Goal: Task Accomplishment & Management: Complete application form

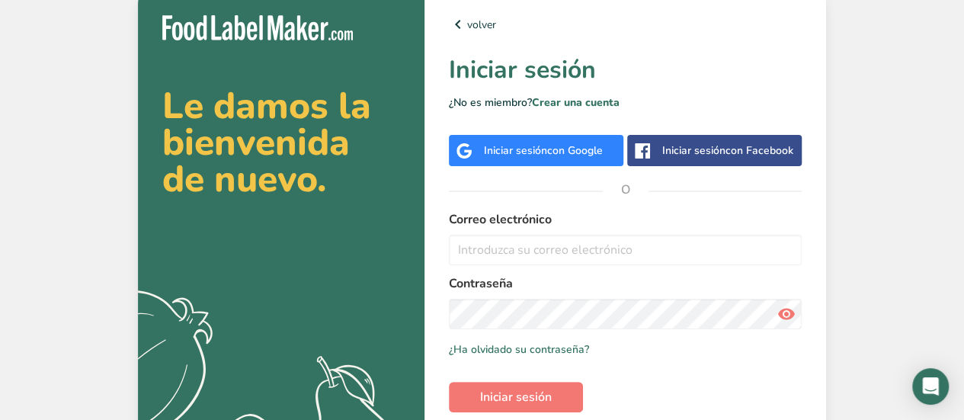
click at [603, 157] on span "con Google" at bounding box center [575, 150] width 56 height 14
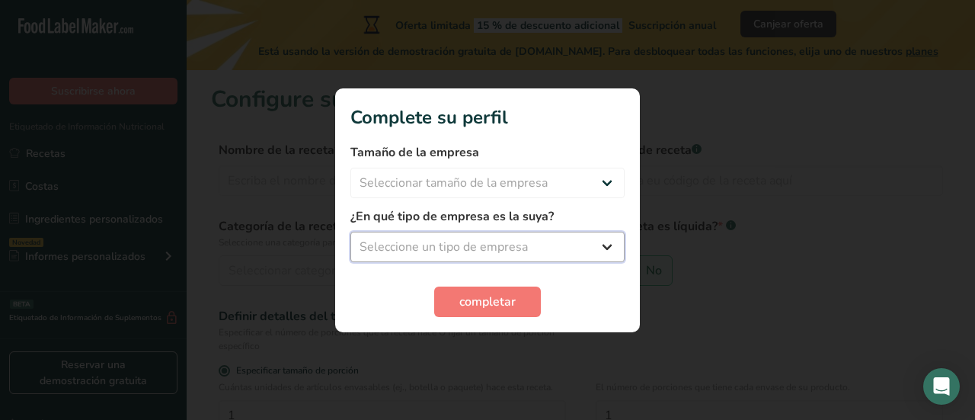
click at [529, 249] on select "Seleccione un tipo de empresa Fabricante de alimentos envasados Restaurante y c…" at bounding box center [487, 247] width 274 height 30
click at [350, 232] on select "Seleccione un tipo de empresa Fabricante de alimentos envasados Restaurante y c…" at bounding box center [487, 247] width 274 height 30
click at [529, 252] on select "Fabricante de alimentos envasados Restaurante y cafetería Panadería Empresa de …" at bounding box center [487, 247] width 274 height 30
select select "4"
click at [350, 232] on select "Fabricante de alimentos envasados Restaurante y cafetería Panadería Empresa de …" at bounding box center [487, 247] width 274 height 30
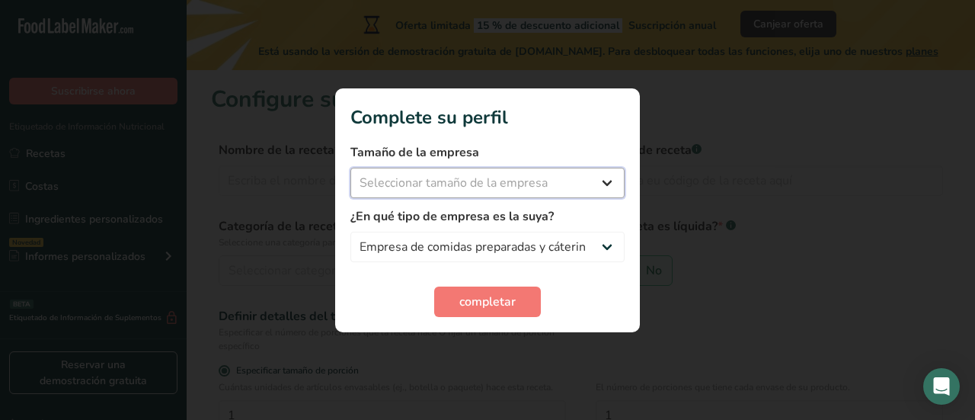
click at [449, 187] on select "Seleccionar tamaño de la empresa Menos de 10 empleados De 10 a 50 empleados De …" at bounding box center [487, 183] width 274 height 30
select select "1"
click at [350, 168] on select "Seleccionar tamaño de la empresa Menos de 10 empleados De 10 a 50 empleados De …" at bounding box center [487, 183] width 274 height 30
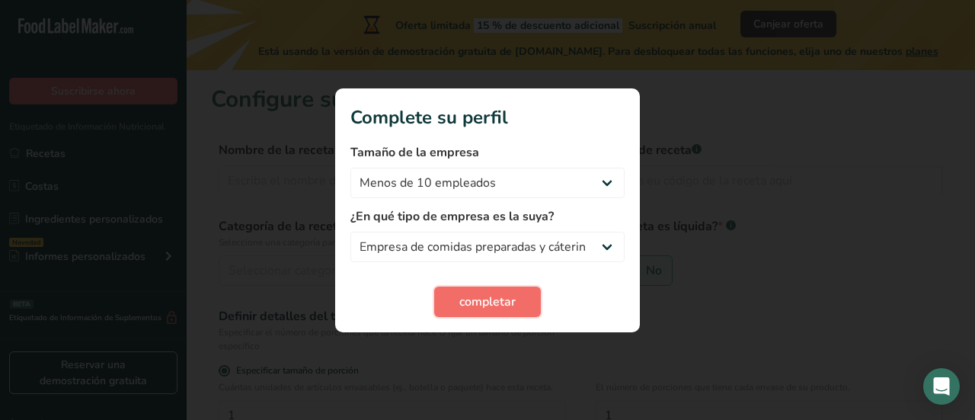
click at [491, 304] on span "completar" at bounding box center [487, 302] width 56 height 18
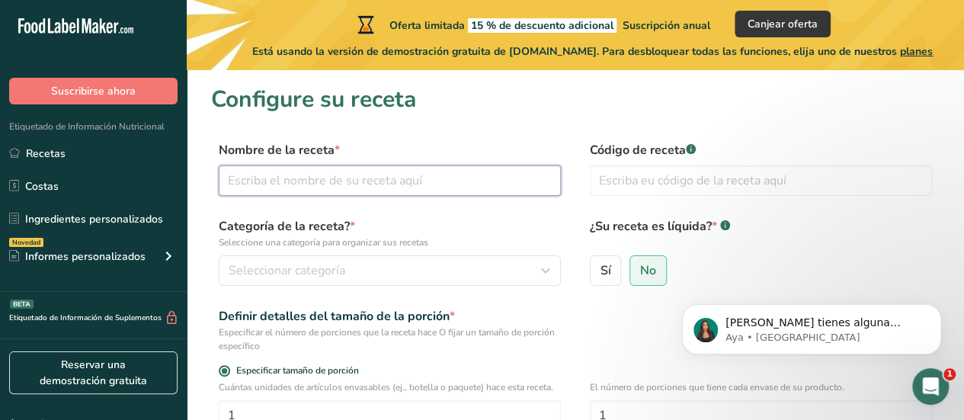
click at [376, 195] on input "text" at bounding box center [390, 180] width 342 height 30
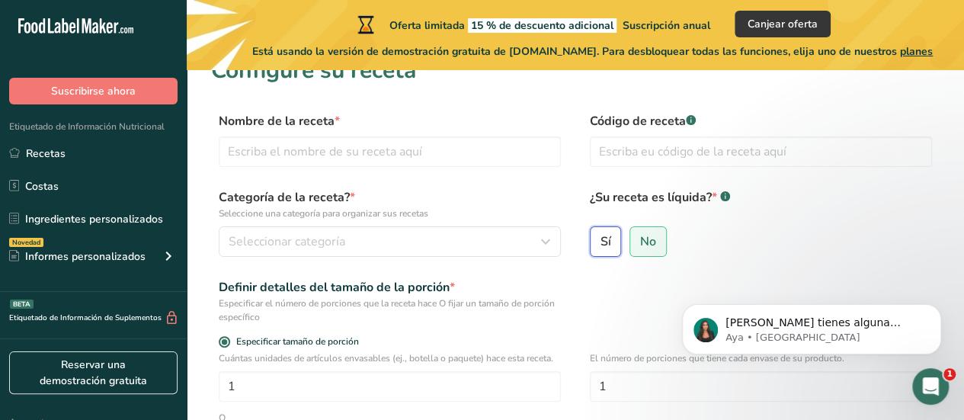
click at [590, 241] on input "Sí" at bounding box center [595, 241] width 10 height 10
radio input "true"
radio input "false"
select select "22"
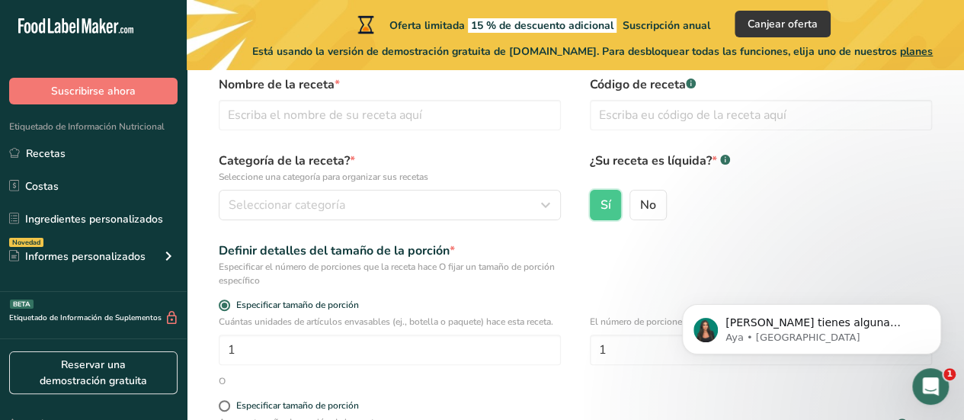
scroll to position [0, 0]
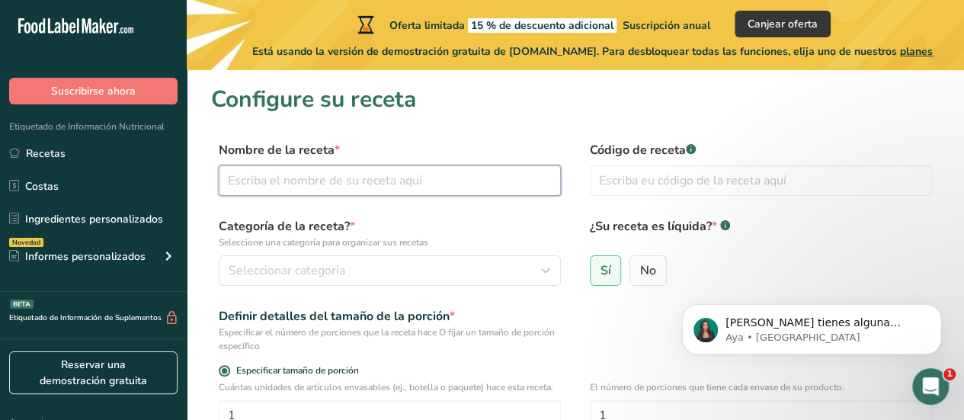
click at [419, 185] on input "text" at bounding box center [390, 180] width 342 height 30
type input "p"
type input "carrot passion deluxe"
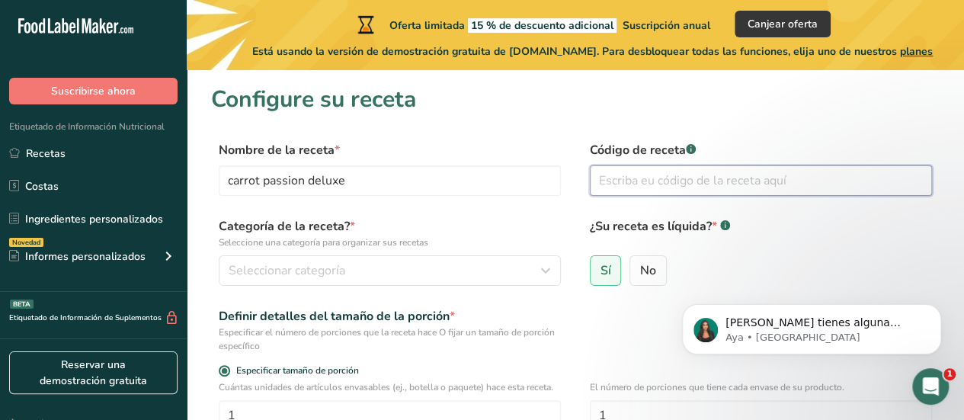
click at [657, 174] on input "text" at bounding box center [761, 180] width 342 height 30
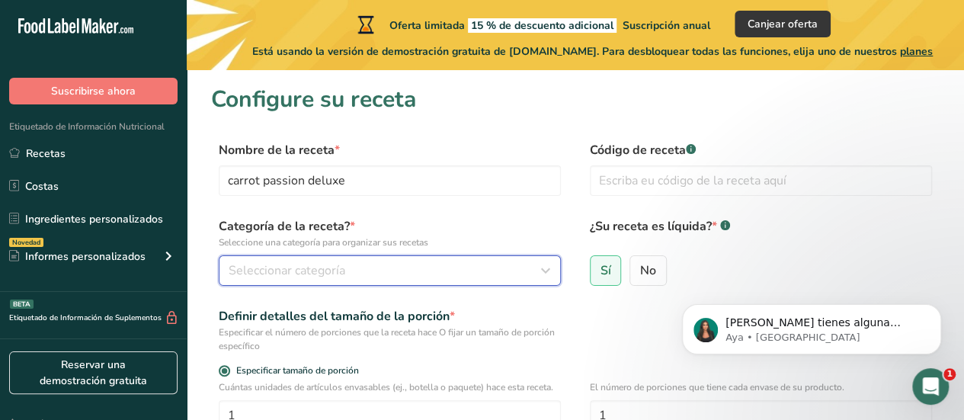
click at [427, 270] on div "Seleccionar categoría" at bounding box center [385, 270] width 313 height 18
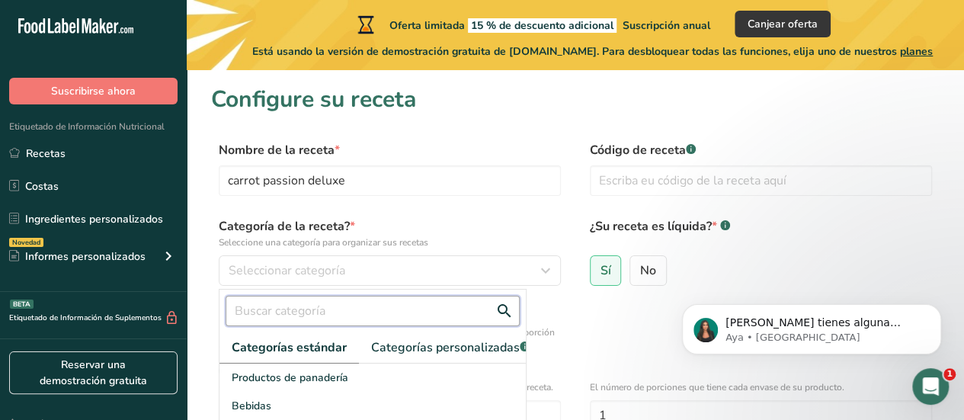
click at [456, 313] on input "text" at bounding box center [372, 311] width 294 height 30
type input "p"
type input "torta"
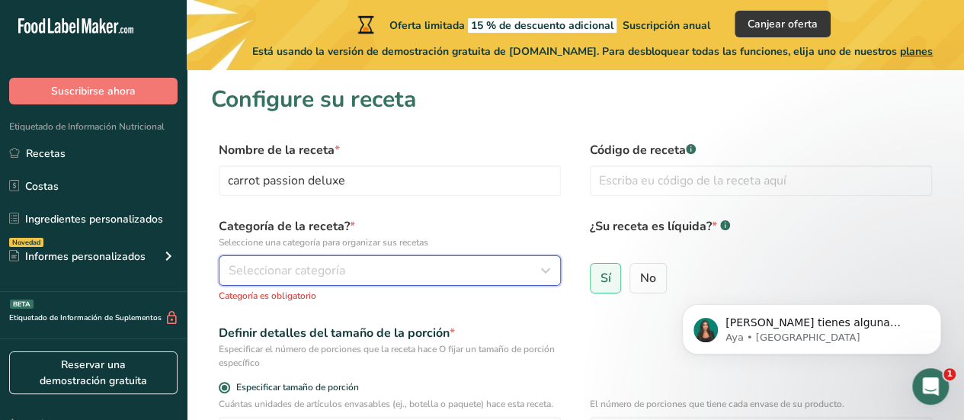
click at [428, 278] on div "Seleccionar categoría" at bounding box center [385, 270] width 313 height 18
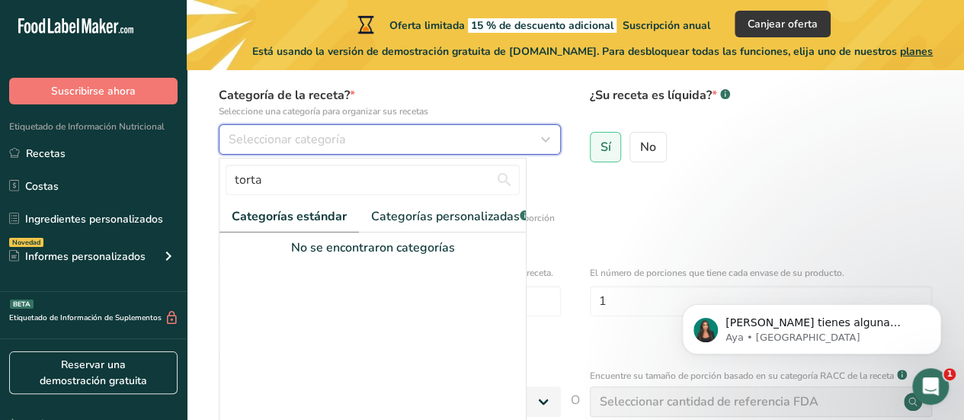
scroll to position [136, 0]
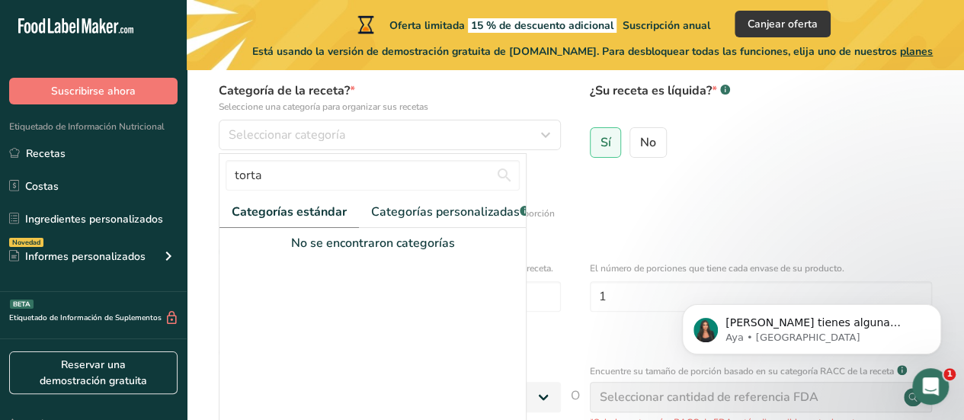
click at [341, 206] on span "Categorías estándar" at bounding box center [289, 212] width 115 height 18
drag, startPoint x: 415, startPoint y: 171, endPoint x: 163, endPoint y: 203, distance: 254.2
click at [163, 203] on div ".a-20{fill:#fff;} Suscribirse ahora Etiquetado de Información Nutricional Recet…" at bounding box center [482, 298] width 964 height 868
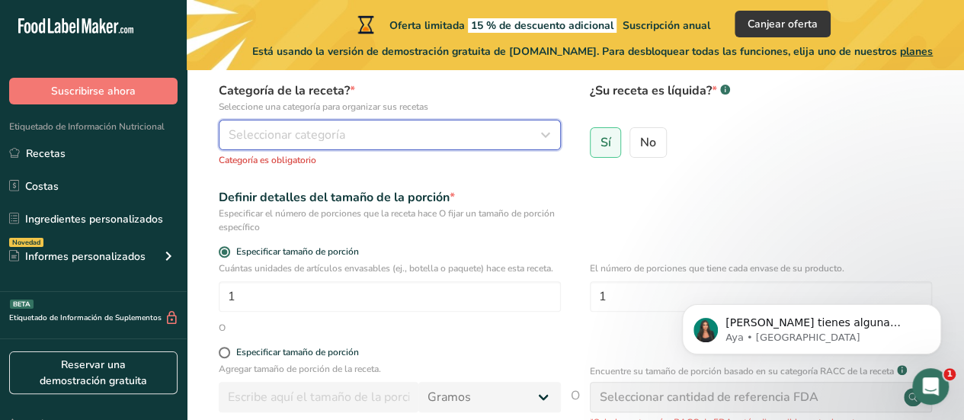
click at [316, 121] on button "Seleccionar categoría" at bounding box center [390, 135] width 342 height 30
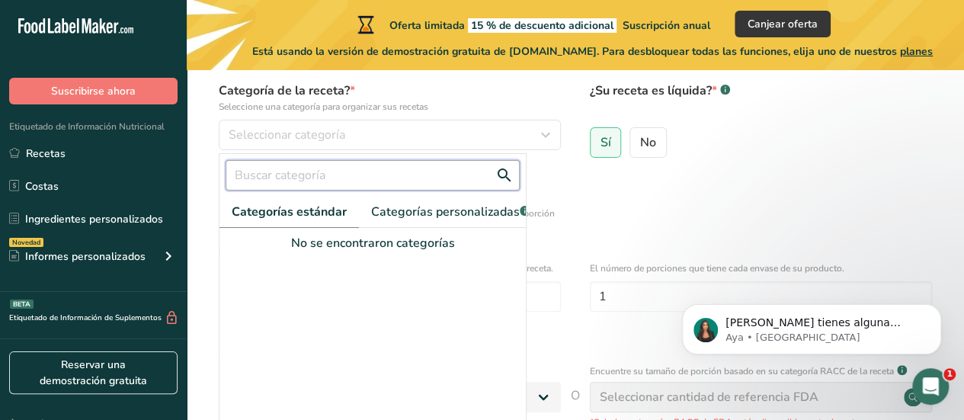
click at [264, 178] on input "text" at bounding box center [372, 175] width 294 height 30
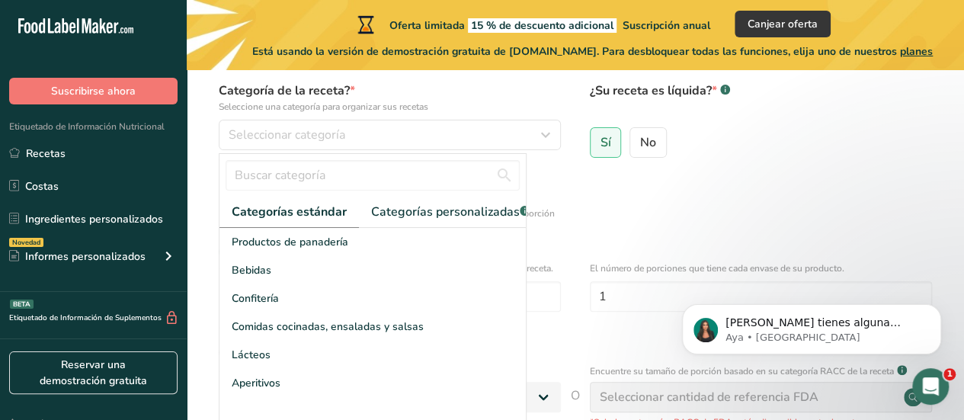
click at [289, 209] on span "Categorías estándar" at bounding box center [289, 212] width 115 height 18
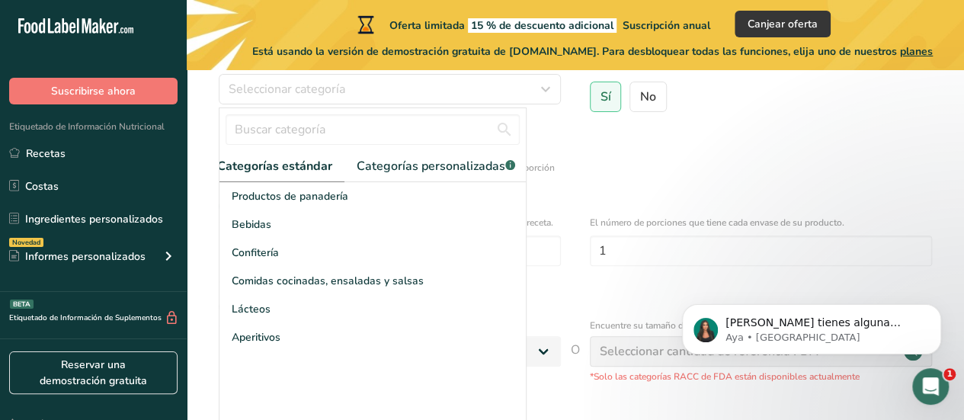
scroll to position [0, 0]
click at [419, 160] on span "Categorías personalizadas .a-a{fill:#347362;}.b-a{fill:#fff;}" at bounding box center [450, 166] width 158 height 18
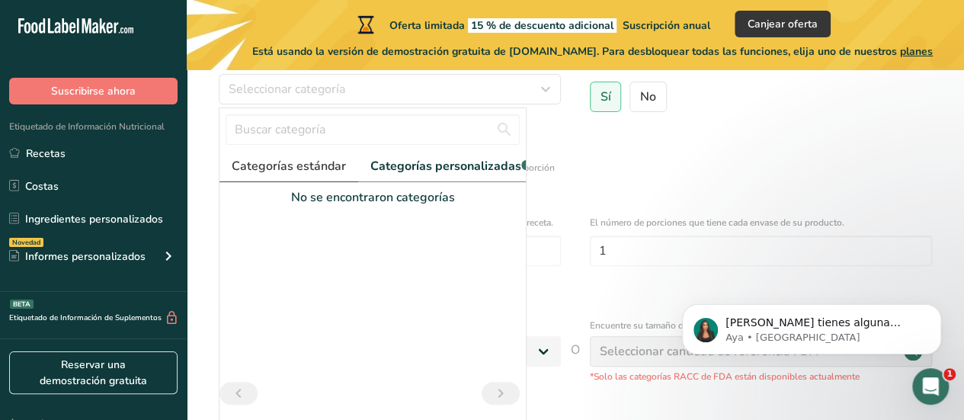
click at [330, 158] on span "Categorías estándar" at bounding box center [289, 166] width 114 height 18
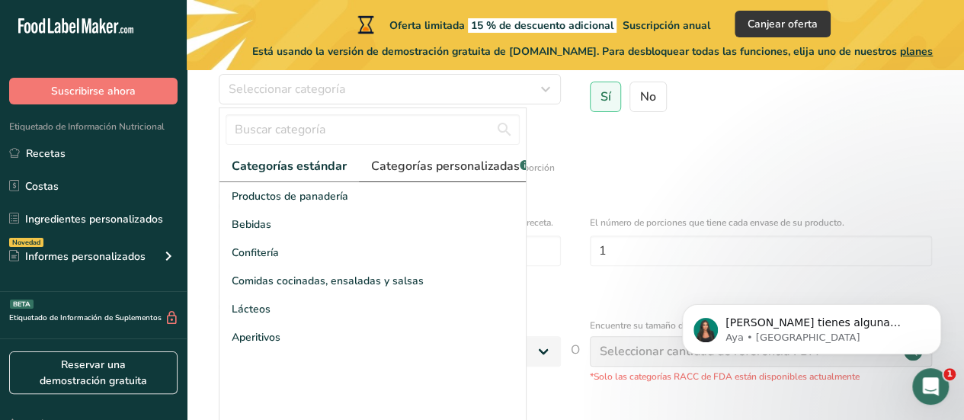
click at [486, 163] on span "Categorías personalizadas .a-a{fill:#347362;}.b-a{fill:#fff;}" at bounding box center [450, 166] width 158 height 18
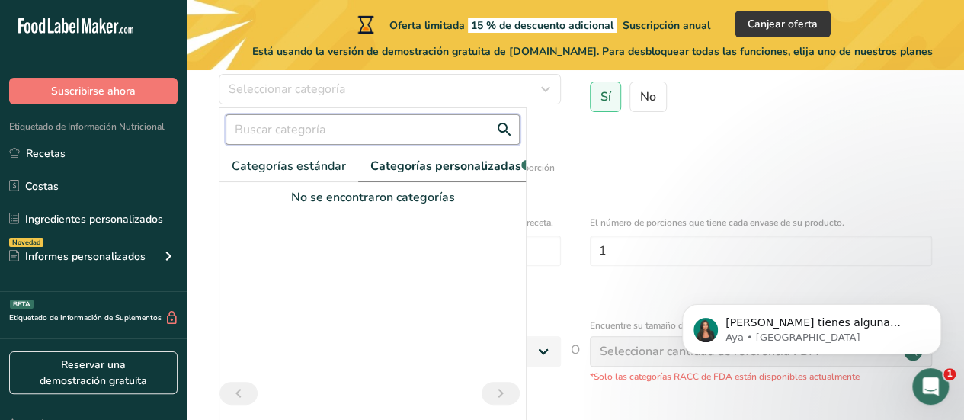
click at [405, 137] on input "text" at bounding box center [372, 129] width 294 height 30
type input "pastelería"
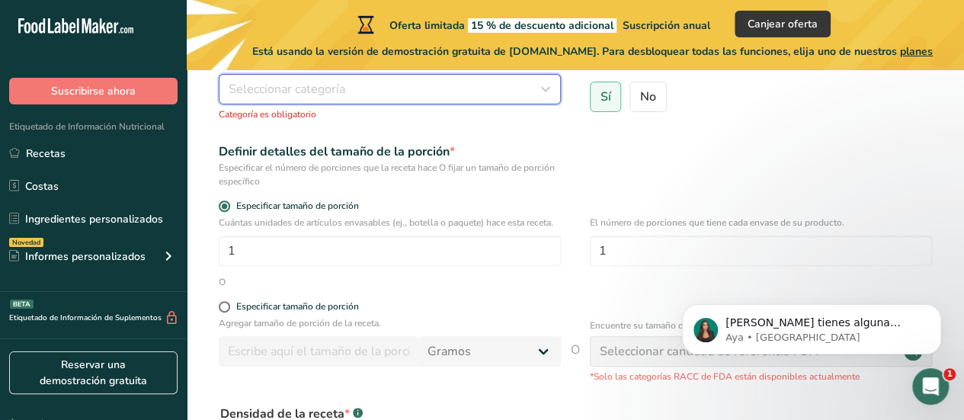
click at [451, 83] on div "Seleccionar categoría" at bounding box center [385, 89] width 313 height 18
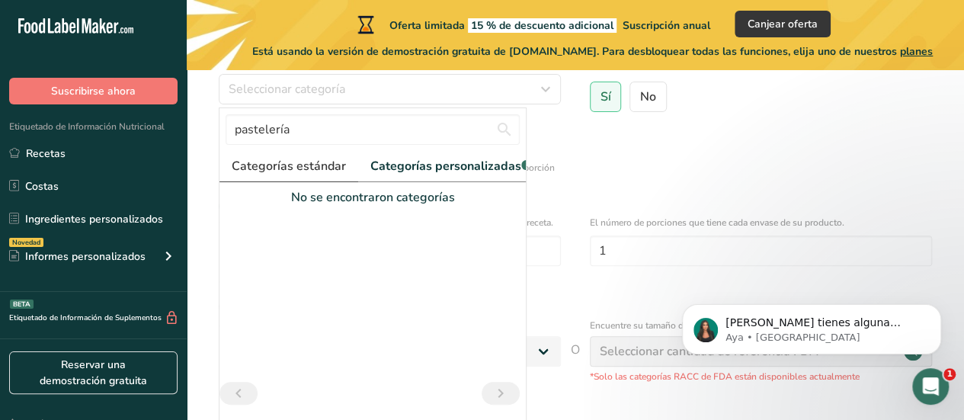
click at [295, 164] on span "Categorías estándar" at bounding box center [289, 166] width 114 height 18
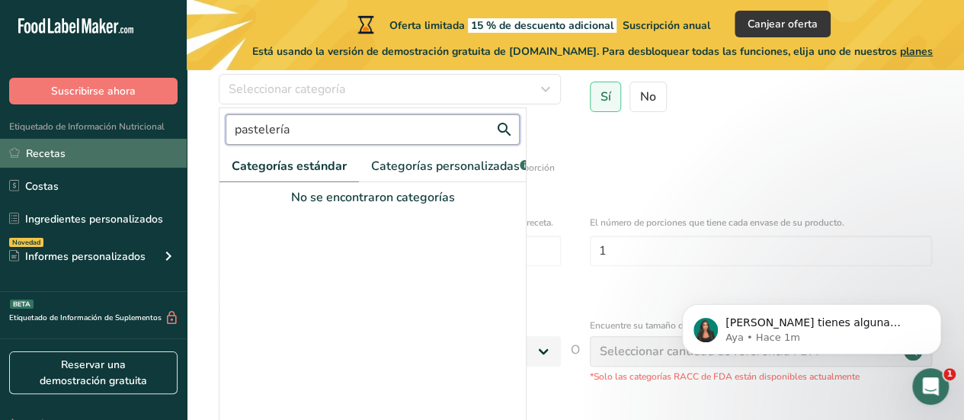
drag, startPoint x: 381, startPoint y: 136, endPoint x: 128, endPoint y: 147, distance: 253.2
click at [128, 147] on div ".a-20{fill:#fff;} Suscribirse ahora Etiquetado de Información Nutricional Recet…" at bounding box center [482, 253] width 964 height 868
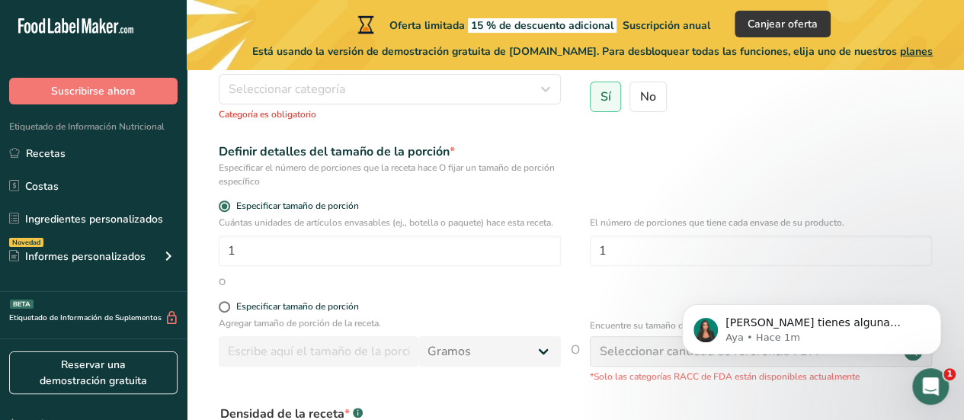
click at [317, 104] on div "Categoría de la receta? * Seleccione una categoría para organizar sus recetas S…" at bounding box center [390, 78] width 342 height 85
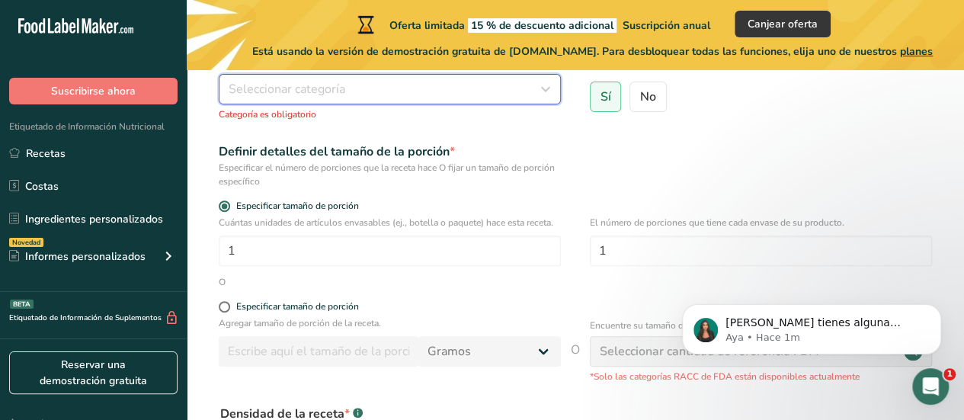
click at [308, 97] on span "Seleccionar categoría" at bounding box center [287, 89] width 117 height 18
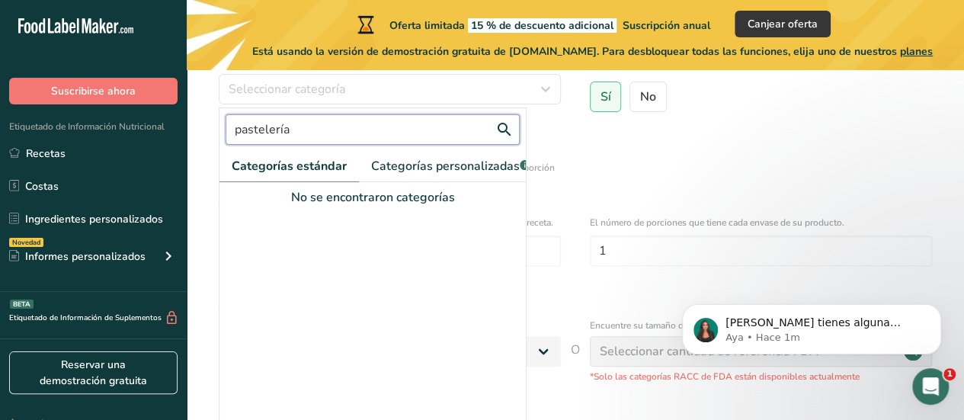
drag, startPoint x: 295, startPoint y: 120, endPoint x: 171, endPoint y: 129, distance: 124.4
click at [171, 129] on div ".a-20{fill:#fff;} Suscribirse ahora Etiquetado de Información Nutricional Recet…" at bounding box center [482, 253] width 964 height 868
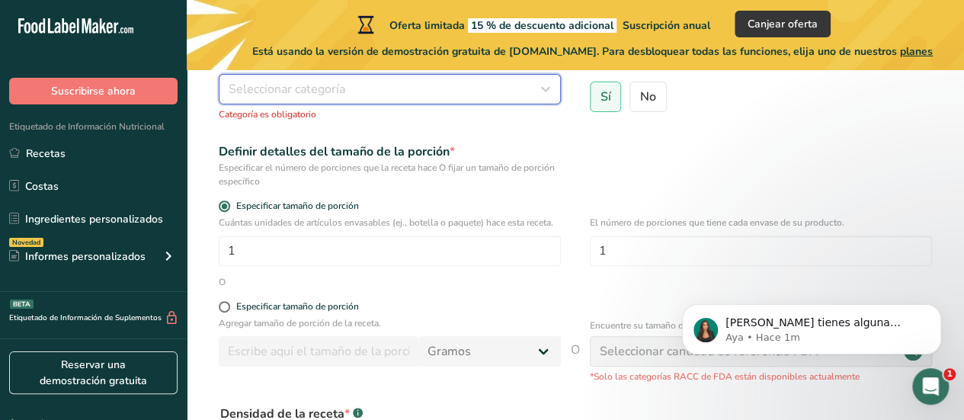
click at [280, 77] on button "Seleccionar categoría" at bounding box center [390, 89] width 342 height 30
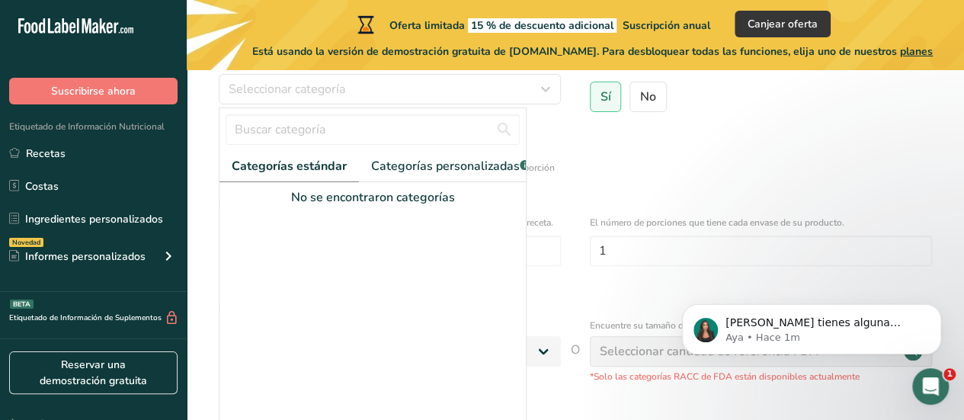
click at [289, 167] on span "Categorías estándar" at bounding box center [289, 166] width 115 height 18
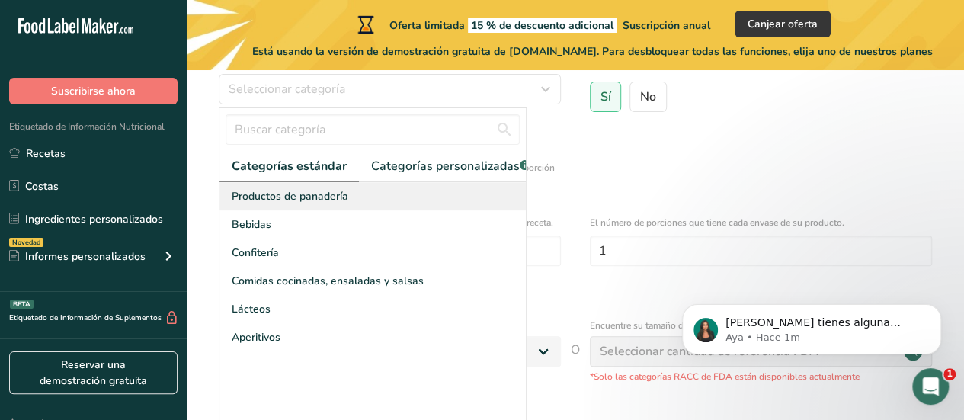
click at [336, 203] on span "Productos de panadería" at bounding box center [290, 196] width 117 height 16
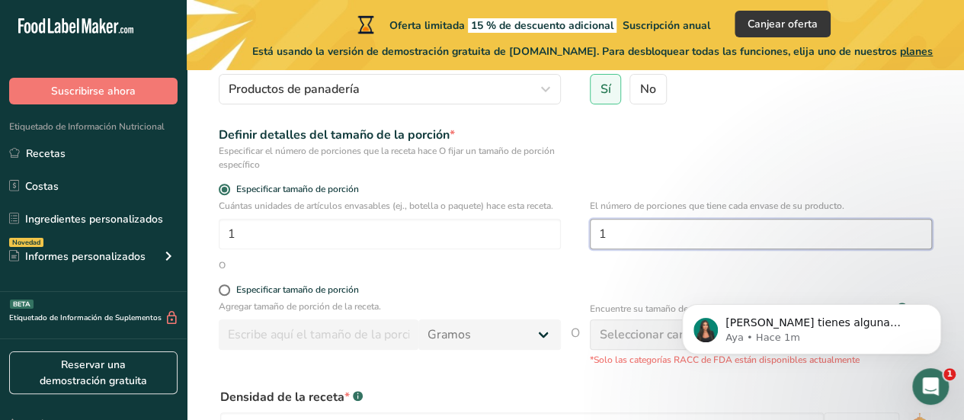
drag, startPoint x: 753, startPoint y: 232, endPoint x: 727, endPoint y: 234, distance: 26.0
click at [727, 234] on input "1" at bounding box center [761, 234] width 342 height 30
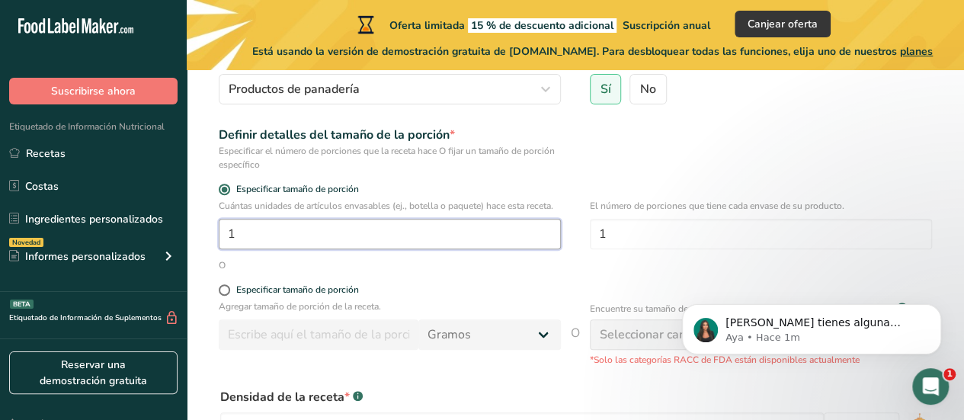
click at [516, 240] on input "1" at bounding box center [390, 234] width 342 height 30
click at [401, 232] on input "1" at bounding box center [390, 234] width 342 height 30
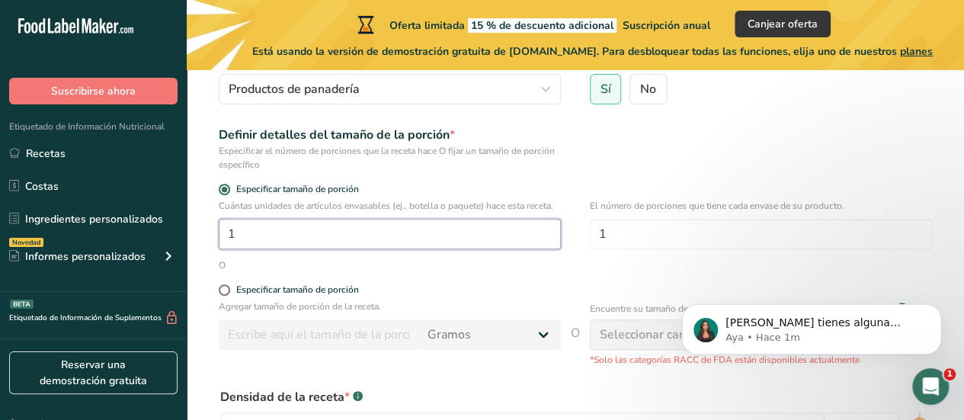
click at [401, 232] on input "1" at bounding box center [390, 234] width 342 height 30
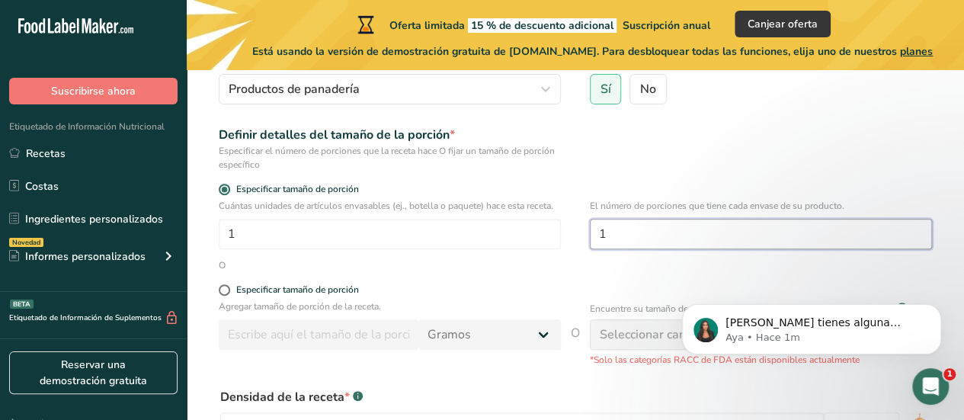
click at [629, 229] on input "1" at bounding box center [761, 234] width 342 height 30
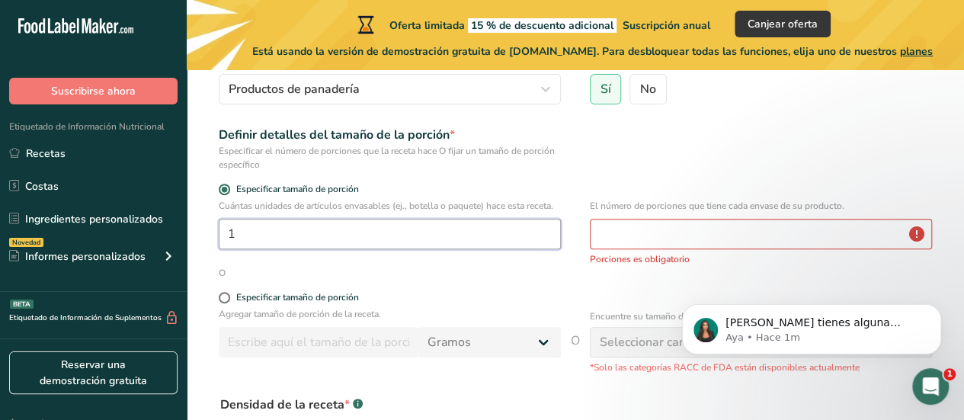
click at [432, 229] on input "1" at bounding box center [390, 234] width 342 height 30
click at [642, 229] on input "number" at bounding box center [761, 234] width 342 height 30
click at [428, 222] on input "6" at bounding box center [390, 234] width 342 height 30
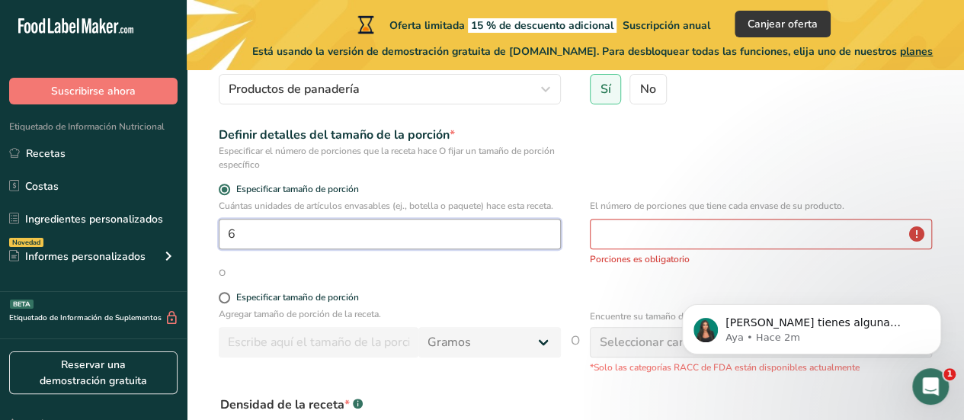
type input "1"
type input "8"
click at [688, 248] on input "number" at bounding box center [761, 234] width 342 height 30
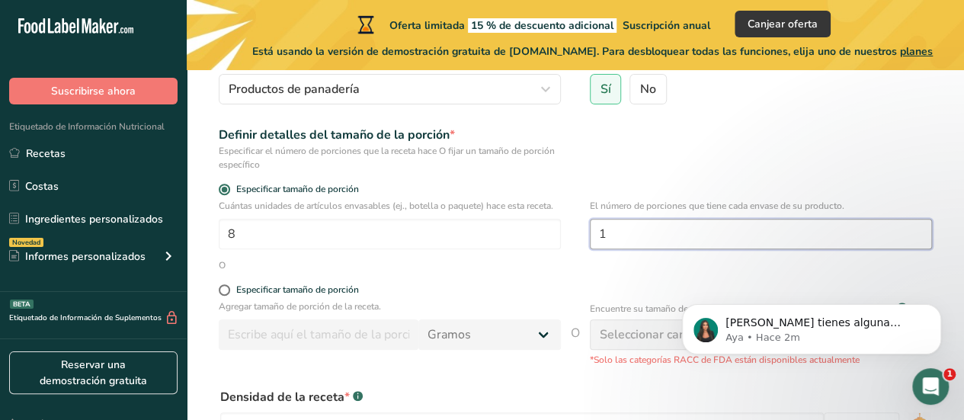
type input "1"
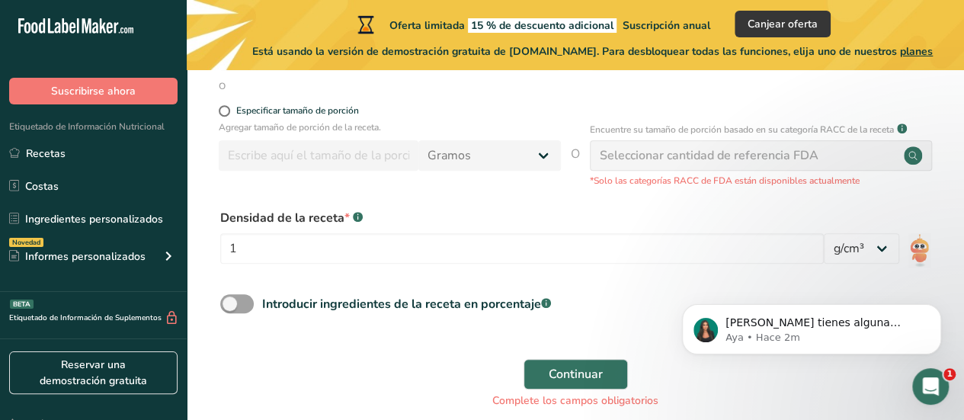
scroll to position [367, 0]
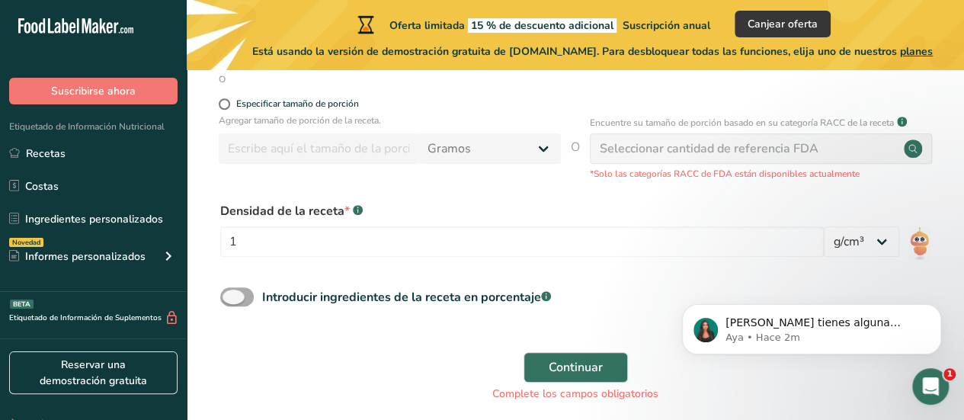
click at [225, 302] on span at bounding box center [237, 296] width 34 height 19
click at [225, 302] on input "Introducir ingredientes de la receta en porcentaje .a-a{fill:#347362;}.b-a{fill…" at bounding box center [225, 297] width 10 height 10
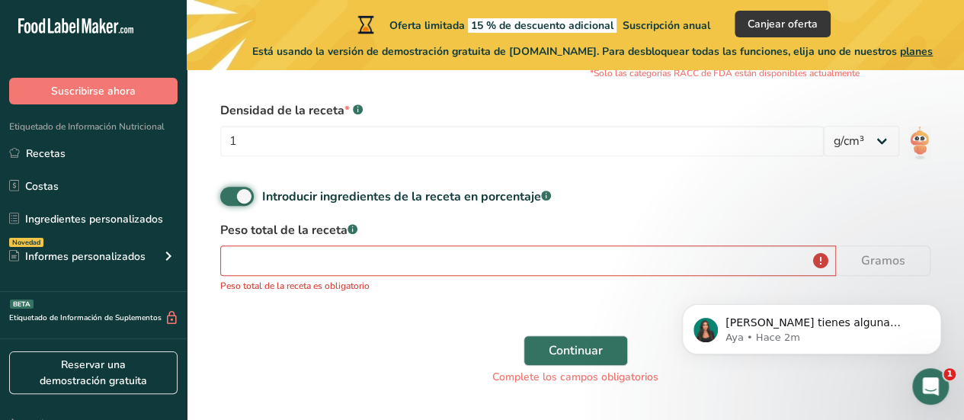
scroll to position [457, 0]
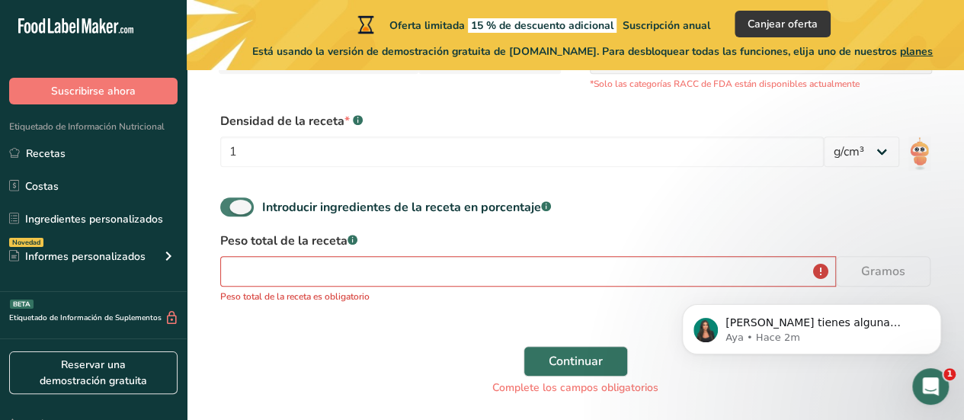
click at [238, 214] on span at bounding box center [237, 206] width 34 height 19
click at [230, 212] on input "Introducir ingredientes de la receta en porcentaje .a-a{fill:#347362;}.b-a{fill…" at bounding box center [225, 207] width 10 height 10
checkbox input "false"
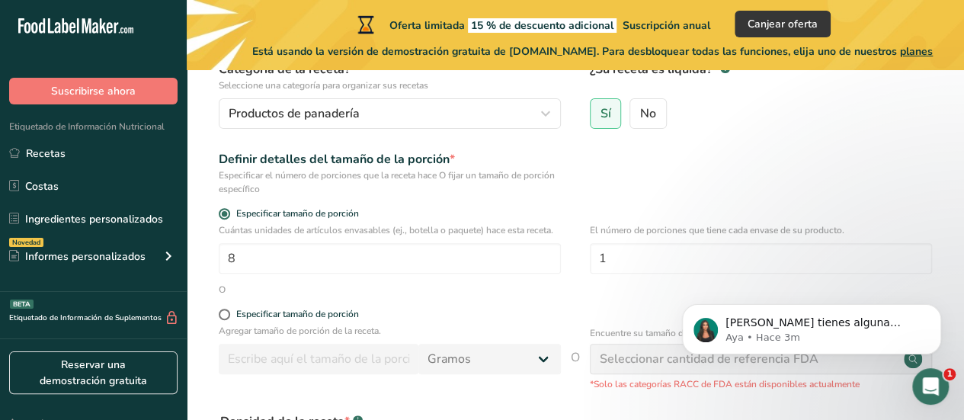
scroll to position [350, 0]
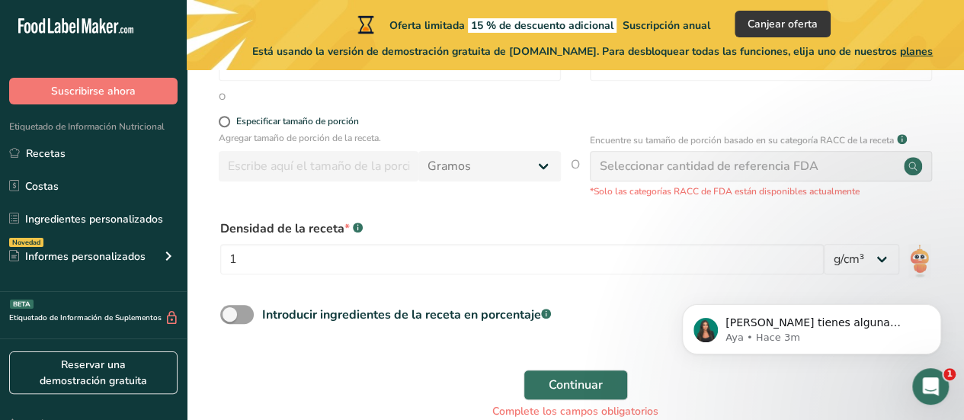
click at [695, 165] on div "Seleccionar cantidad de referencia FDA" at bounding box center [708, 166] width 219 height 18
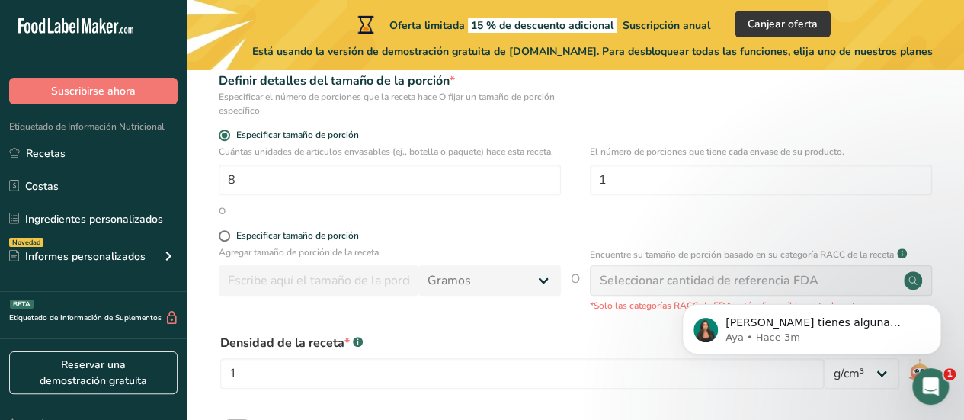
scroll to position [430, 0]
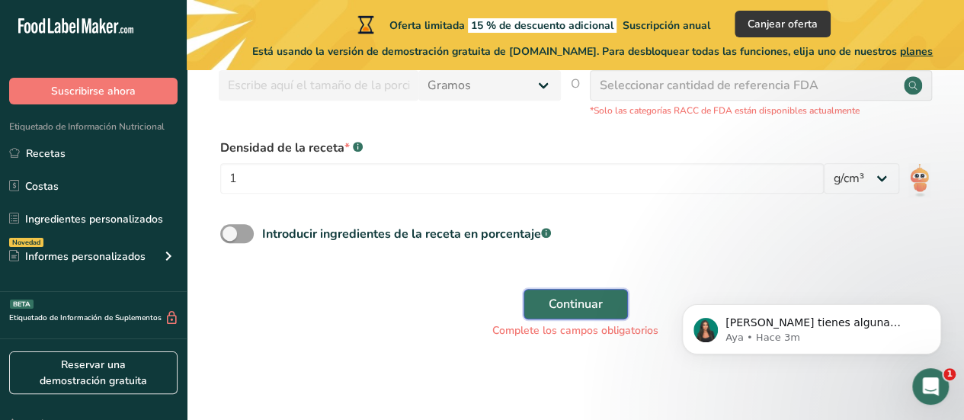
click at [590, 289] on button "Continuar" at bounding box center [575, 304] width 104 height 30
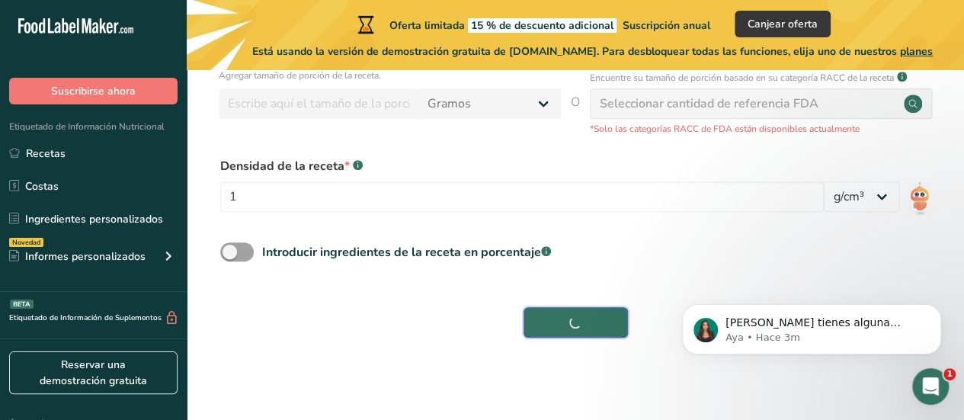
scroll to position [411, 0]
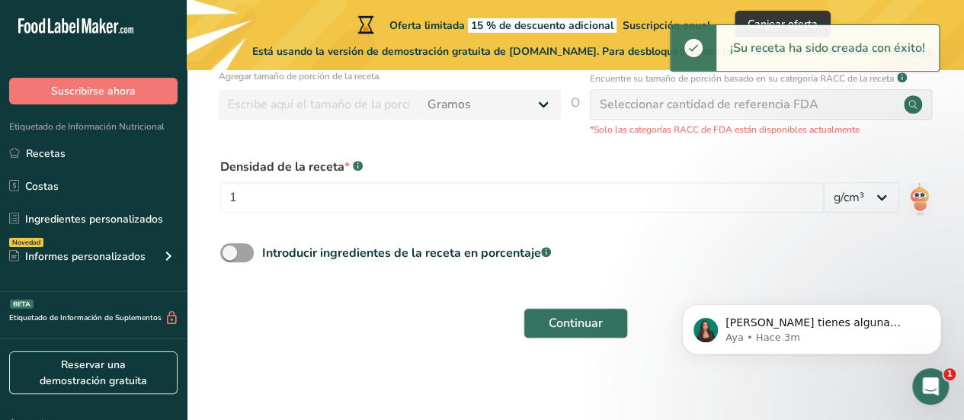
click at [719, 110] on div "Seleccionar cantidad de referencia FDA" at bounding box center [708, 104] width 219 height 18
click at [913, 101] on icon at bounding box center [912, 104] width 8 height 8
click at [914, 107] on circle at bounding box center [912, 104] width 18 height 18
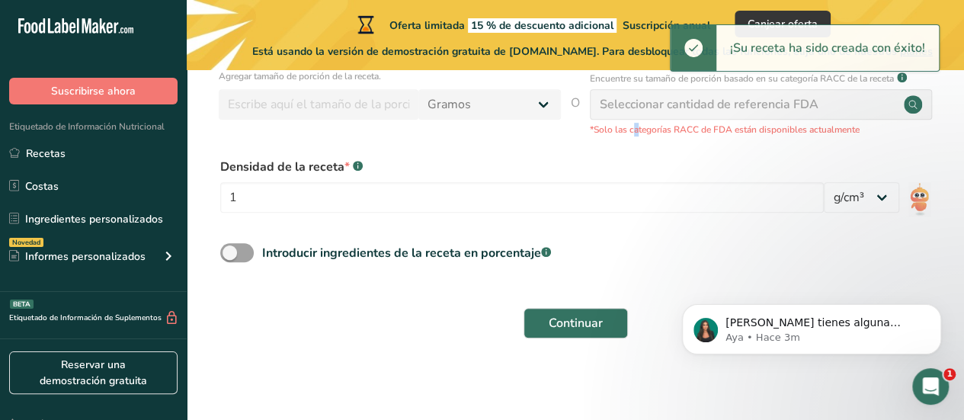
click at [914, 107] on circle at bounding box center [912, 104] width 18 height 18
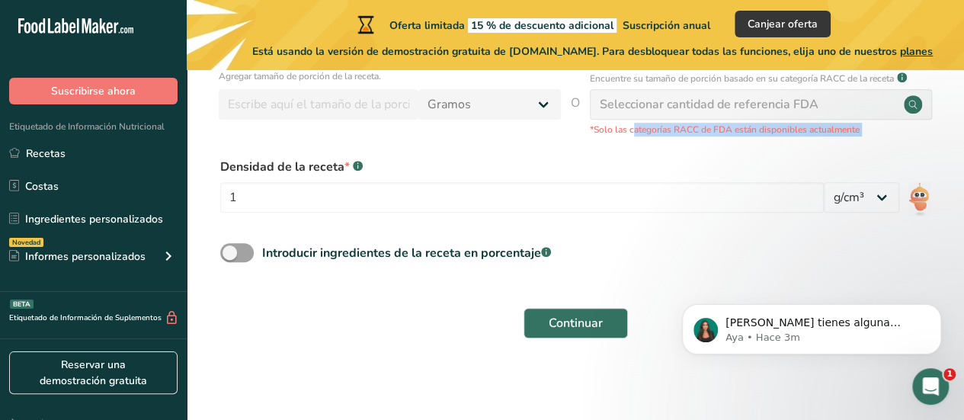
click at [914, 107] on circle at bounding box center [912, 104] width 18 height 18
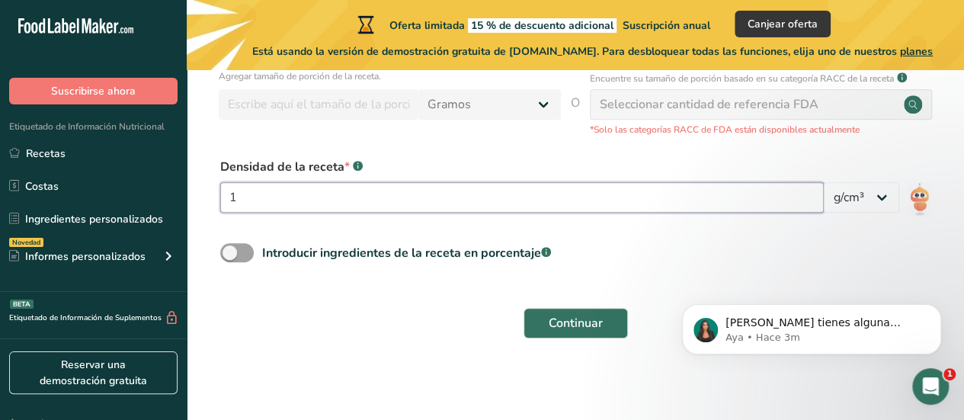
click at [496, 208] on input "1" at bounding box center [521, 197] width 603 height 30
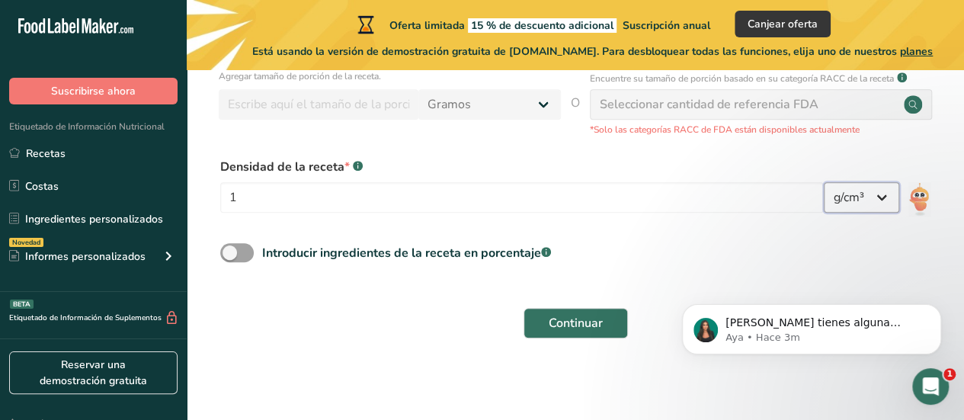
click at [898, 203] on select "lb/pie³ g/cm³" at bounding box center [860, 197] width 75 height 30
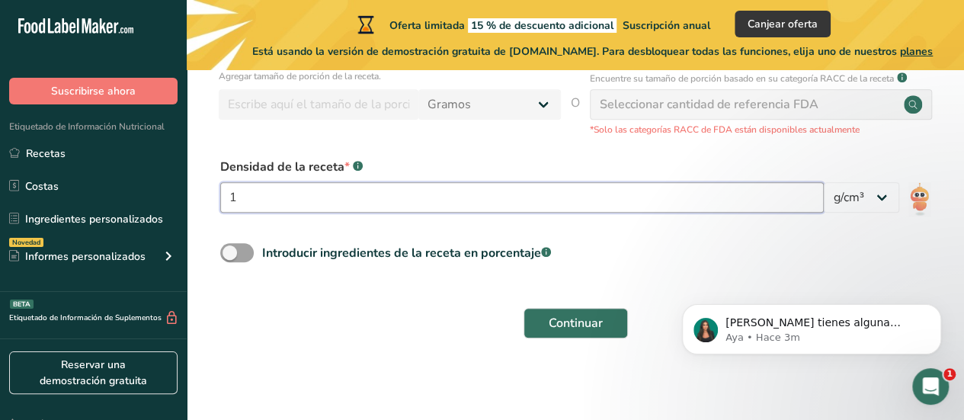
click at [644, 197] on input "1" at bounding box center [521, 197] width 603 height 30
type input "10"
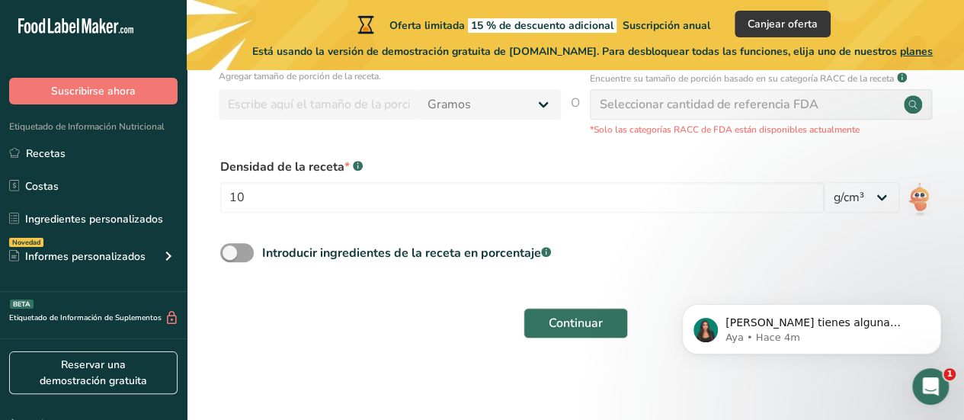
click at [555, 306] on div "Continuar" at bounding box center [575, 323] width 728 height 49
drag, startPoint x: 555, startPoint y: 306, endPoint x: 562, endPoint y: 311, distance: 8.9
click at [562, 311] on div "Continuar" at bounding box center [575, 323] width 728 height 49
click at [562, 311] on button "Continuar" at bounding box center [575, 323] width 104 height 30
click at [617, 325] on button "Continuar" at bounding box center [575, 323] width 104 height 30
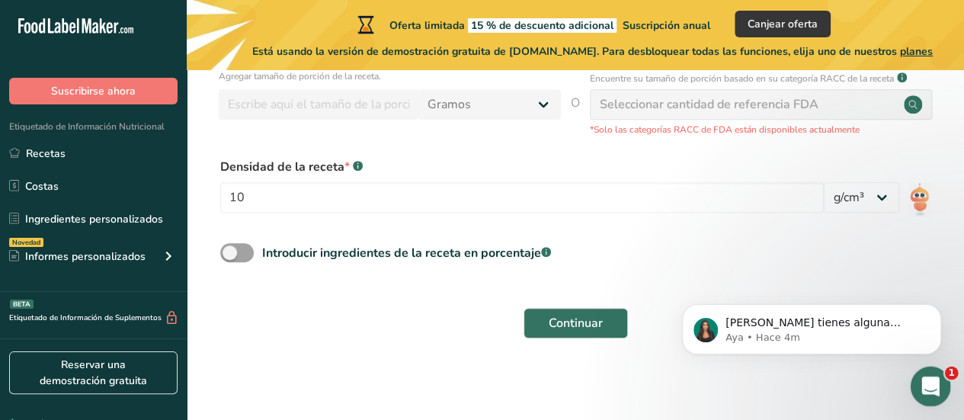
click at [926, 370] on div "Abrir Intercom Messenger" at bounding box center [928, 384] width 50 height 50
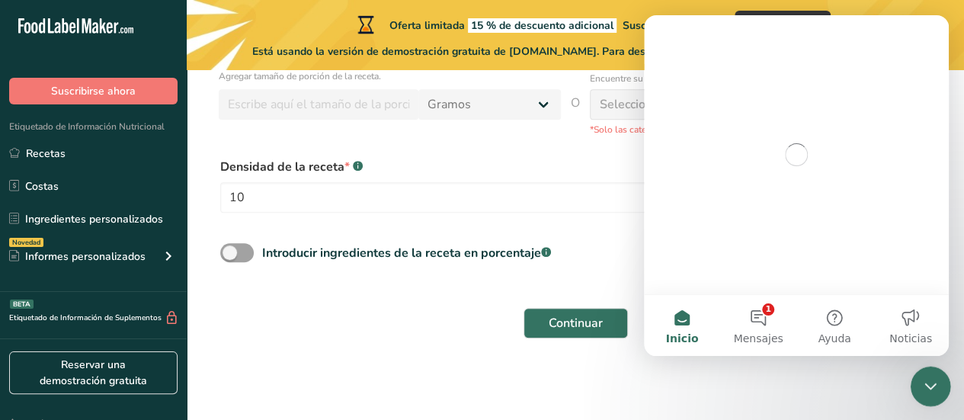
scroll to position [0, 0]
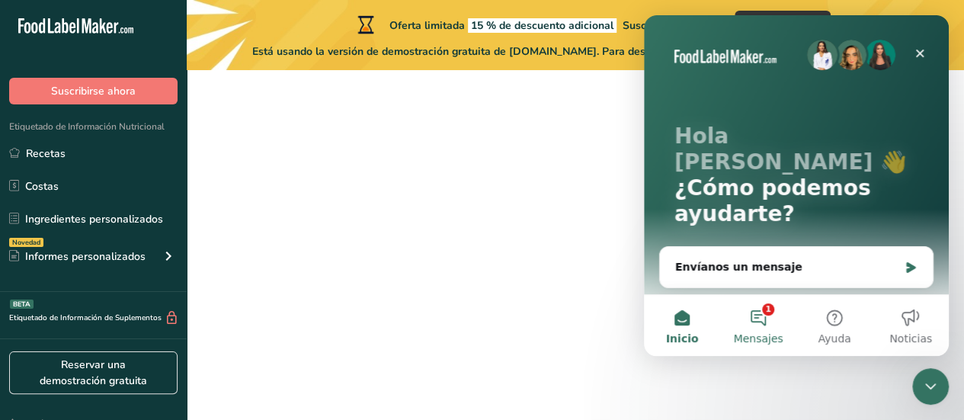
click at [758, 316] on button "1 Mensajes" at bounding box center [758, 325] width 76 height 61
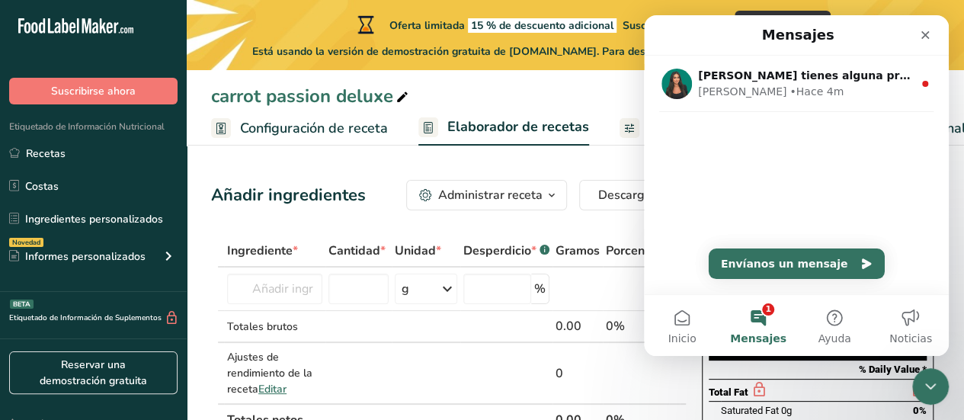
click at [629, 194] on span "Descargar" at bounding box center [627, 195] width 58 height 18
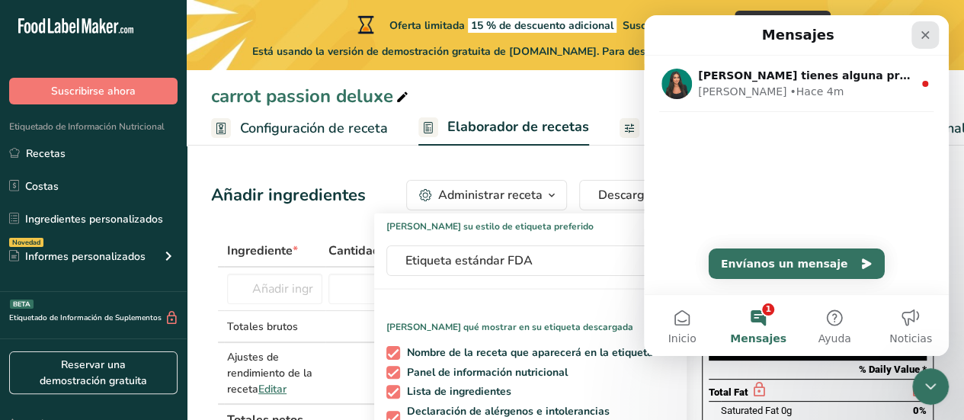
click at [924, 29] on icon "Cerrar" at bounding box center [925, 35] width 12 height 12
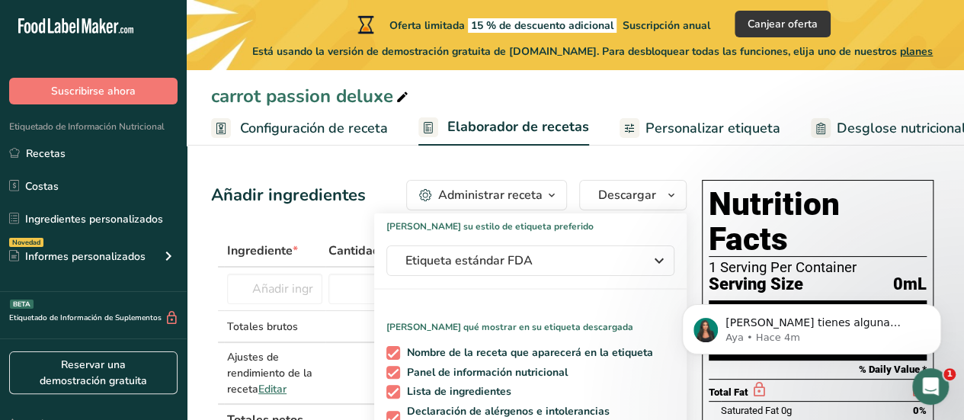
click at [371, 200] on div "Añadir ingredientes Administrar receta Eliminar receta Duplicar receta Escalar …" at bounding box center [448, 195] width 475 height 30
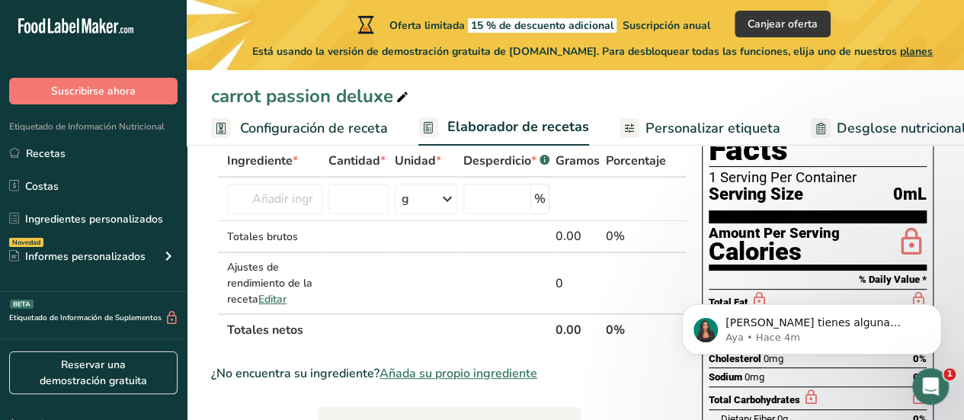
scroll to position [52, 0]
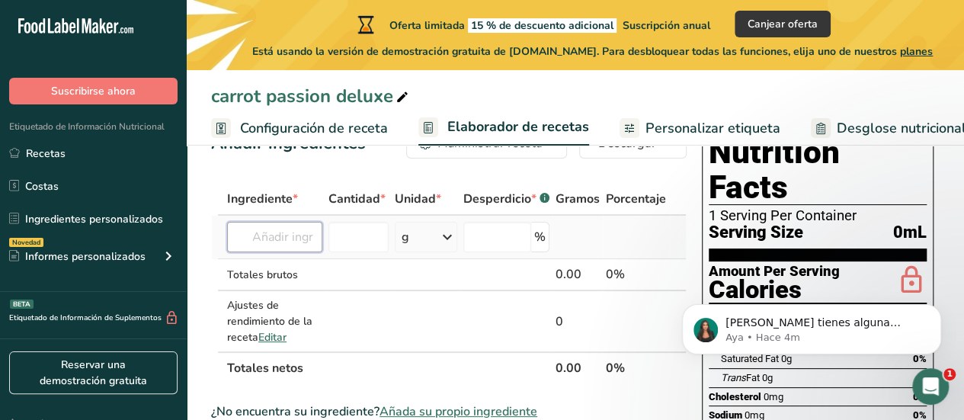
click at [283, 228] on input "text" at bounding box center [274, 237] width 95 height 30
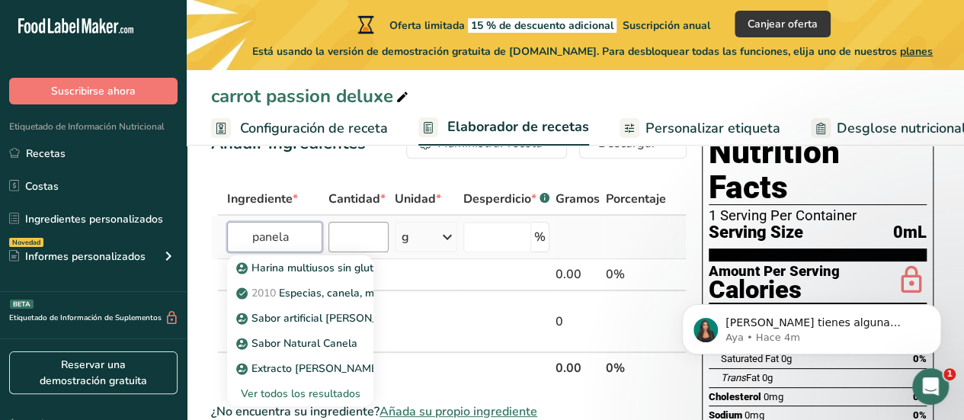
type input "panela"
click at [363, 223] on input "number" at bounding box center [358, 237] width 60 height 30
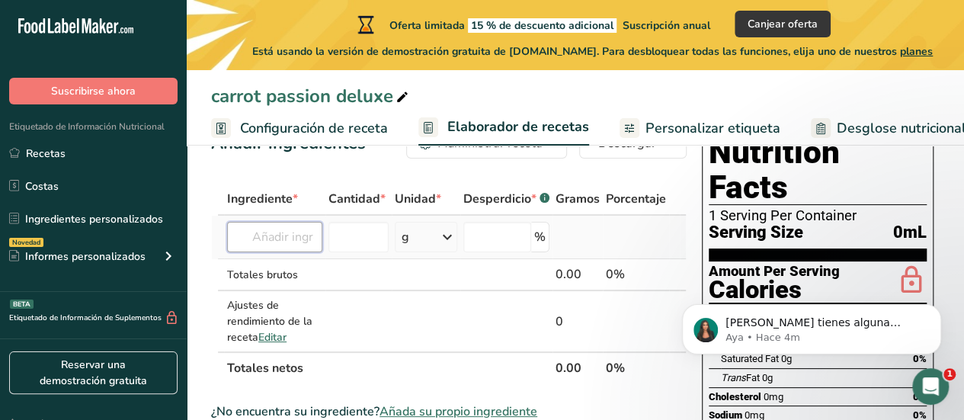
click at [287, 237] on input "text" at bounding box center [274, 237] width 95 height 30
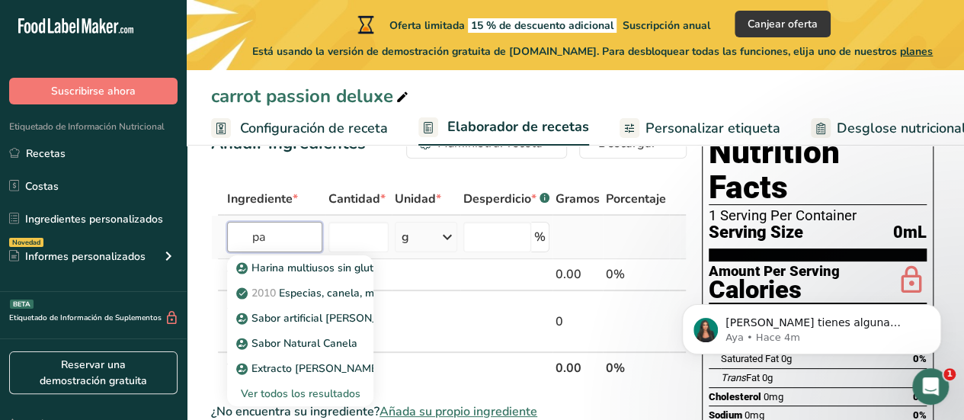
type input "p"
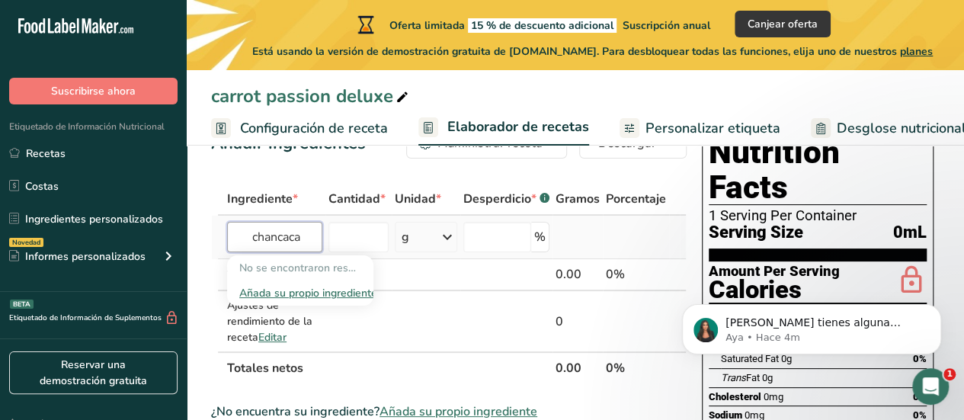
type input "chancaca"
click at [314, 293] on div "Añada su propio ingrediente" at bounding box center [300, 293] width 122 height 16
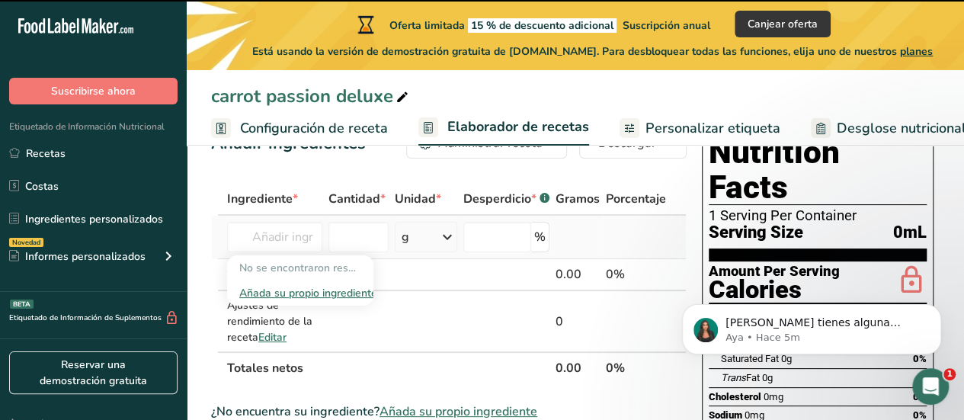
click at [314, 293] on div "Añada su propio ingrediente" at bounding box center [300, 293] width 122 height 16
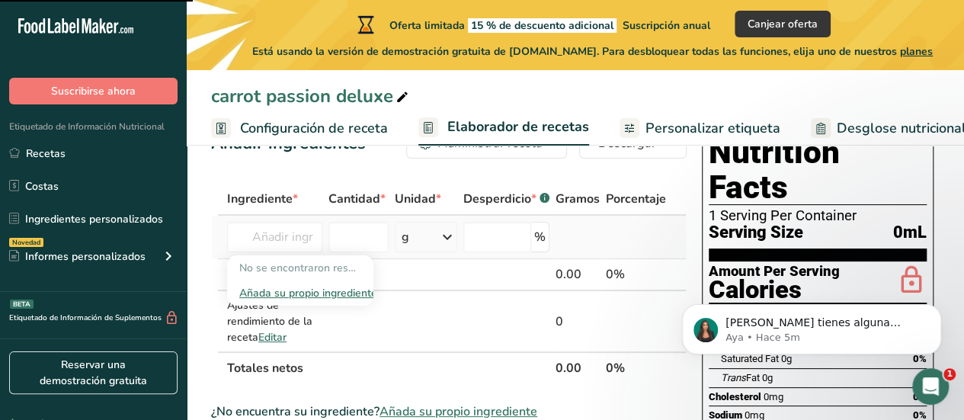
click at [314, 293] on div "Añada su propio ingrediente" at bounding box center [300, 293] width 122 height 16
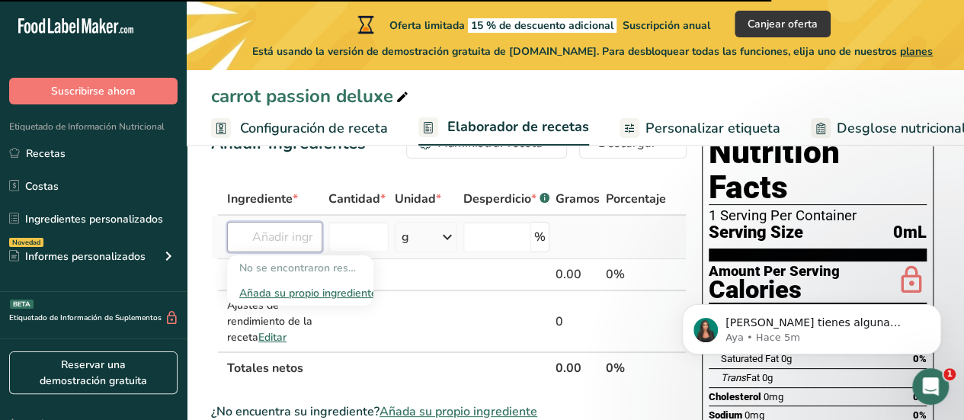
click at [296, 238] on input "text" at bounding box center [274, 237] width 95 height 30
type input "chancaca"
click at [350, 235] on input "number" at bounding box center [358, 237] width 60 height 30
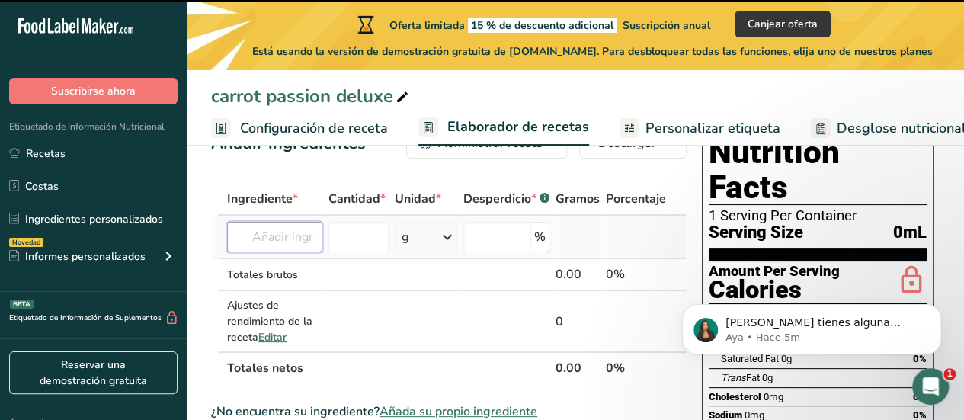
click at [285, 238] on input "text" at bounding box center [274, 237] width 95 height 30
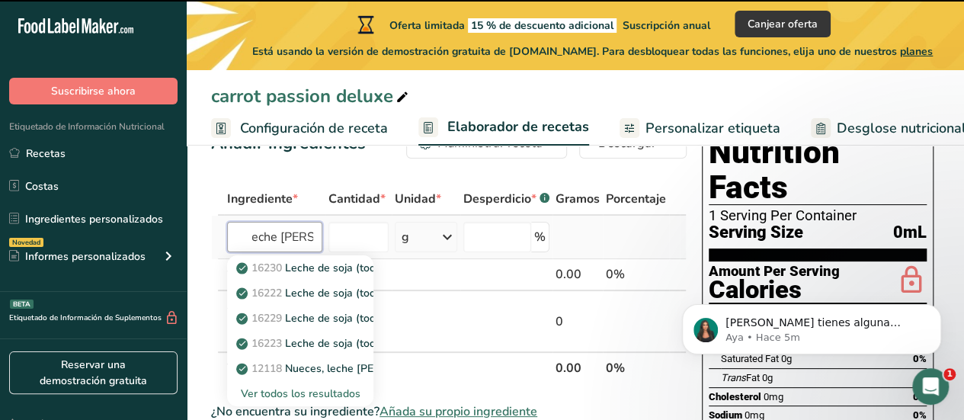
scroll to position [0, 11]
type input "leche de coco"
drag, startPoint x: 335, startPoint y: 270, endPoint x: 317, endPoint y: 277, distance: 19.8
click at [317, 277] on link "12118 Nueces, leche de coco, enlatada (líquido extraído de carne rallada y agua)" at bounding box center [300, 267] width 146 height 25
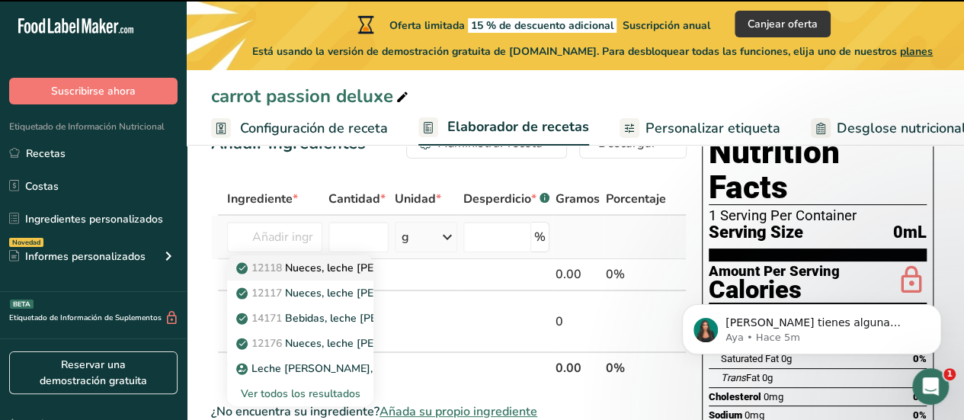
type input "Nuts, coconut milk, canned (liquid expressed from grated meat and water)"
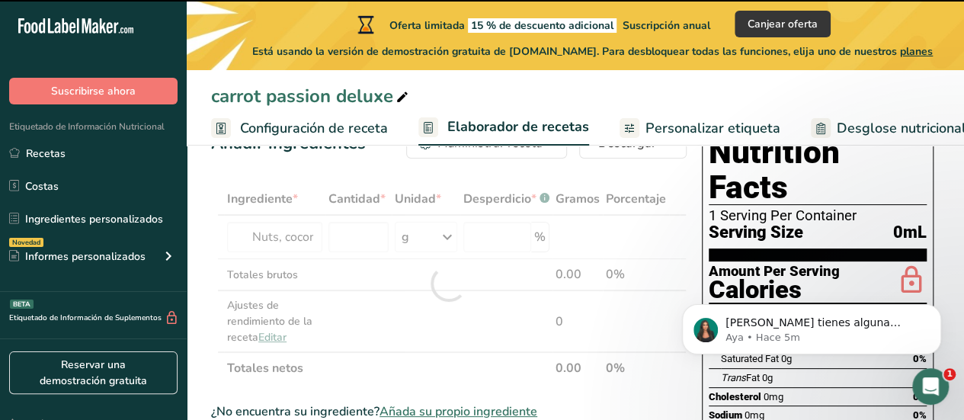
click at [314, 244] on div at bounding box center [448, 283] width 475 height 201
type input "0"
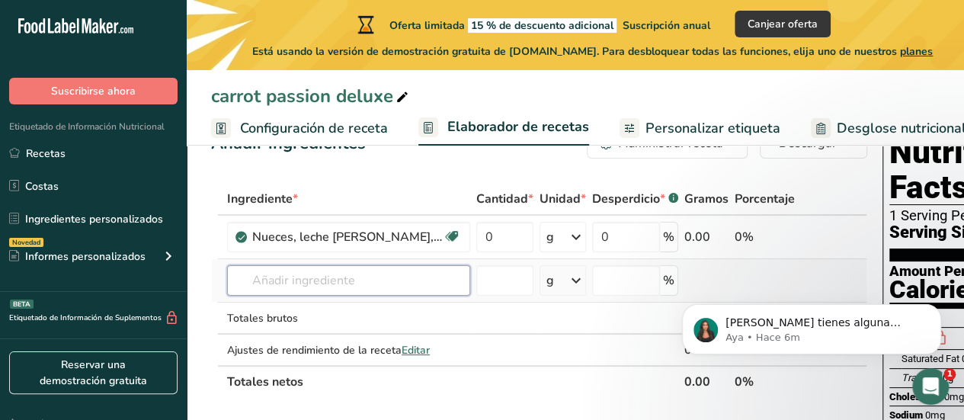
click at [280, 278] on input "text" at bounding box center [348, 280] width 243 height 30
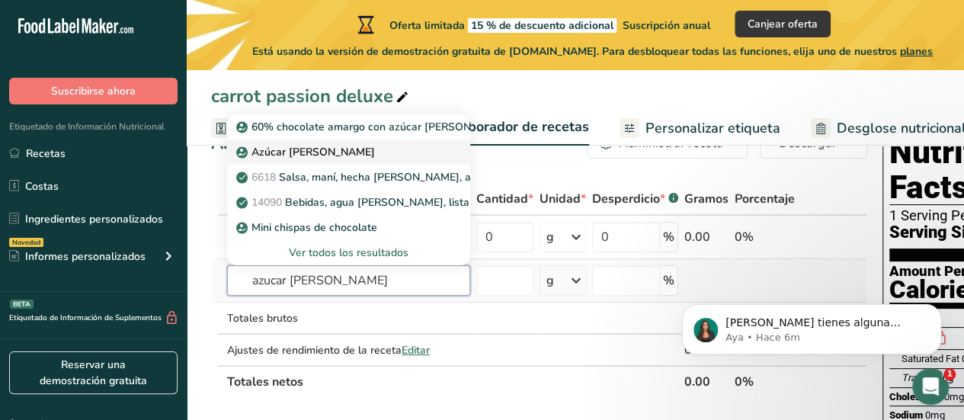
type input "azucar de coco"
click at [355, 153] on div "Azúcar de coco" at bounding box center [336, 152] width 194 height 16
type input "Coconut Sugar"
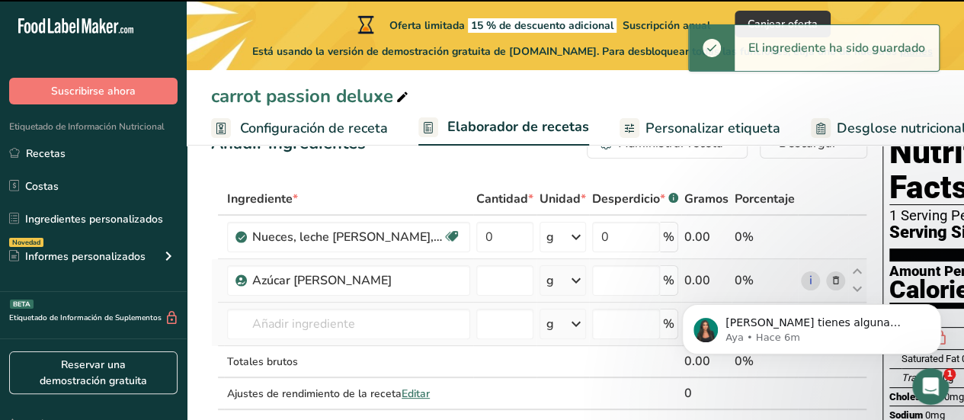
type input "0"
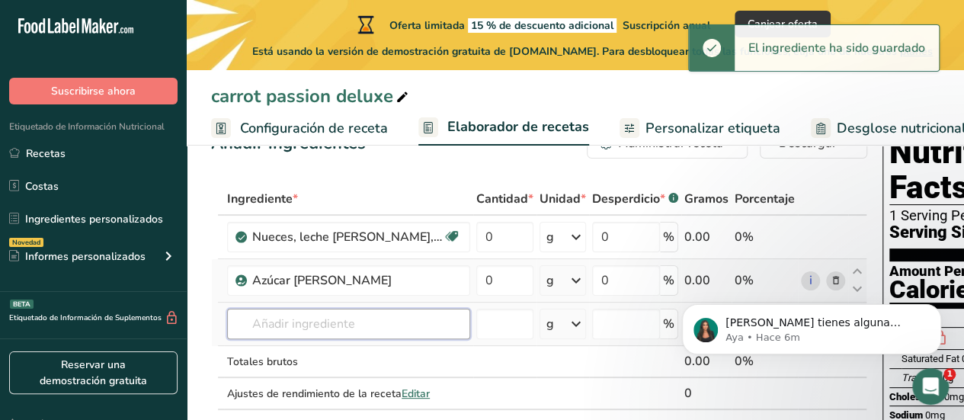
click at [386, 319] on input "text" at bounding box center [348, 324] width 243 height 30
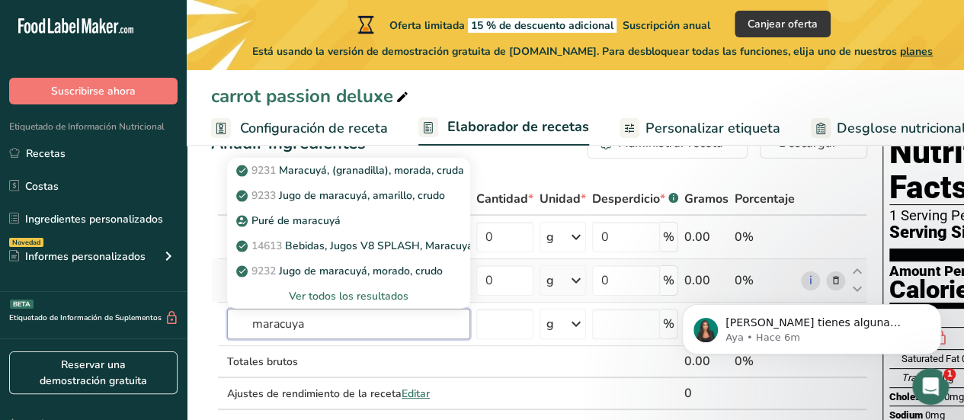
drag, startPoint x: 327, startPoint y: 321, endPoint x: 107, endPoint y: 330, distance: 219.6
click at [107, 330] on div ".a-20{fill:#fff;} Suscribirse ahora Etiquetado de Información Nutricional Recet…" at bounding box center [482, 422] width 964 height 948
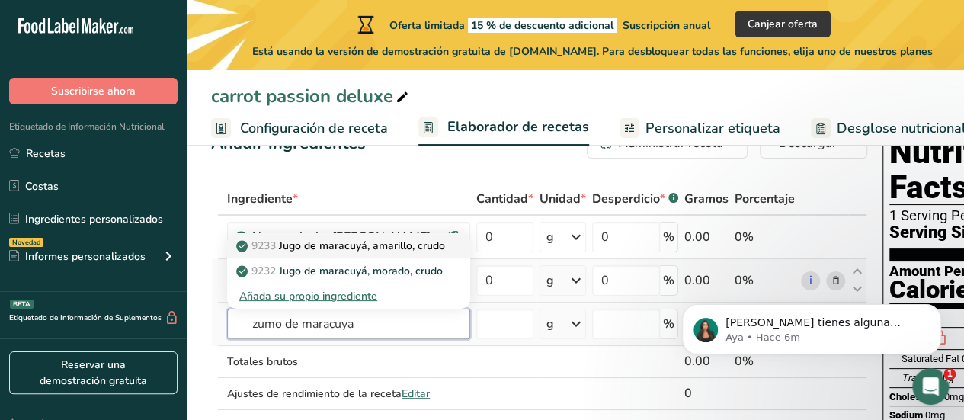
type input "zumo de maracuya"
click at [400, 241] on p "9233 Jugo de maracuyá, amarillo, crudo" at bounding box center [342, 246] width 206 height 16
type input "Passion-fruit juice, yellow, raw"
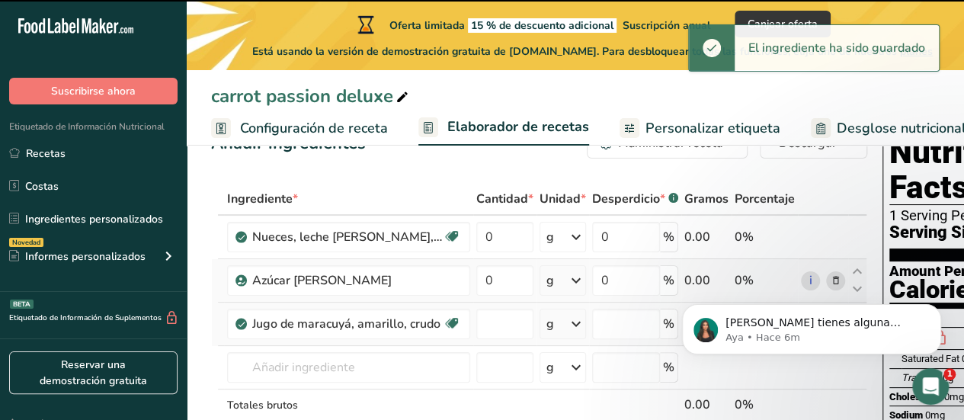
type input "0"
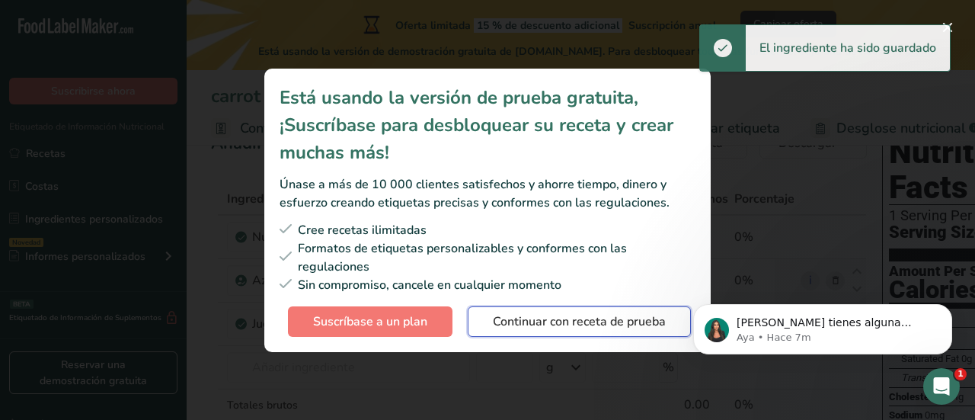
click at [603, 318] on span "Continuar con receta de prueba" at bounding box center [579, 321] width 173 height 18
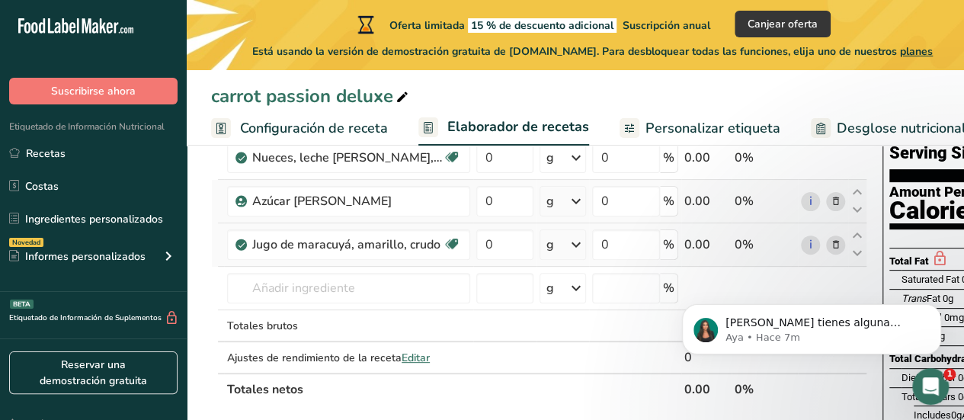
scroll to position [129, 0]
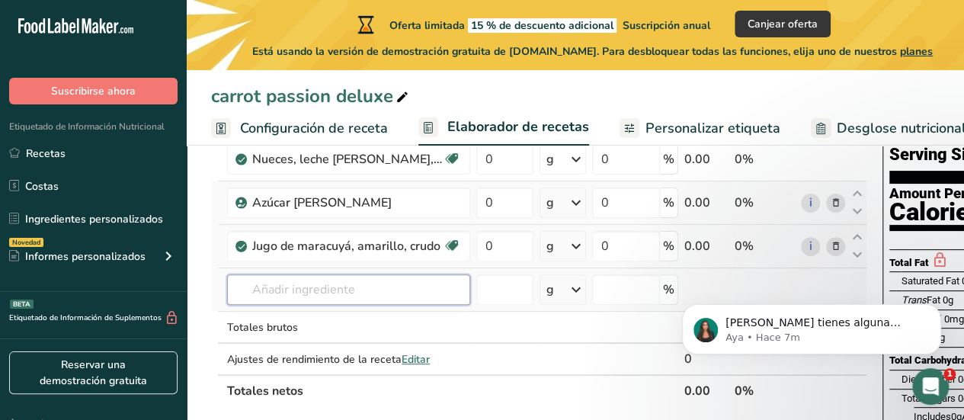
click at [303, 293] on input "text" at bounding box center [348, 289] width 243 height 30
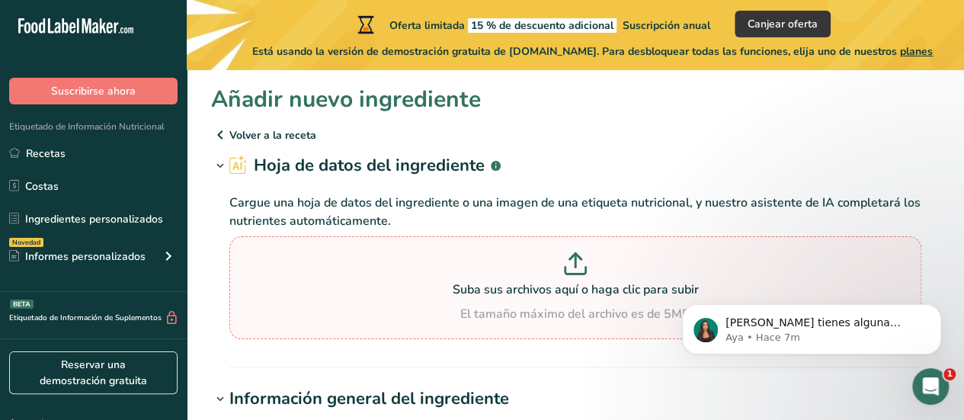
click at [498, 286] on p "Suba sus archivos aquí o haga clic para subir" at bounding box center [575, 289] width 684 height 18
click at [498, 286] on input "Suba sus archivos aquí o haga clic para subir El tamaño máximo del archivo es d…" at bounding box center [575, 287] width 692 height 103
type input "C:\fakepath\Receta carrot passion cake - Grupo 2.pdf"
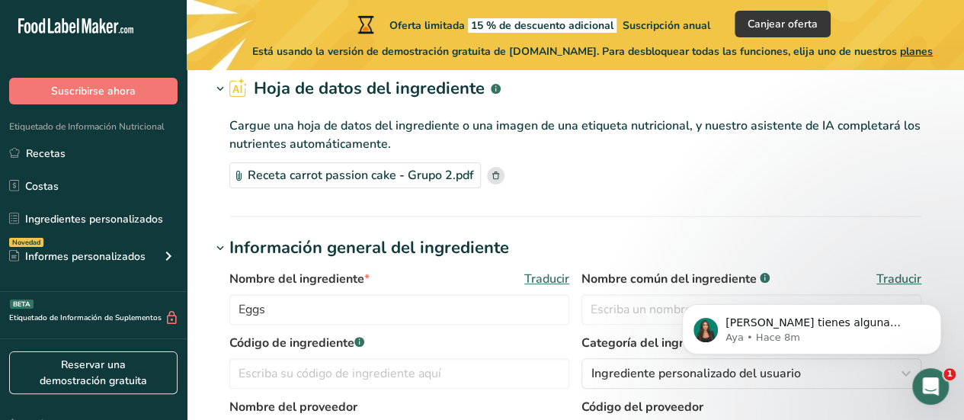
scroll to position [67, 0]
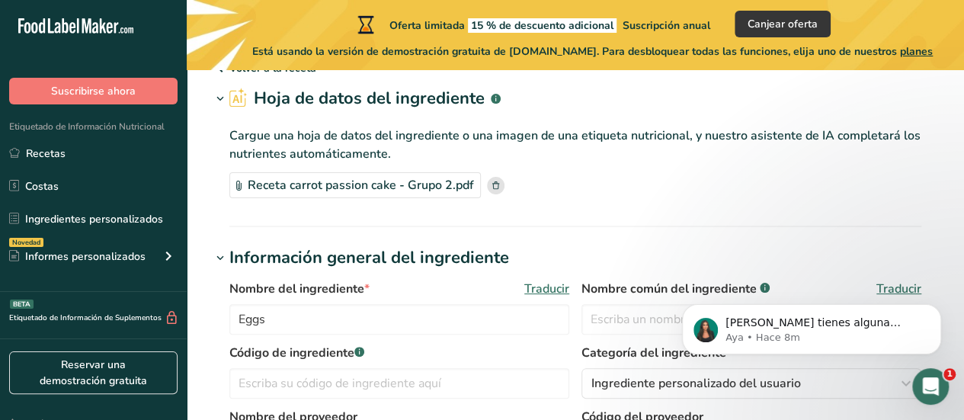
click at [496, 184] on icon at bounding box center [495, 185] width 7 height 8
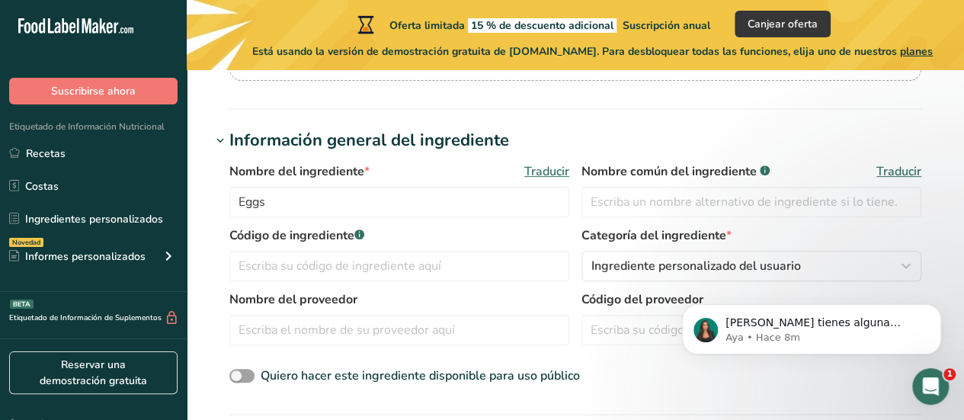
scroll to position [260, 0]
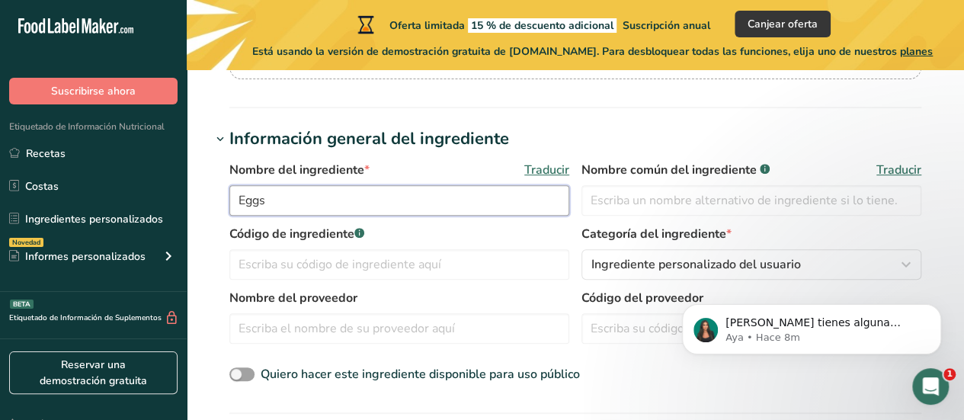
drag, startPoint x: 409, startPoint y: 199, endPoint x: 218, endPoint y: 215, distance: 191.9
click at [218, 215] on div "Nombre del ingrediente * Traducir Eggs Nombre común del ingrediente .a-a{fill:#…" at bounding box center [575, 273] width 728 height 242
type input "panela"
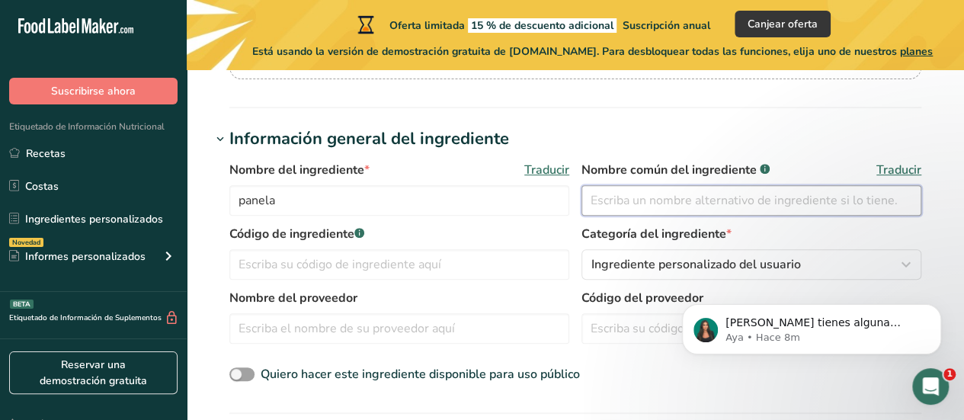
click at [638, 195] on input "text" at bounding box center [751, 200] width 340 height 30
type input "o"
type input "panela"
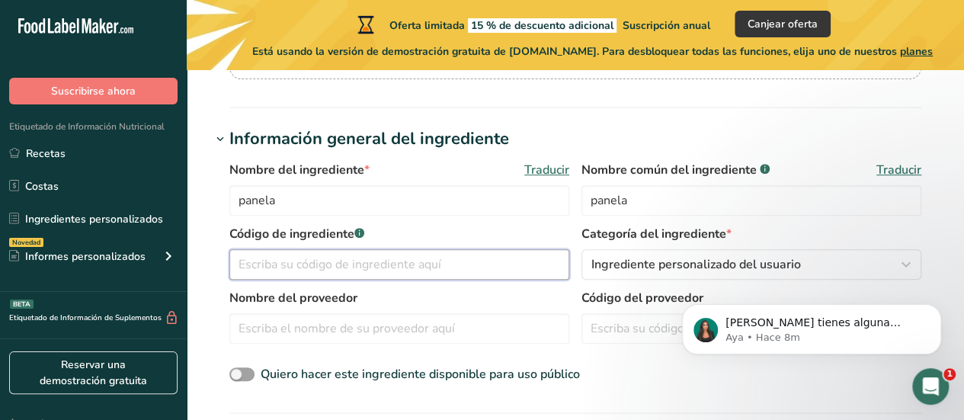
click at [504, 272] on input "text" at bounding box center [399, 264] width 340 height 30
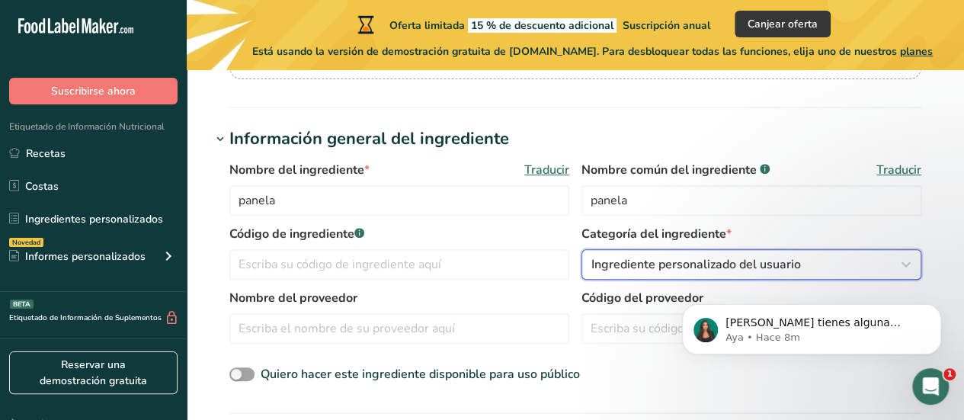
click at [792, 251] on button "Ingrediente personalizado del usuario" at bounding box center [751, 264] width 340 height 30
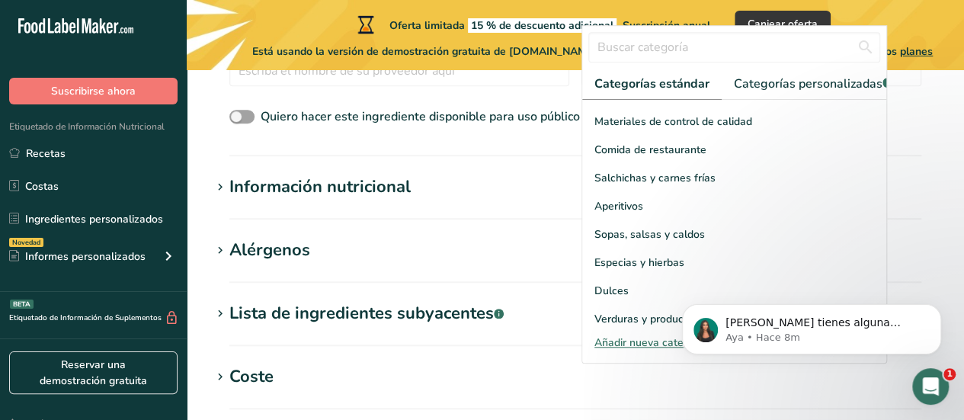
scroll to position [605, 0]
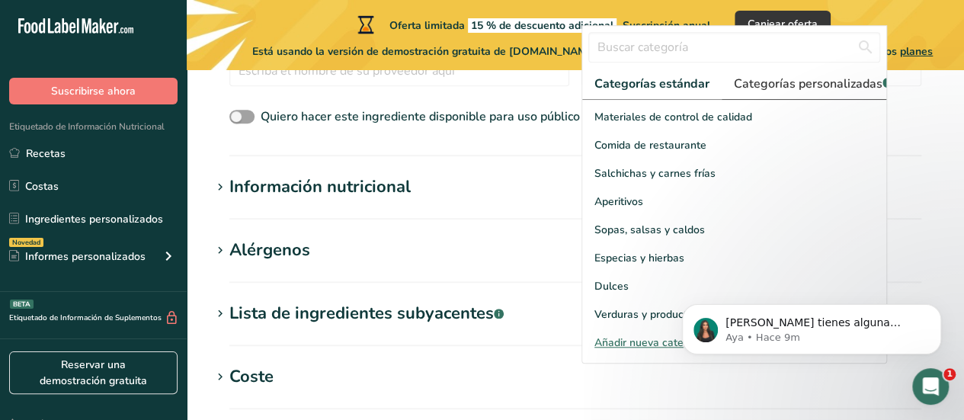
click at [821, 91] on link "Categorías personalizadas .a-a{fill:#347362;}.b-a{fill:#fff;}" at bounding box center [812, 84] width 183 height 31
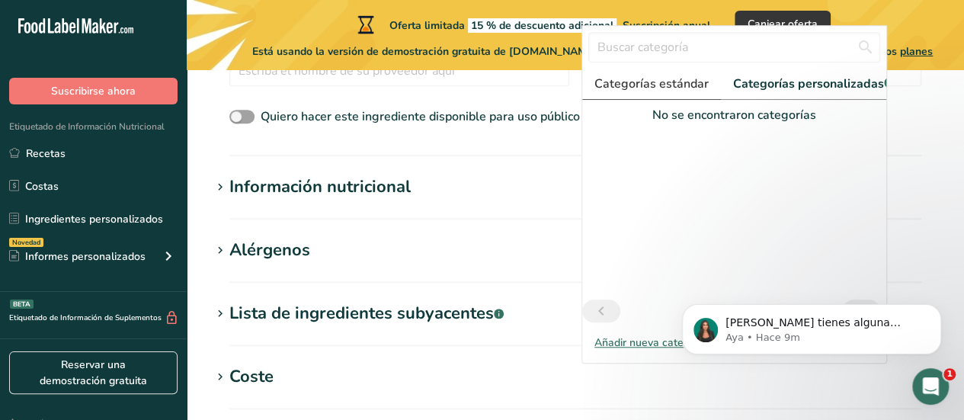
click at [660, 78] on span "Categorías estándar" at bounding box center [651, 84] width 114 height 18
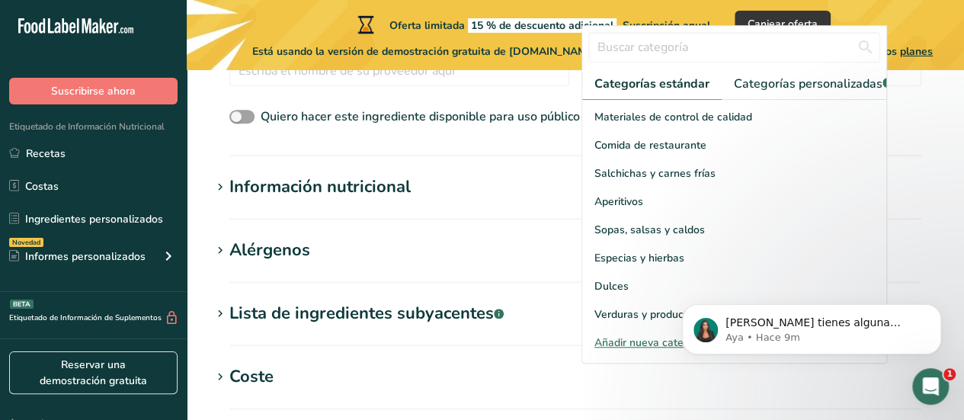
drag, startPoint x: 871, startPoint y: 274, endPoint x: 871, endPoint y: 248, distance: 25.9
click at [871, 248] on div "Si tienes alguna pregunta no dudes en consultarnos. ¡Estamos aquí para ayudarte…" at bounding box center [811, 259] width 280 height 190
click at [869, 245] on div "Si tienes alguna pregunta no dudes en consultarnos. ¡Estamos aquí para ayudarte…" at bounding box center [811, 259] width 280 height 190
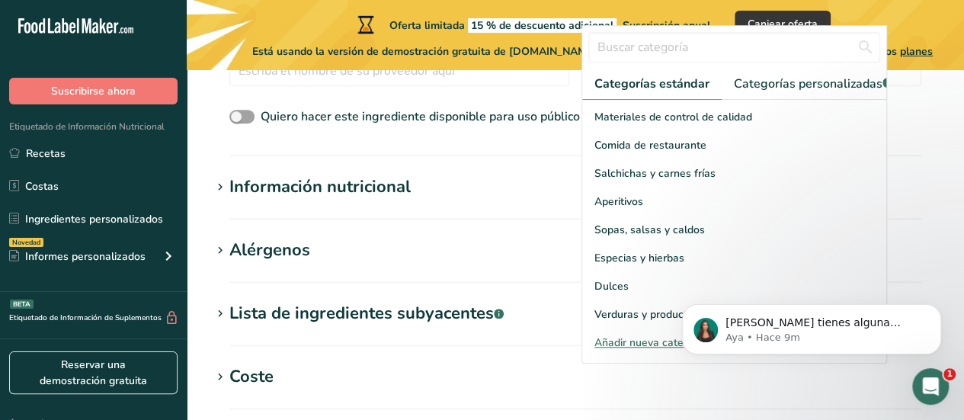
drag, startPoint x: 874, startPoint y: 279, endPoint x: 889, endPoint y: 233, distance: 48.2
click at [889, 233] on div "Si tienes alguna pregunta no dudes en consultarnos. ¡Estamos aquí para ayudarte…" at bounding box center [811, 259] width 280 height 190
drag, startPoint x: 871, startPoint y: 270, endPoint x: 878, endPoint y: 220, distance: 50.8
click at [878, 220] on div "Si tienes alguna pregunta no dudes en consultarnos. ¡Estamos aquí para ayudarte…" at bounding box center [811, 259] width 280 height 190
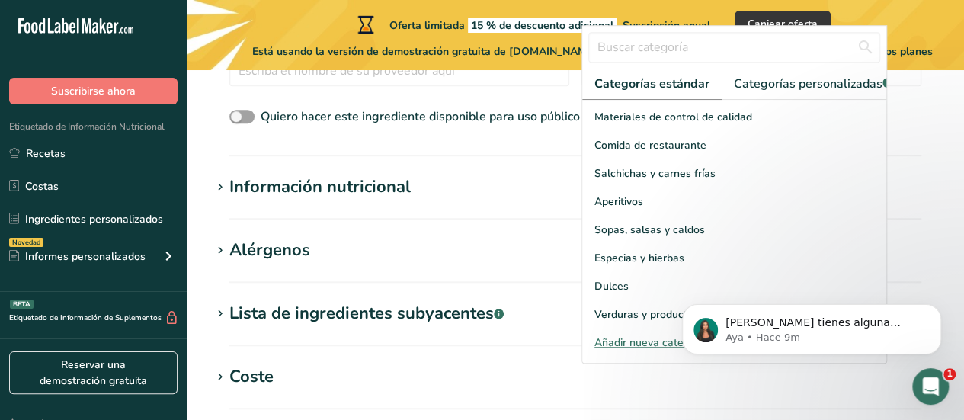
click at [878, 220] on div "Si tienes alguna pregunta no dudes en consultarnos. ¡Estamos aquí para ayudarte…" at bounding box center [811, 259] width 280 height 190
click at [877, 220] on div "Si tienes alguna pregunta no dudes en consultarnos. ¡Estamos aquí para ayudarte…" at bounding box center [811, 259] width 280 height 190
click at [872, 219] on div "Si tienes alguna pregunta no dudes en consultarnos. ¡Estamos aquí para ayudarte…" at bounding box center [811, 259] width 280 height 190
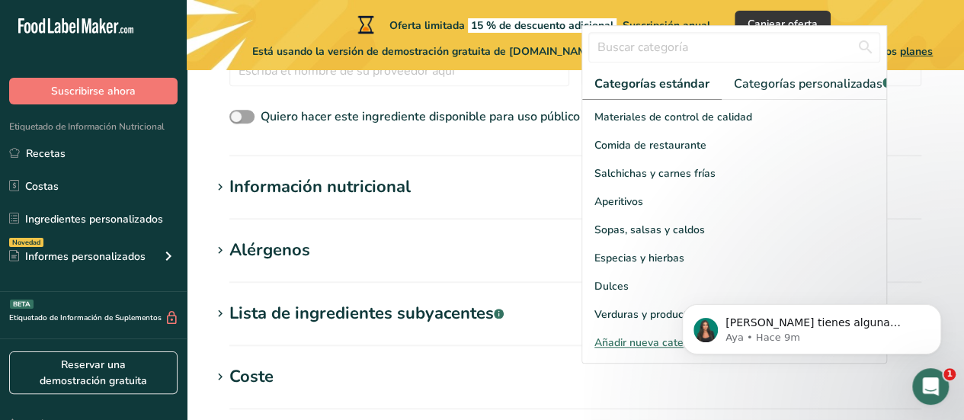
click at [872, 219] on div "Si tienes alguna pregunta no dudes en consultarnos. ¡Estamos aquí para ayudarte…" at bounding box center [811, 259] width 280 height 190
drag, startPoint x: 872, startPoint y: 283, endPoint x: 872, endPoint y: 169, distance: 113.5
click at [872, 272] on html "Si tienes alguna pregunta no dudes en consultarnos. ¡Estamos aquí para ayudarte…" at bounding box center [811, 325] width 305 height 107
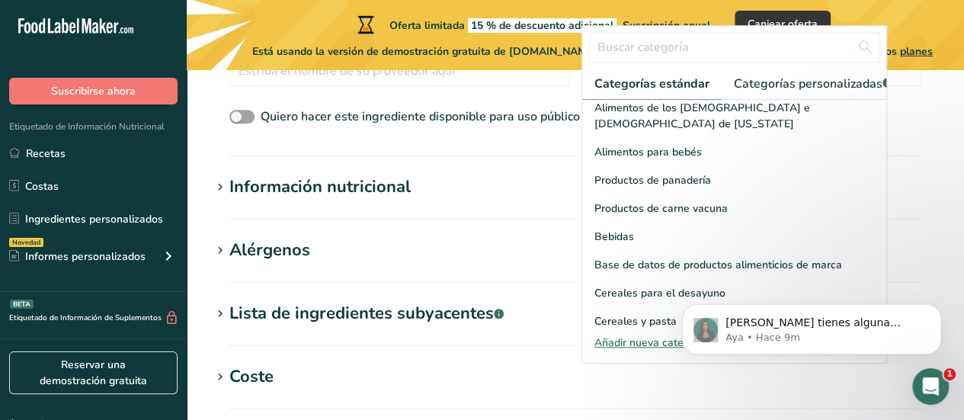
scroll to position [140, 0]
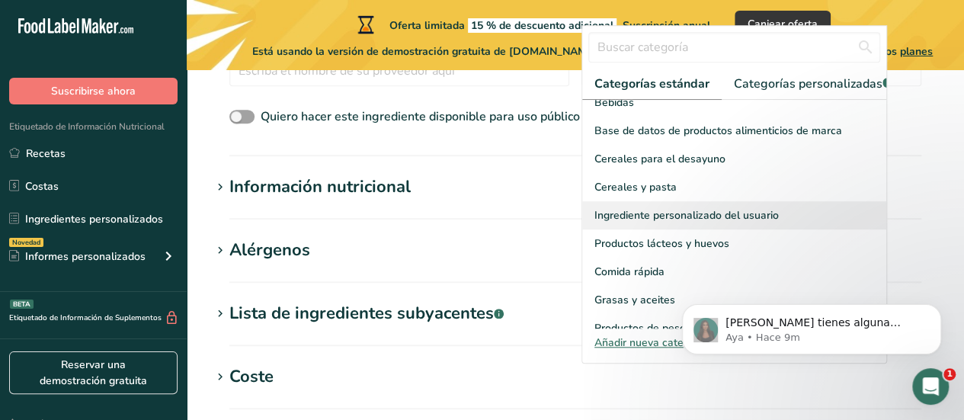
click at [766, 223] on span "Ingrediente personalizado del usuario" at bounding box center [686, 215] width 184 height 16
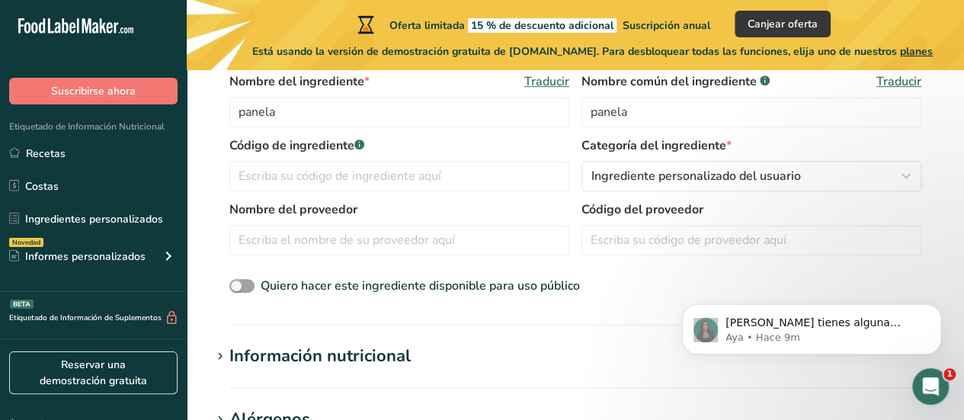
scroll to position [355, 0]
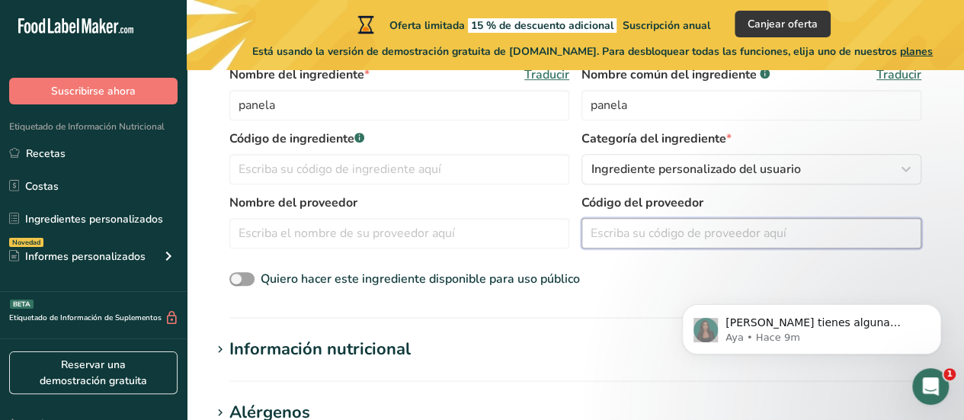
click at [675, 236] on input "text" at bounding box center [751, 233] width 340 height 30
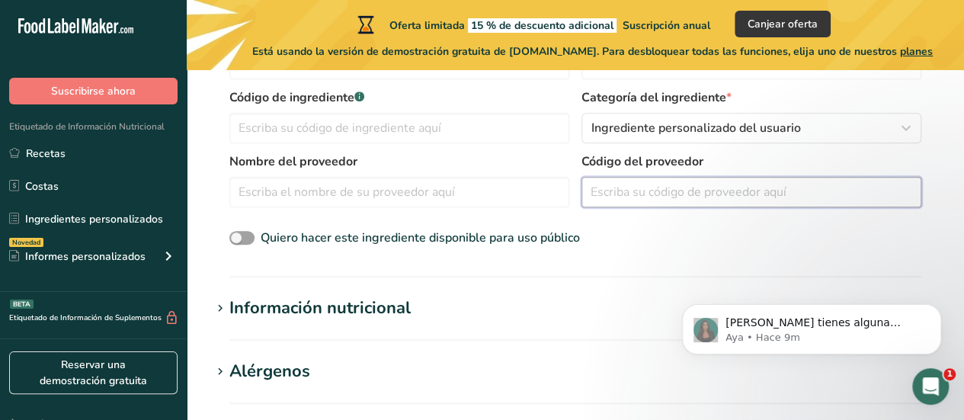
scroll to position [398, 0]
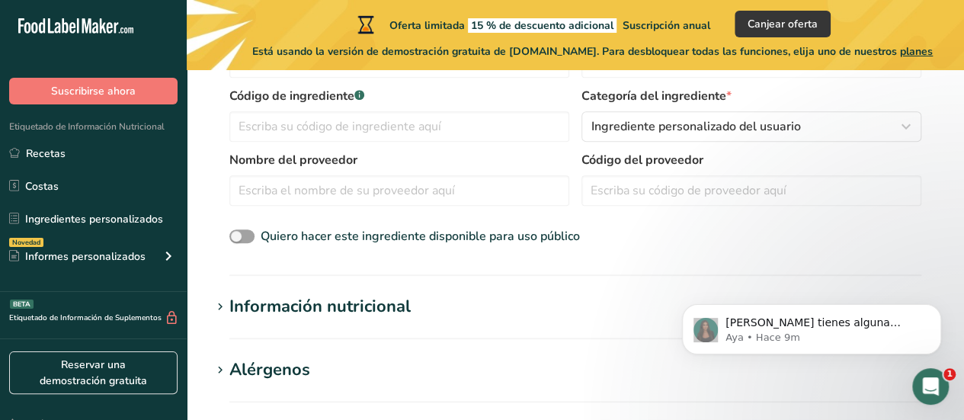
click at [251, 244] on div "Quiero hacer este ingrediente disponible para uso público" at bounding box center [575, 237] width 692 height 20
click at [248, 241] on span at bounding box center [241, 236] width 25 height 14
click at [239, 241] on input "Quiero hacer este ingrediente disponible para uso público" at bounding box center [234, 237] width 10 height 10
checkbox input "true"
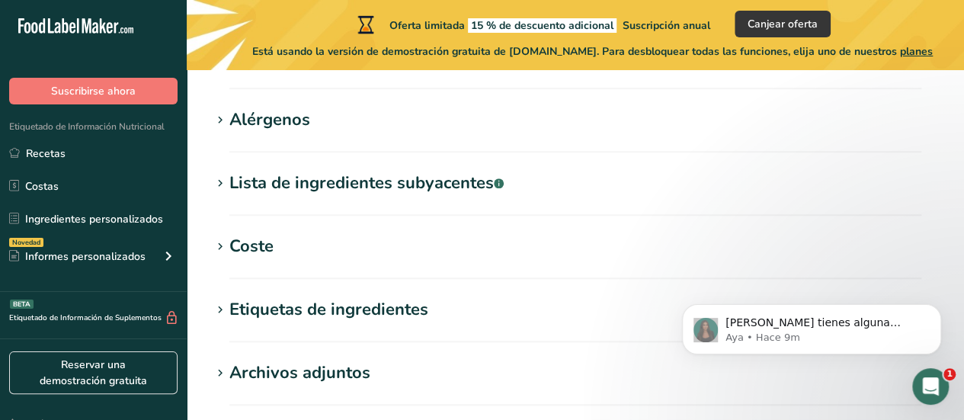
scroll to position [879, 0]
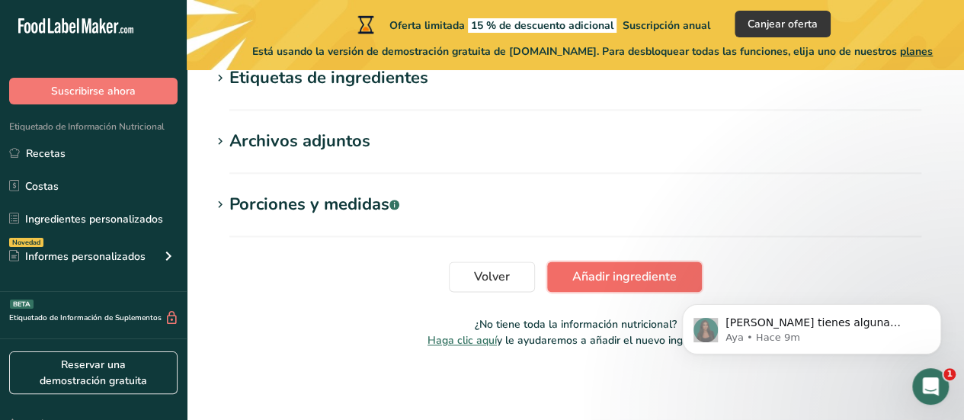
click at [662, 267] on span "Añadir ingrediente" at bounding box center [624, 276] width 104 height 18
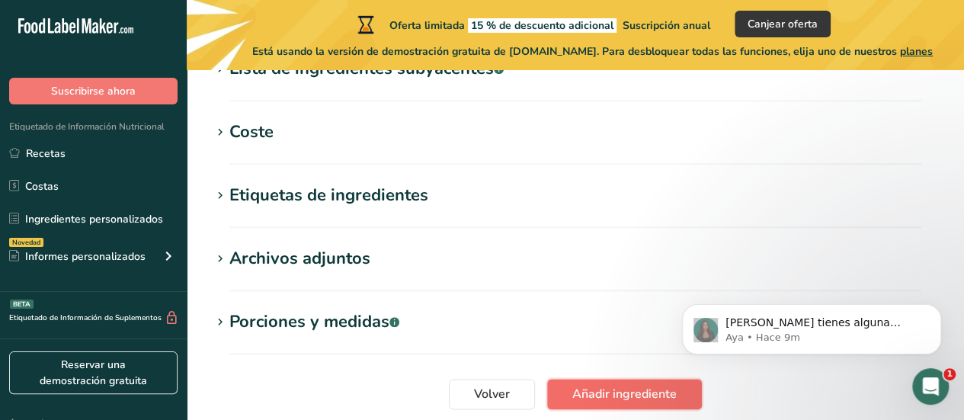
scroll to position [690, 0]
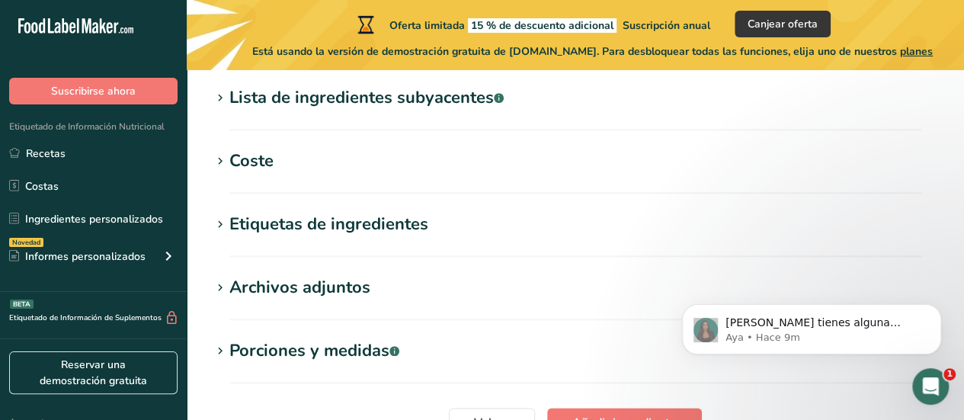
click at [500, 116] on section "Lista de ingredientes subyacentes .a-a{fill:#347362;}.b-a{fill:#fff;} Traducir" at bounding box center [575, 107] width 728 height 45
click at [440, 104] on div "Lista de ingredientes subyacentes .a-a{fill:#347362;}.b-a{fill:#fff;}" at bounding box center [366, 97] width 274 height 25
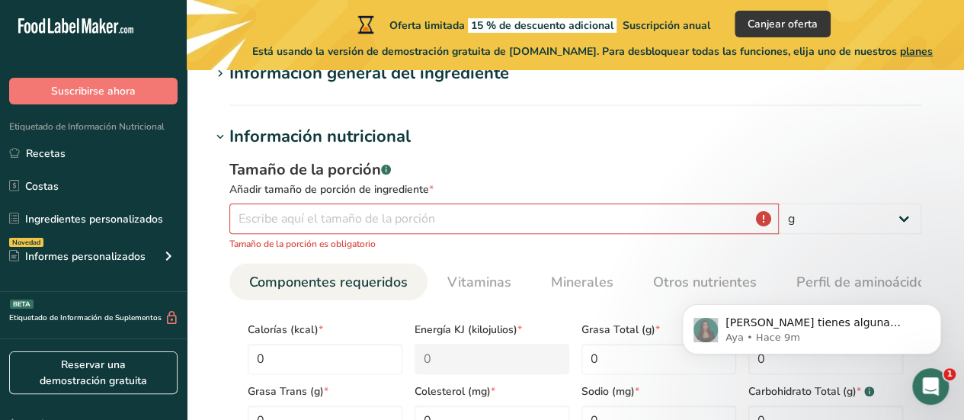
scroll to position [159, 0]
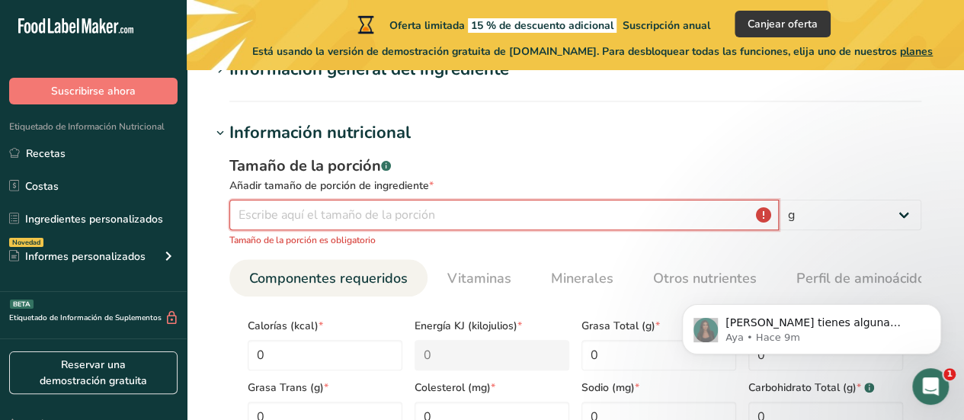
click at [547, 226] on input "number" at bounding box center [503, 215] width 549 height 30
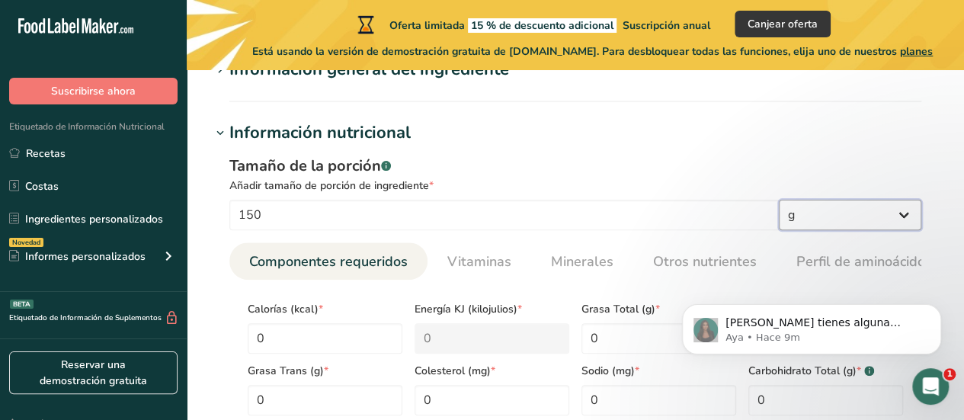
click at [846, 207] on select "g kg mg mcg libras onza litro mL onza líquida cucharada cucharadita taza Cuarto…" at bounding box center [850, 215] width 142 height 30
click at [686, 137] on h1 "Información nutricional" at bounding box center [575, 132] width 728 height 25
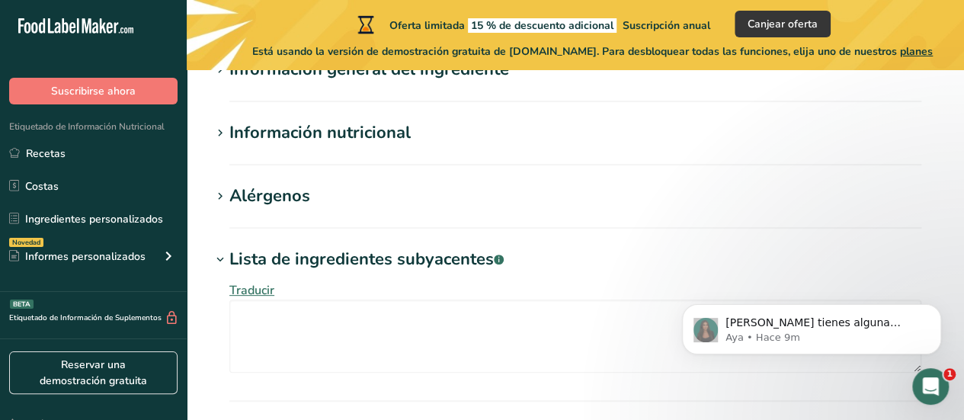
click at [490, 142] on h1 "Información nutricional" at bounding box center [575, 132] width 728 height 25
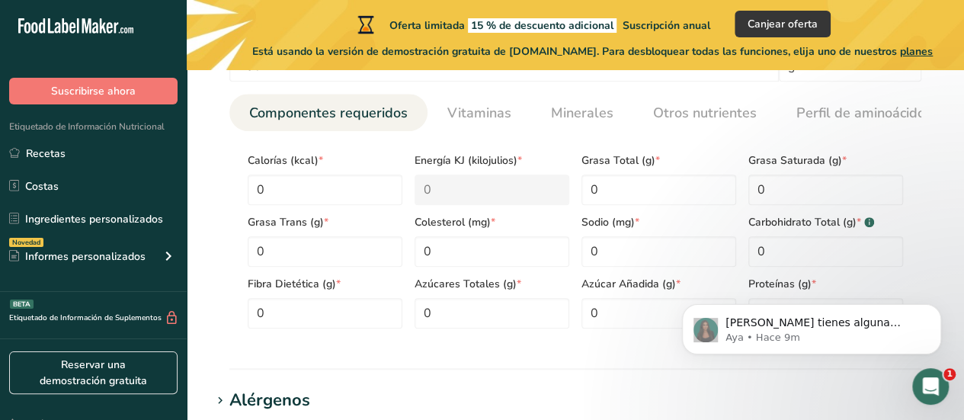
scroll to position [305, 0]
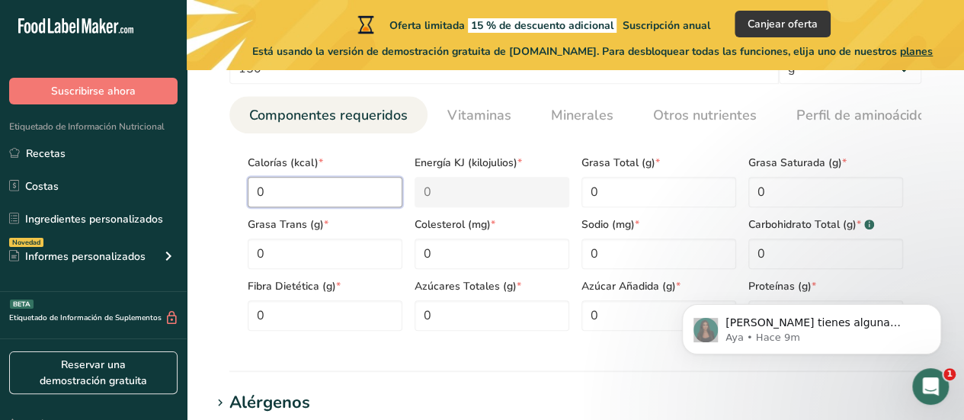
click at [357, 194] on input "0" at bounding box center [325, 192] width 155 height 30
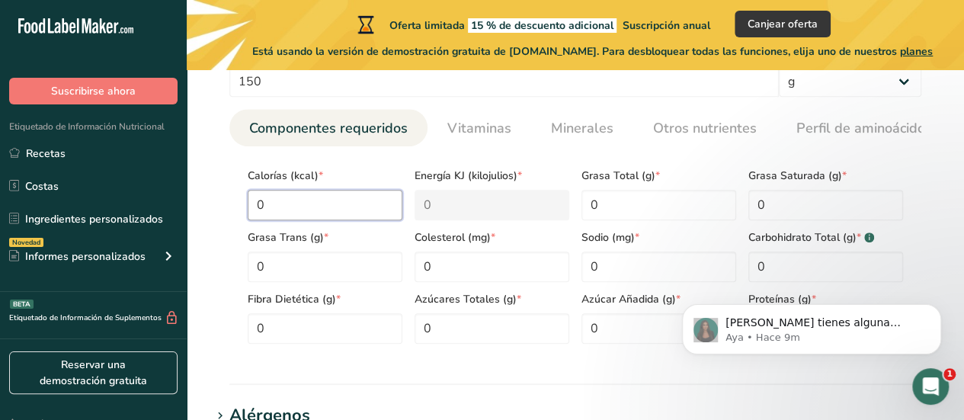
scroll to position [283, 0]
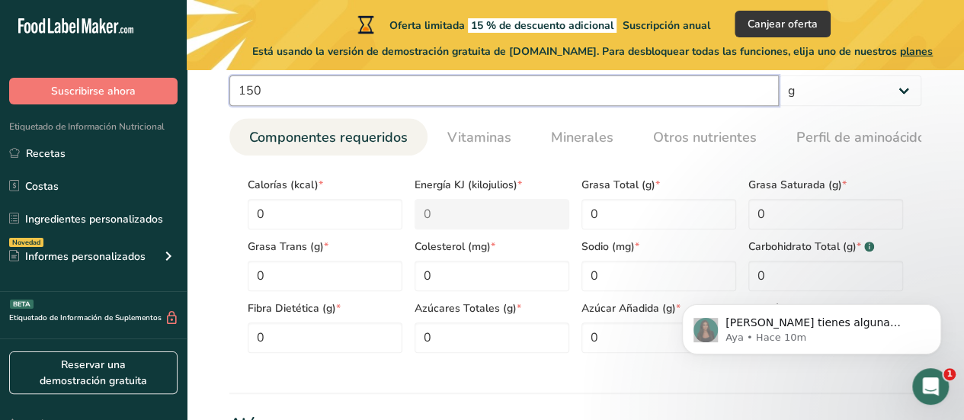
drag, startPoint x: 430, startPoint y: 79, endPoint x: 215, endPoint y: 103, distance: 216.1
click at [215, 103] on div "Tamaño de la porción .a-a{fill:#347362;}.b-a{fill:#fff;} Añadir tamaño de porci…" at bounding box center [575, 197] width 728 height 353
type input "100"
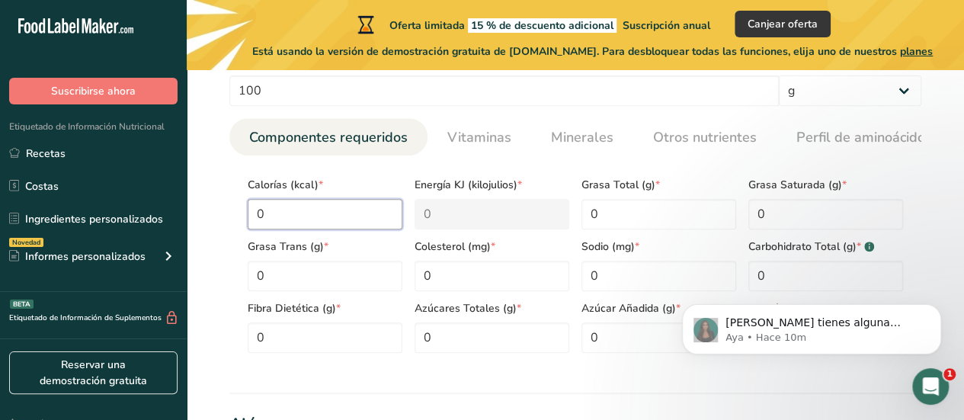
click at [357, 207] on input "0" at bounding box center [325, 214] width 155 height 30
paste input "348376"
type input "348376"
type KJ "1457605.2"
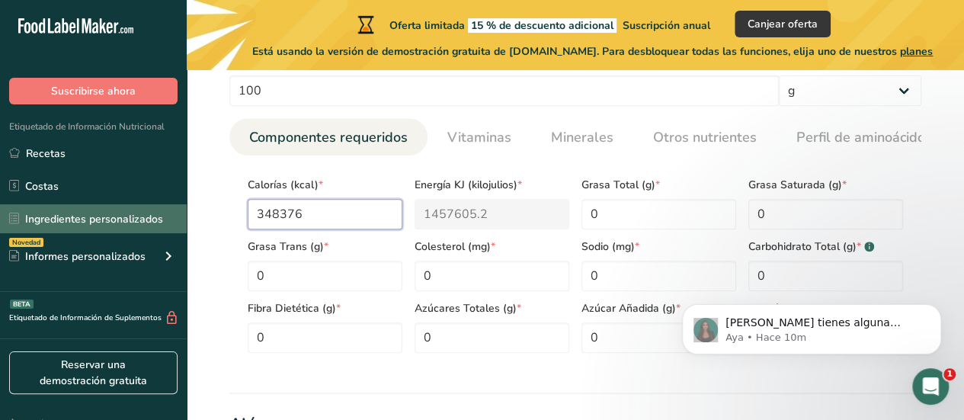
drag, startPoint x: 312, startPoint y: 215, endPoint x: 177, endPoint y: 213, distance: 134.8
click at [177, 213] on div ".a-20{fill:#fff;} Suscribirse ahora Etiquetado de Información Nutricional Recet…" at bounding box center [482, 392] width 964 height 1351
type input "3"
type KJ "12.6"
type input "35"
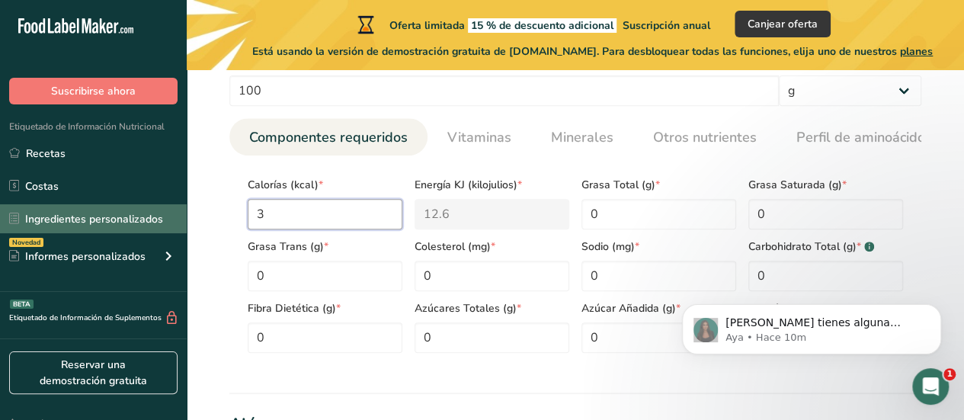
type KJ "146.4"
type input "350"
type KJ "1464.4"
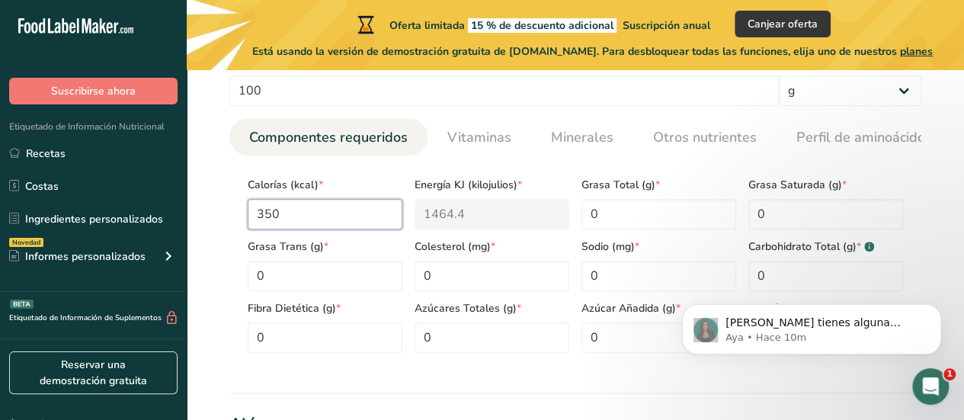
type input "350"
click at [642, 207] on Fat "0" at bounding box center [658, 214] width 155 height 30
type Fat "0"
click at [794, 216] on Fat "0" at bounding box center [825, 214] width 155 height 30
click at [804, 273] on html "Si tienes alguna pregunta no dudes en consultarnos. ¡Estamos aquí para ayudarte…" at bounding box center [811, 325] width 305 height 107
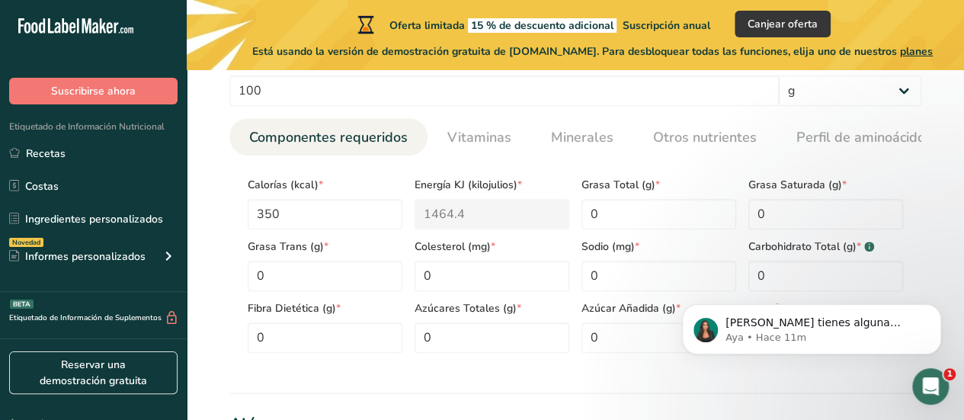
click at [804, 273] on html "Si tienes alguna pregunta no dudes en consultarnos. ¡Estamos aquí para ayudarte…" at bounding box center [811, 325] width 305 height 107
click at [933, 306] on icon "Dismiss notification" at bounding box center [936, 308] width 8 height 8
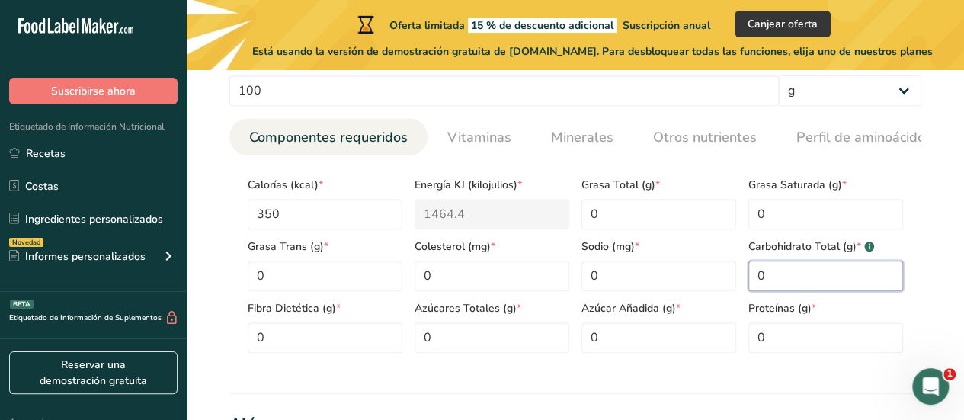
click at [850, 286] on Carbohydrates "0" at bounding box center [825, 276] width 155 height 30
type Carbohydrates "90"
click at [792, 344] on input "0" at bounding box center [825, 337] width 155 height 30
type input "5"
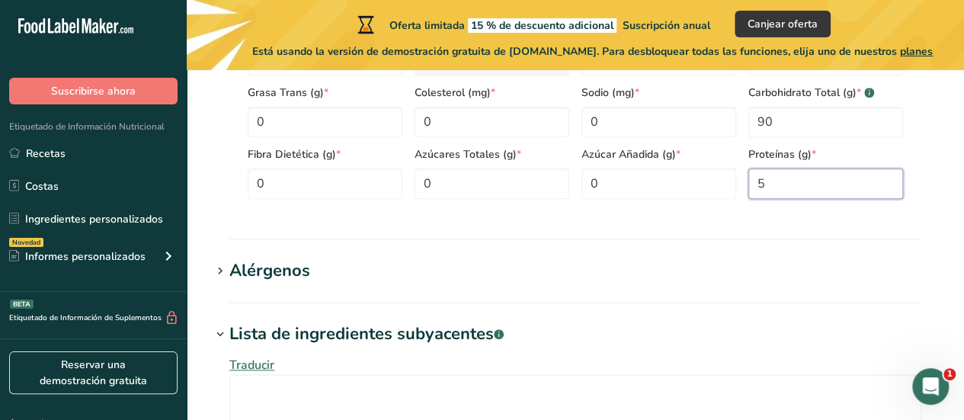
scroll to position [425, 0]
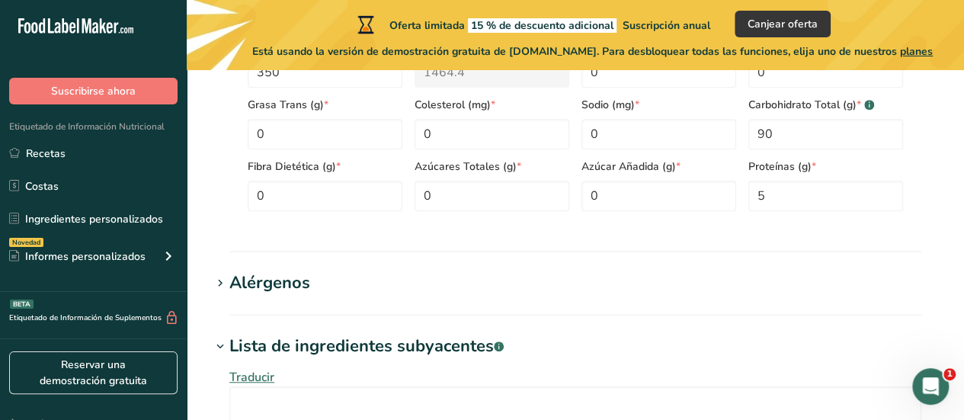
drag, startPoint x: 349, startPoint y: 312, endPoint x: 363, endPoint y: 294, distance: 23.3
click at [363, 294] on section "Alérgenos Añadir cualquier alérgeno conocido asociado con su ingrediente Eggs S…" at bounding box center [575, 292] width 728 height 45
click at [363, 294] on h1 "Alérgenos" at bounding box center [575, 282] width 728 height 25
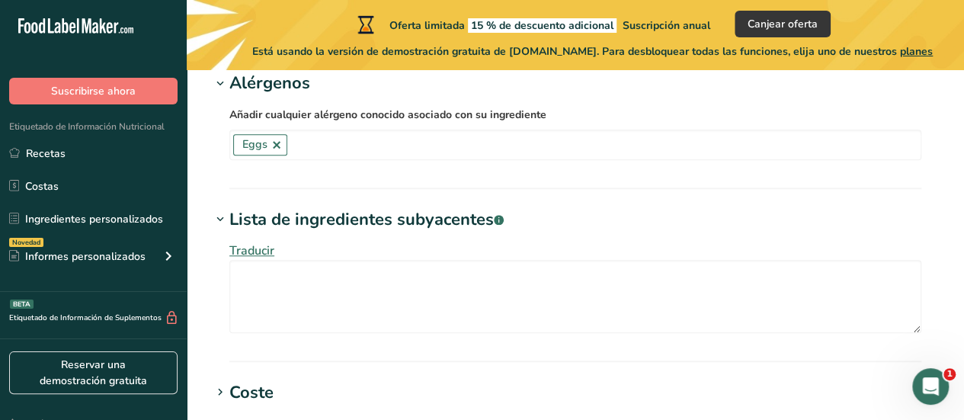
scroll to position [647, 0]
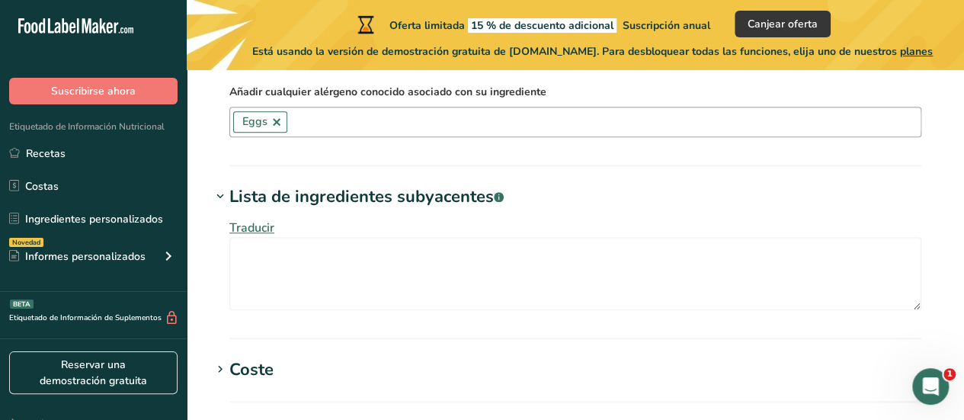
click at [274, 128] on link at bounding box center [276, 122] width 12 height 12
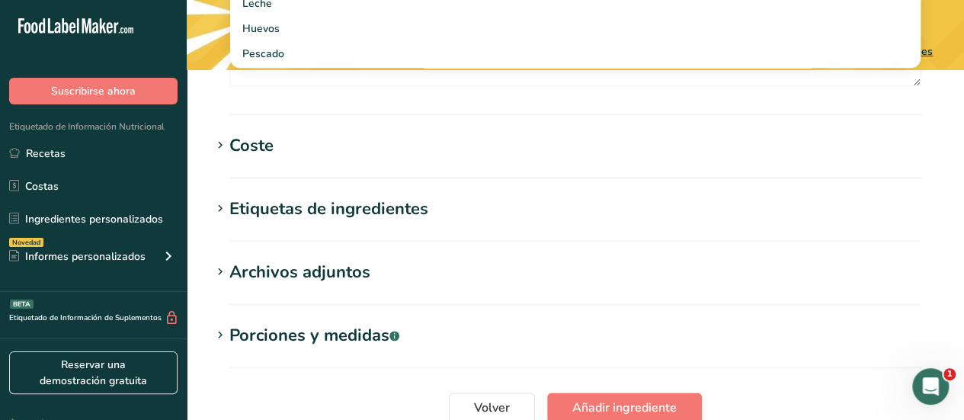
scroll to position [962, 0]
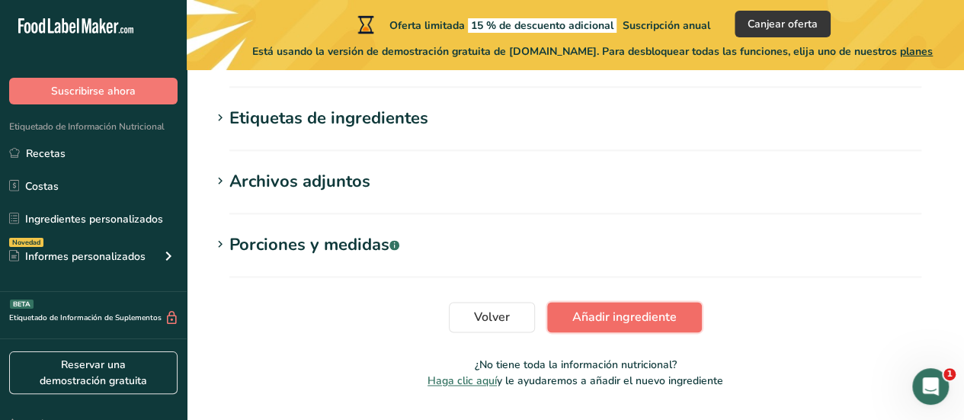
click at [663, 325] on span "Añadir ingrediente" at bounding box center [624, 317] width 104 height 18
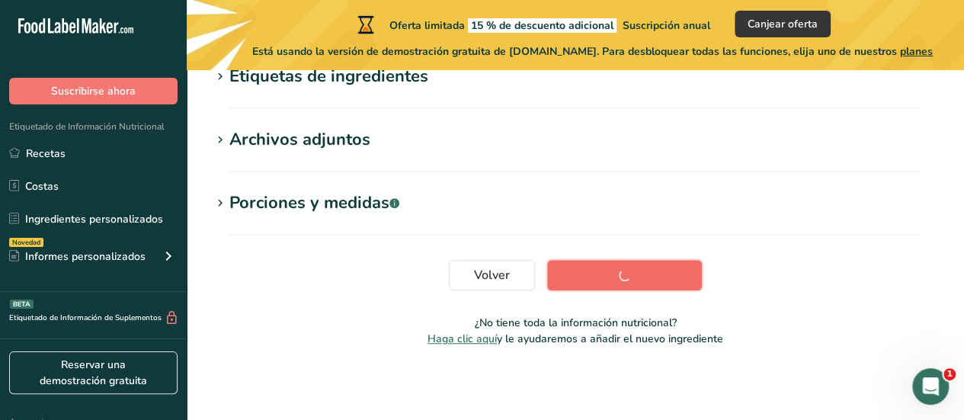
scroll to position [468, 0]
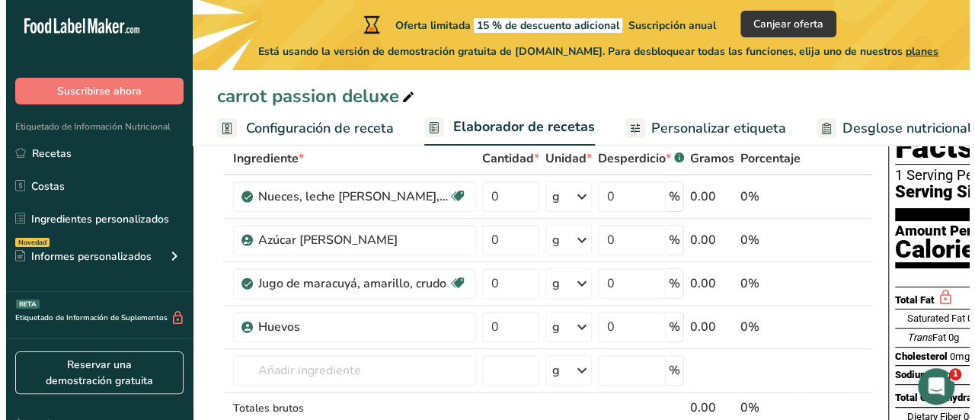
scroll to position [94, 0]
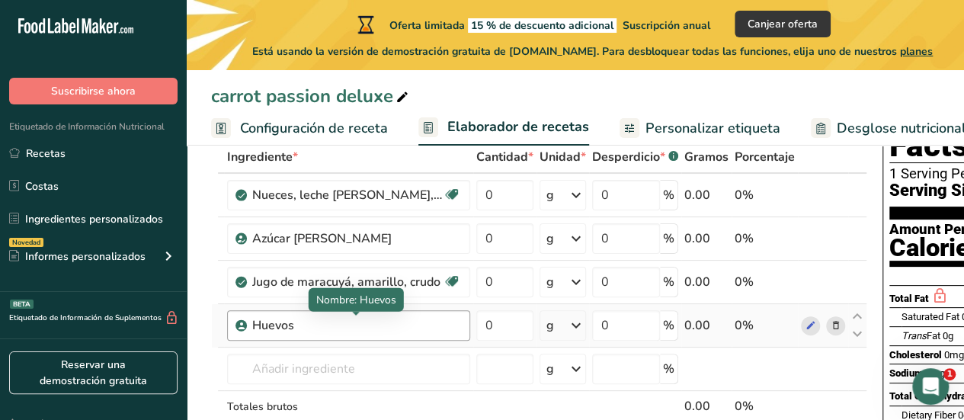
click at [364, 333] on div "Huevos" at bounding box center [347, 325] width 190 height 18
click at [353, 329] on div "Huevos" at bounding box center [347, 325] width 190 height 18
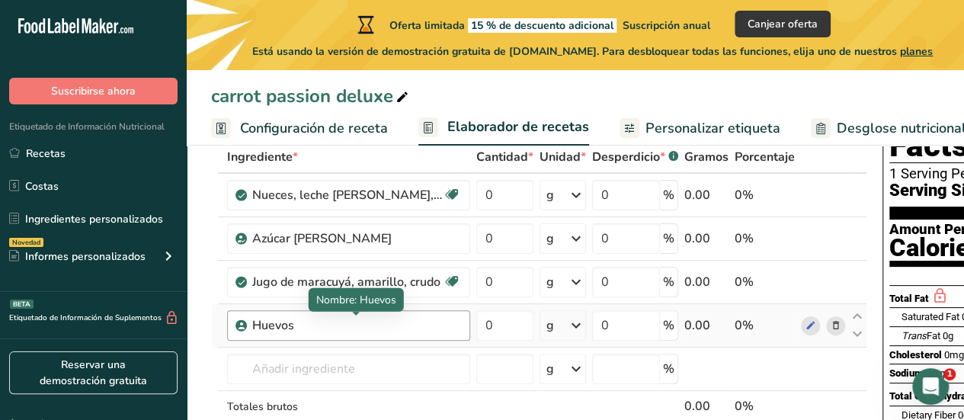
click at [353, 329] on div "Huevos" at bounding box center [347, 325] width 190 height 18
click at [305, 334] on div "Huevos" at bounding box center [348, 325] width 243 height 30
drag, startPoint x: 305, startPoint y: 334, endPoint x: 251, endPoint y: 329, distance: 53.5
click at [251, 329] on div "Huevos" at bounding box center [348, 325] width 243 height 30
click at [276, 327] on div "Huevos" at bounding box center [347, 325] width 190 height 18
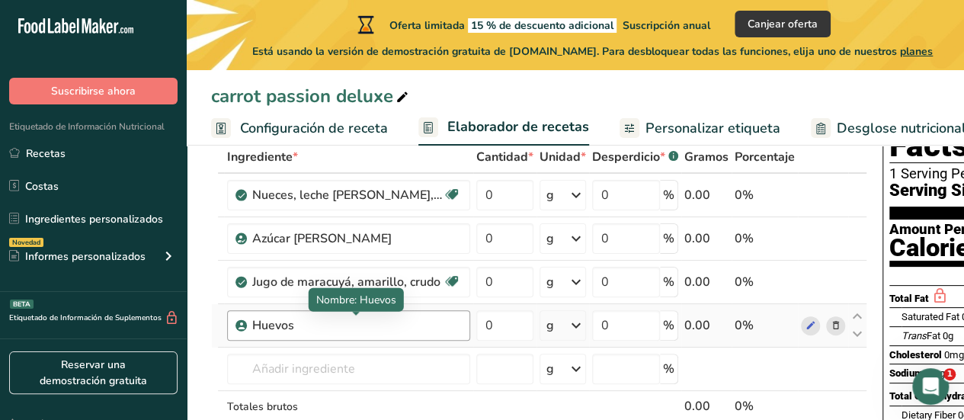
click at [276, 327] on div "Huevos" at bounding box center [347, 325] width 190 height 18
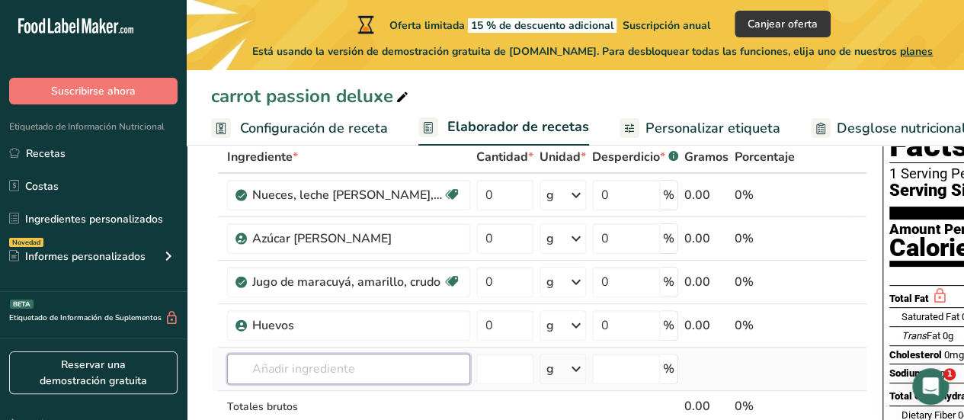
click at [306, 359] on input "text" at bounding box center [348, 368] width 243 height 30
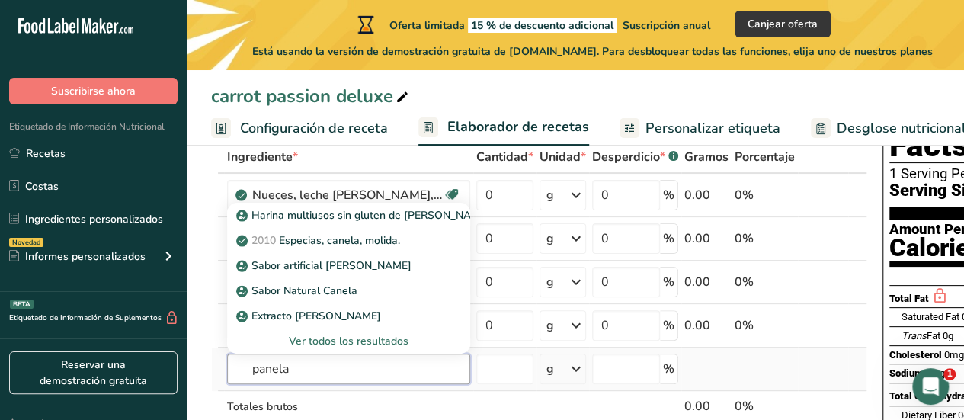
type input "panela"
click at [384, 337] on div "Ver todos los resultados" at bounding box center [348, 341] width 219 height 16
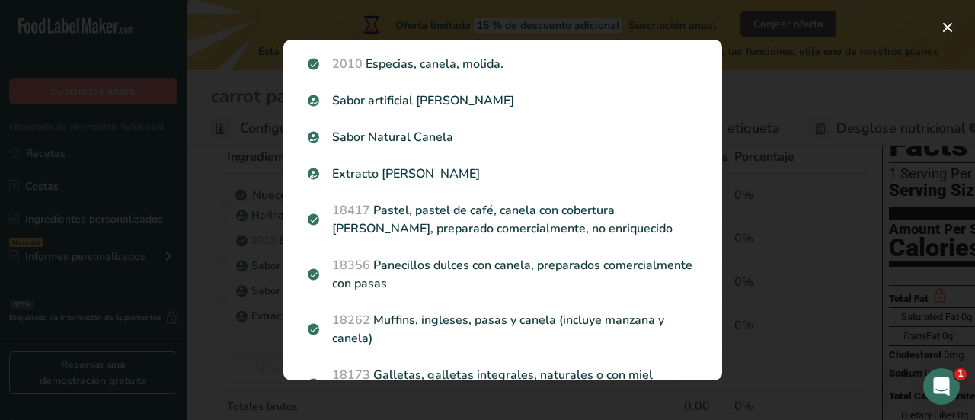
scroll to position [0, 0]
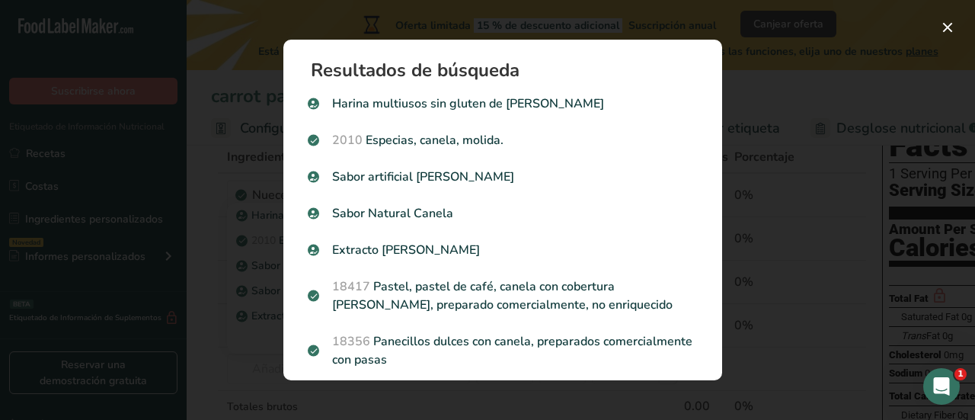
click at [804, 19] on div "Search results modal" at bounding box center [487, 210] width 975 height 420
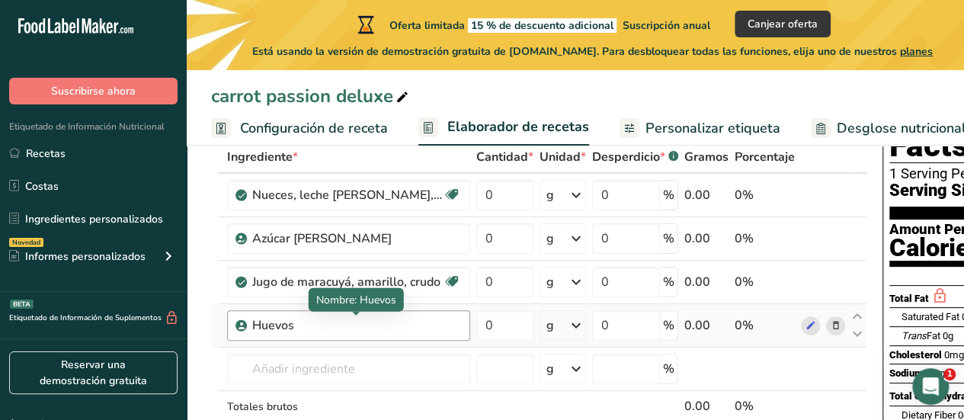
click at [302, 328] on div "Huevos" at bounding box center [347, 325] width 190 height 18
click at [257, 330] on div "Huevos" at bounding box center [347, 325] width 190 height 18
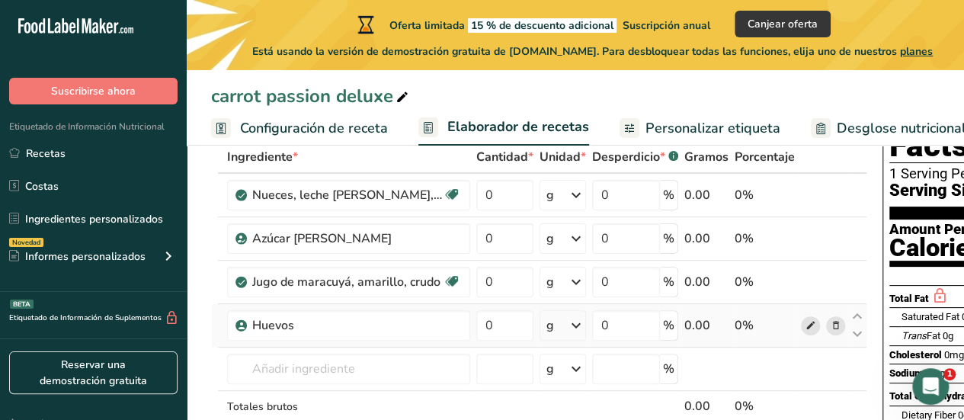
click at [806, 318] on icon at bounding box center [810, 326] width 11 height 16
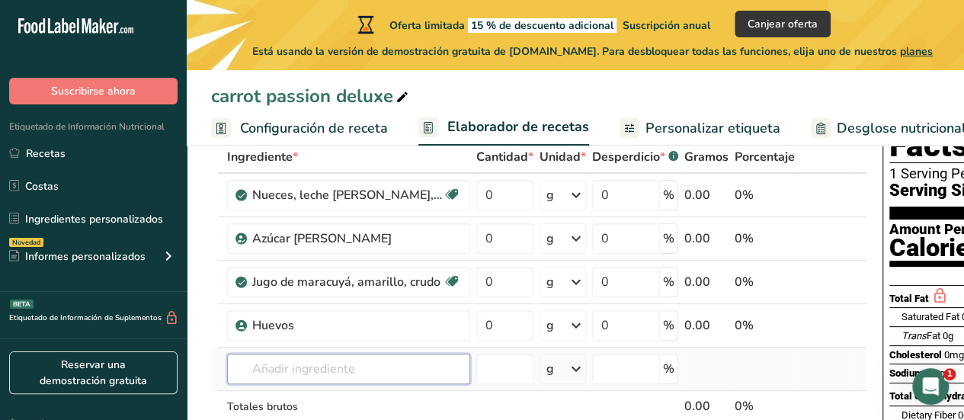
click at [372, 372] on input "text" at bounding box center [348, 368] width 243 height 30
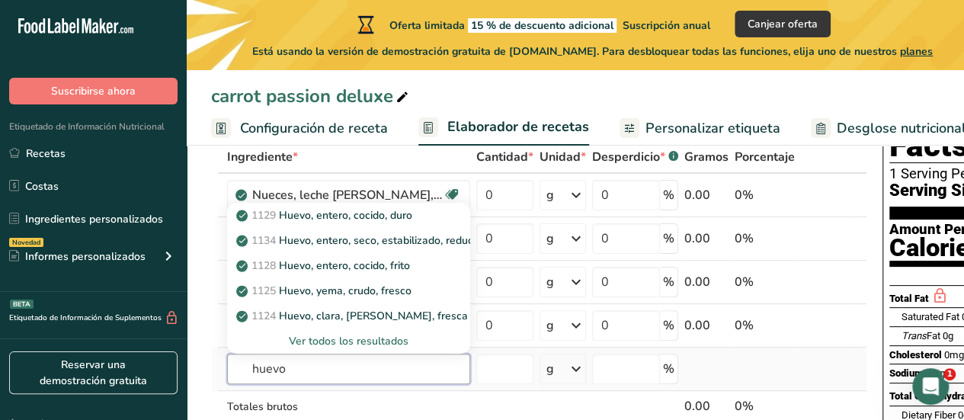
type input "huevo"
click at [393, 344] on div "Ver todos los resultados" at bounding box center [348, 341] width 219 height 16
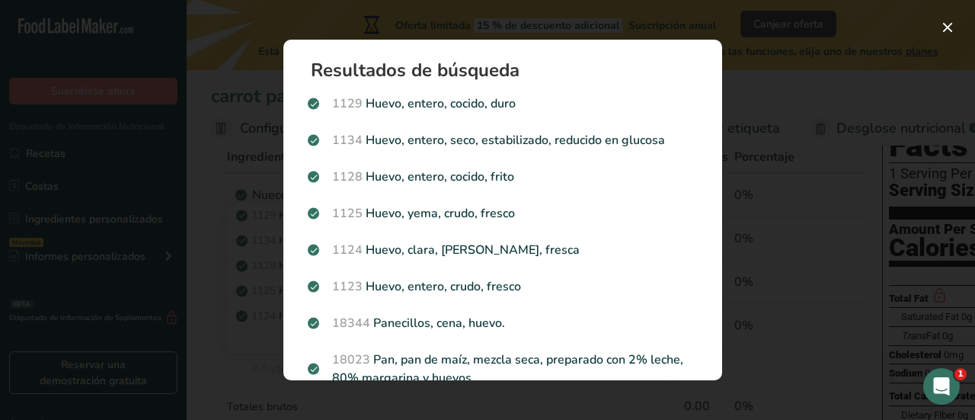
click at [238, 315] on div "Search results modal" at bounding box center [487, 210] width 975 height 420
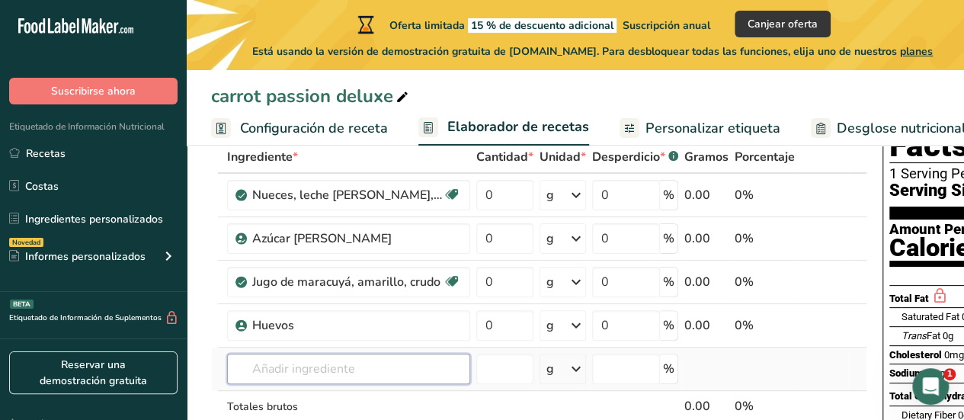
click at [302, 372] on input "text" at bounding box center [348, 368] width 243 height 30
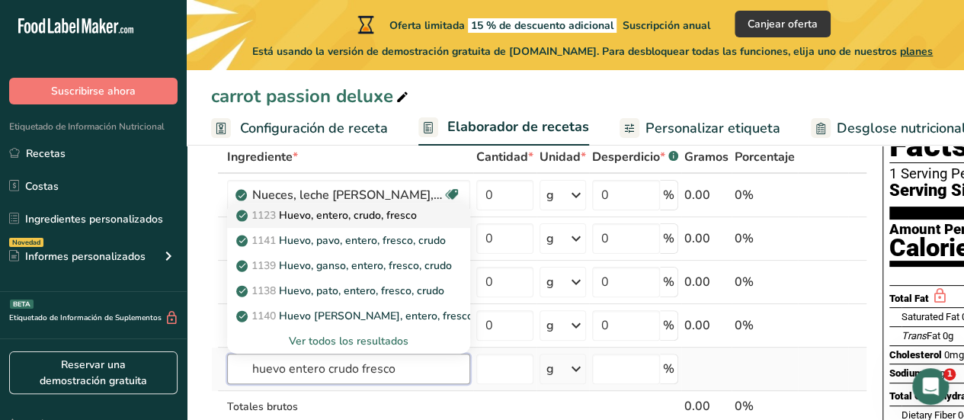
type input "huevo entero crudo fresco"
click at [350, 218] on p "1123 Huevo, entero, crudo, fresco" at bounding box center [327, 215] width 177 height 16
type input "Egg, whole, raw, fresh"
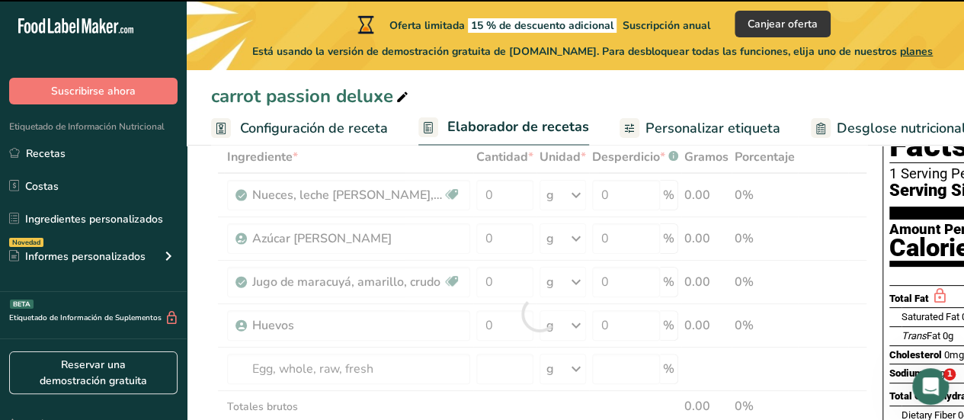
type input "0"
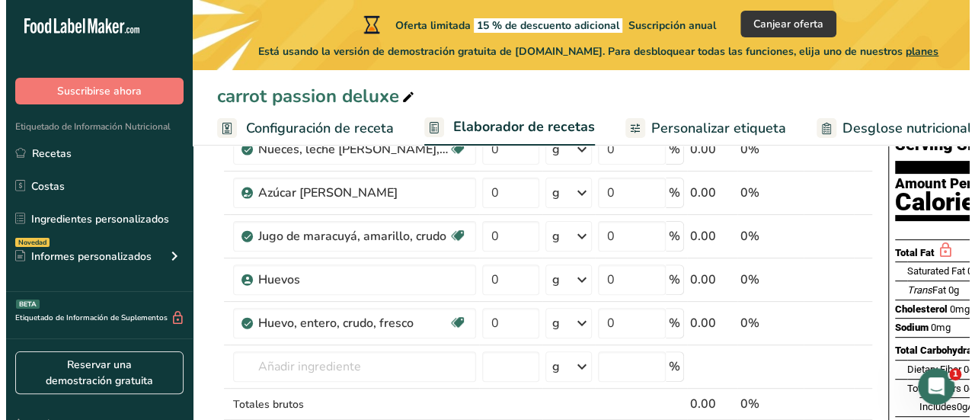
scroll to position [208, 0]
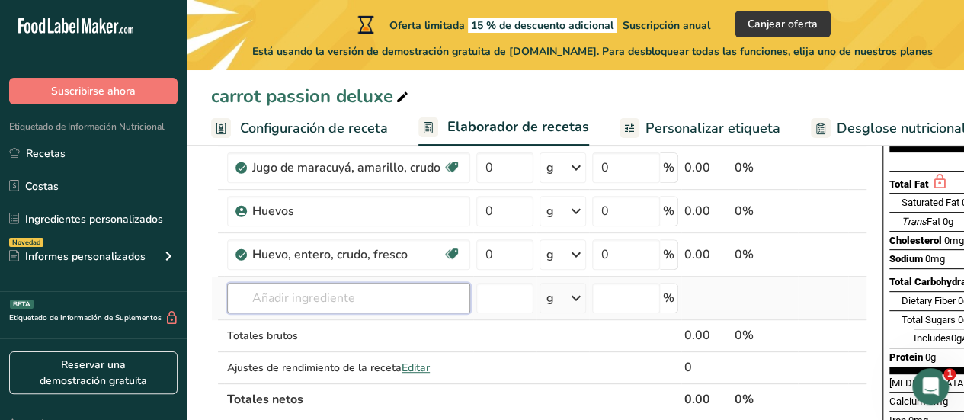
click at [360, 307] on input "text" at bounding box center [348, 298] width 243 height 30
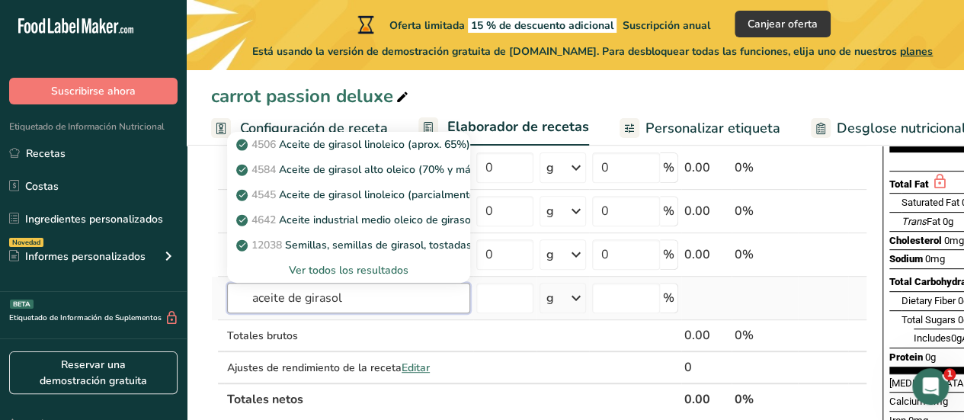
type input "aceite de girasol"
click at [381, 273] on div "Ver todos los resultados" at bounding box center [348, 270] width 219 height 16
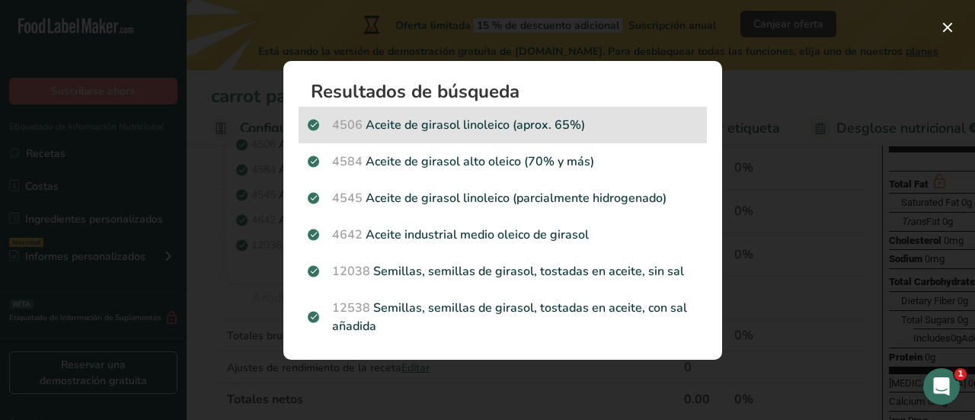
click at [581, 131] on p "4506 Aceite de girasol linoleico (aprox. 65%)" at bounding box center [503, 125] width 390 height 18
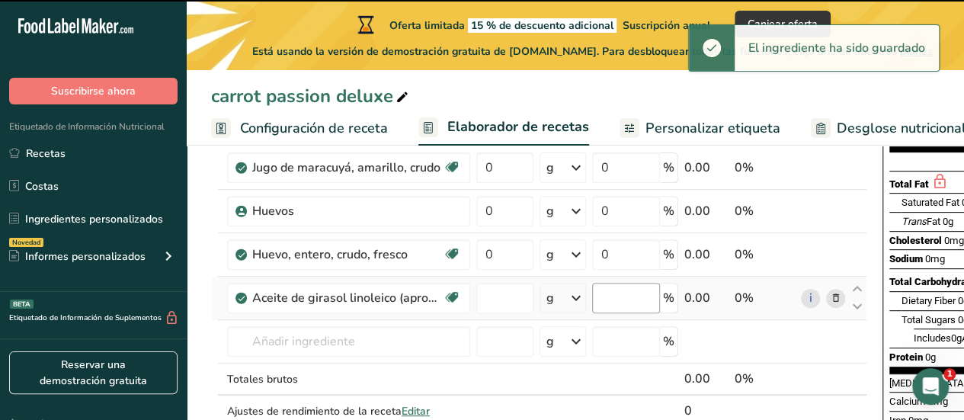
type input "0"
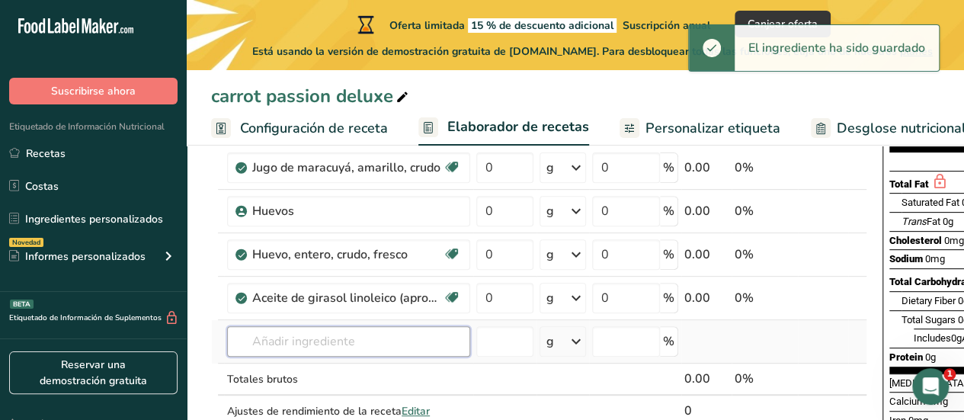
click at [401, 337] on input "text" at bounding box center [348, 341] width 243 height 30
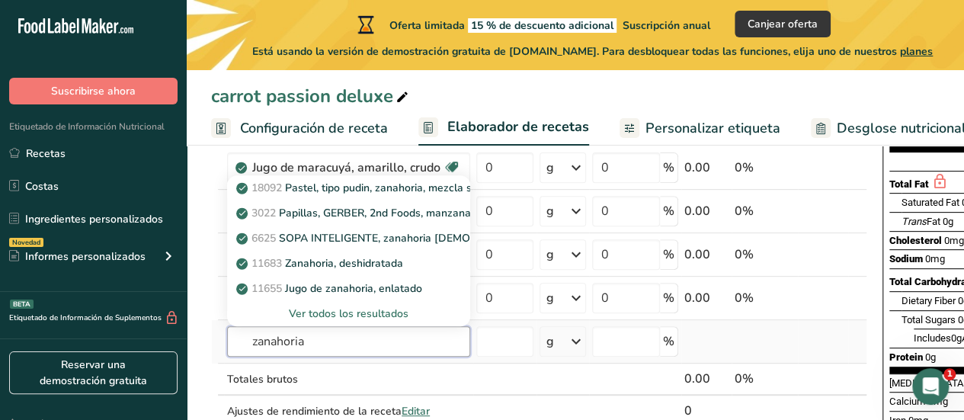
type input "zanahoria"
click at [378, 322] on div "Ver todos los resultados" at bounding box center [348, 313] width 243 height 25
click at [392, 313] on div "Ver todos los resultados" at bounding box center [348, 313] width 219 height 16
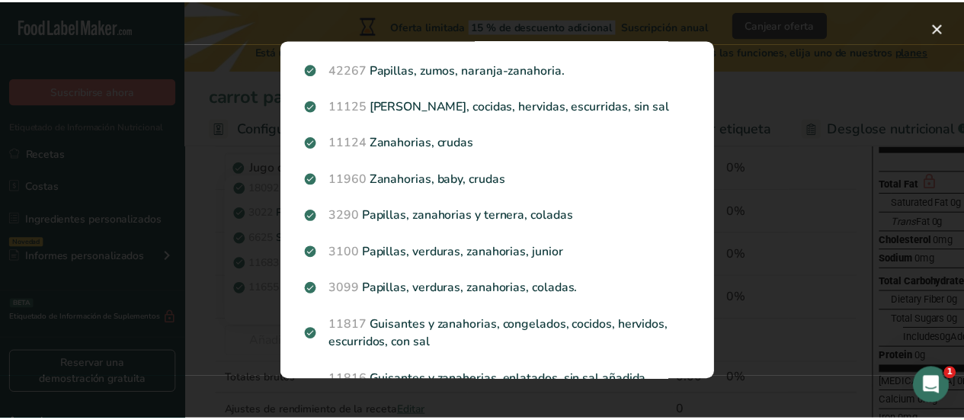
scroll to position [280, 0]
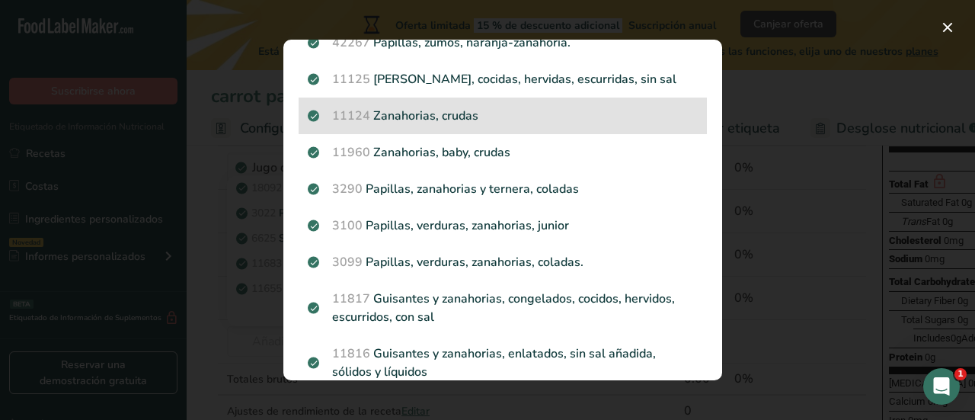
click at [542, 107] on div "11124 Zanahorias, crudas" at bounding box center [503, 116] width 408 height 37
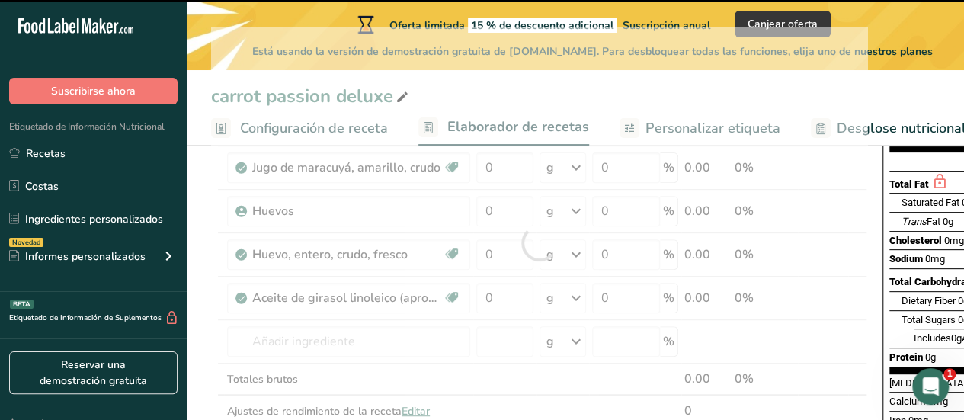
type input "0"
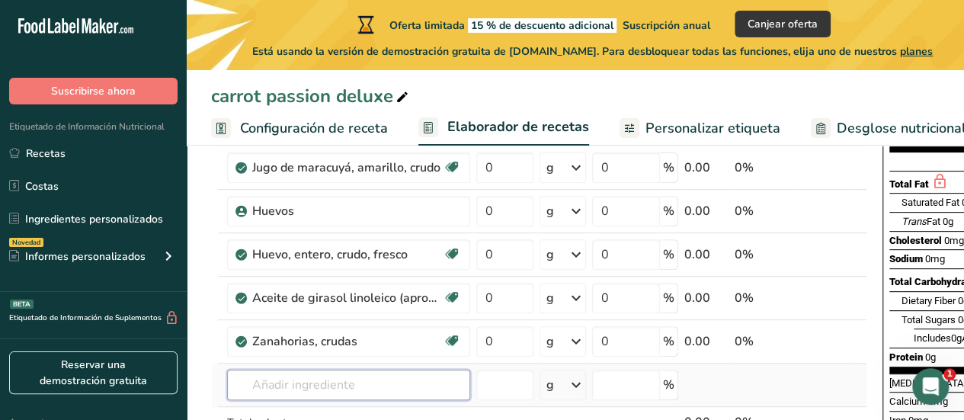
click at [281, 376] on input "text" at bounding box center [348, 384] width 243 height 30
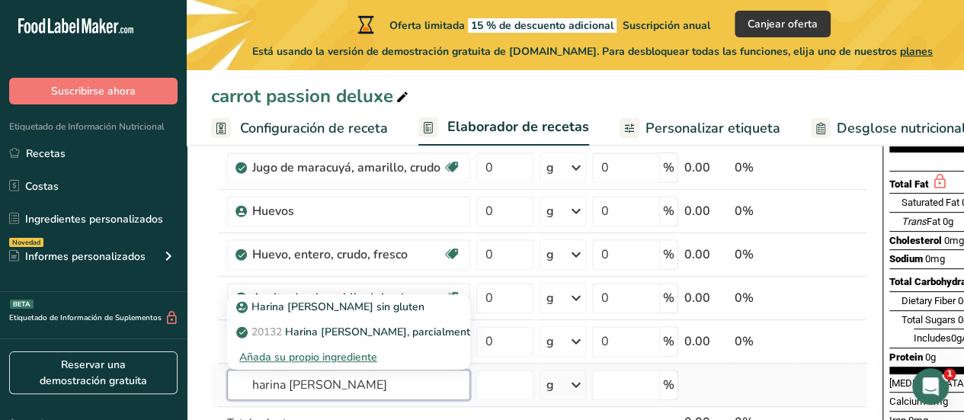
type input "harina de avena"
click at [350, 357] on div "Añada su propio ingrediente" at bounding box center [348, 357] width 219 height 16
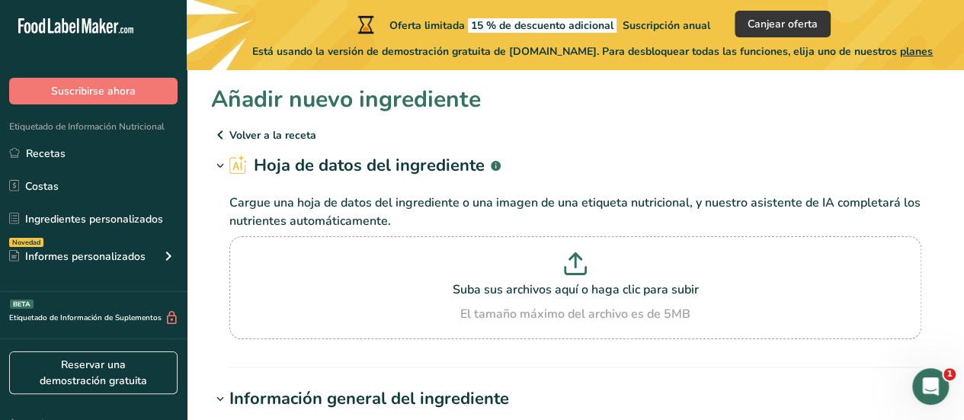
click at [248, 130] on p "Volver a la receta" at bounding box center [575, 135] width 728 height 18
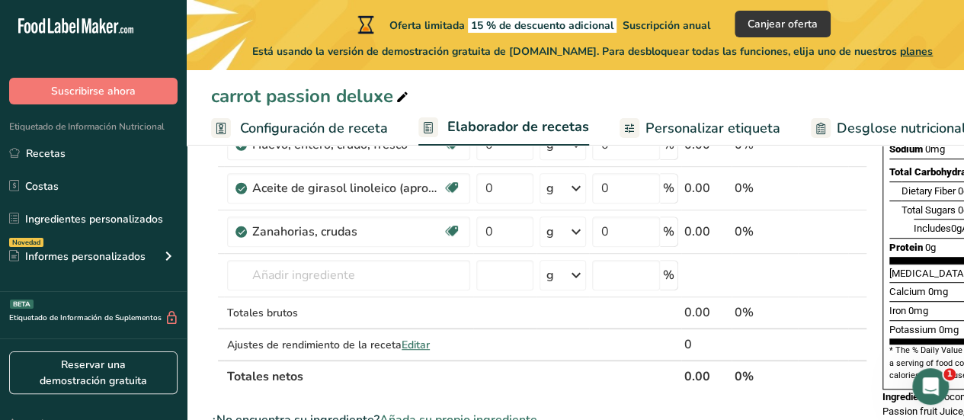
scroll to position [319, 0]
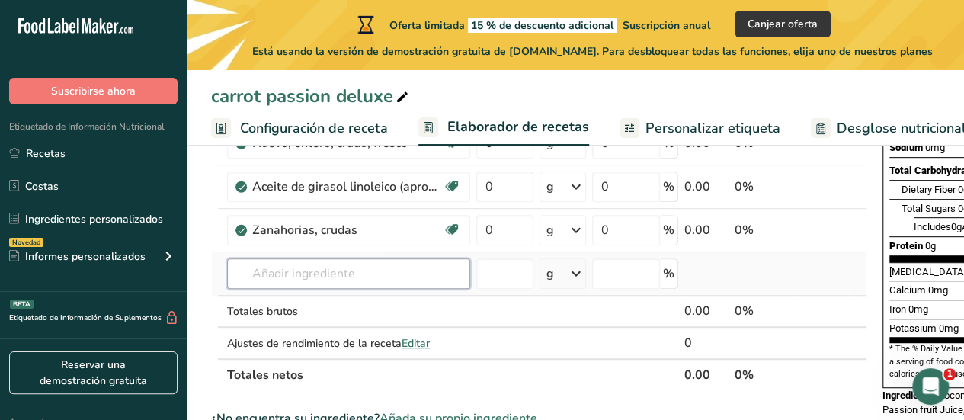
click at [383, 270] on input "text" at bounding box center [348, 273] width 243 height 30
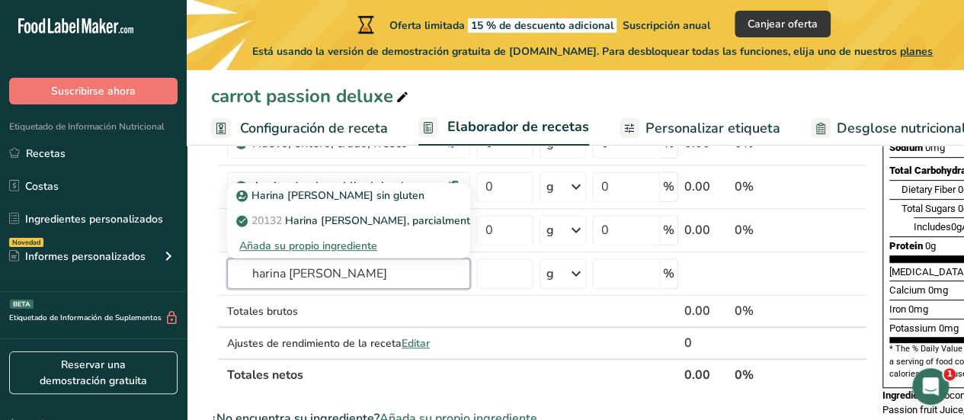
type input "harina de avena"
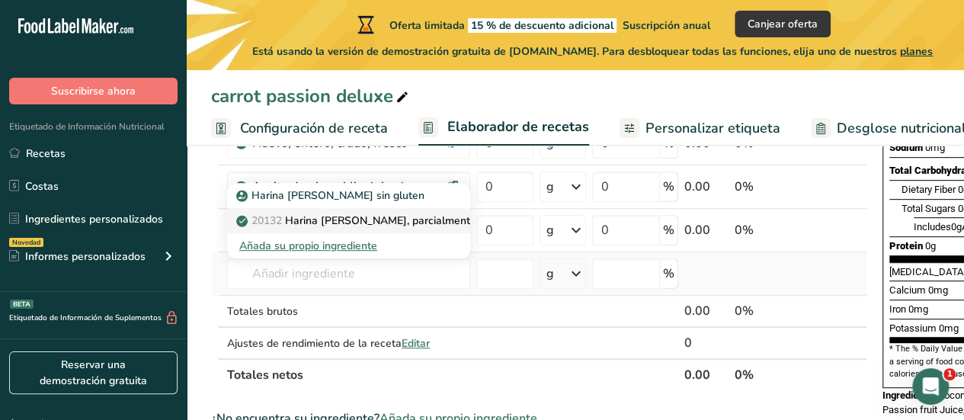
click at [421, 216] on p "20132 Harina de avena, parcialmente desgranada" at bounding box center [388, 221] width 298 height 16
type input "Oat flour, partially debranned"
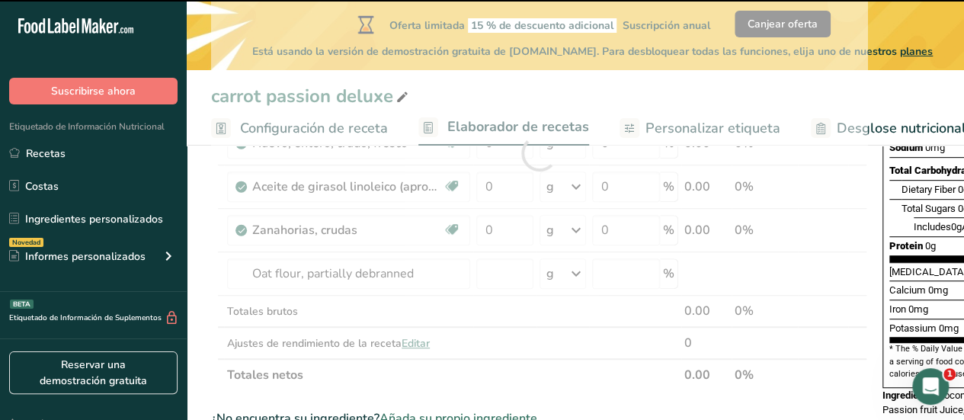
type input "0"
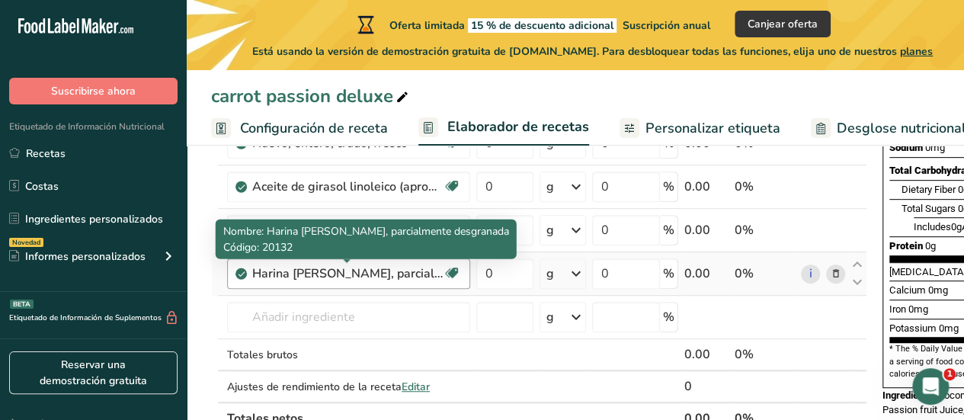
drag, startPoint x: 421, startPoint y: 272, endPoint x: 437, endPoint y: 273, distance: 16.1
click at [437, 273] on div "Harina de avena, parcialmente desgranada" at bounding box center [347, 273] width 190 height 18
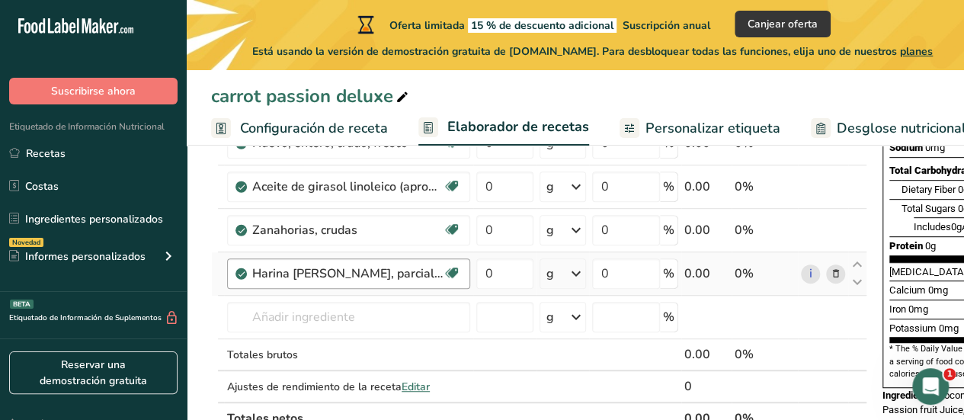
click at [358, 258] on div "Harina de avena, parcialmente desgranada Libre de lácteos Vegano Vegetariano Li…" at bounding box center [348, 273] width 243 height 30
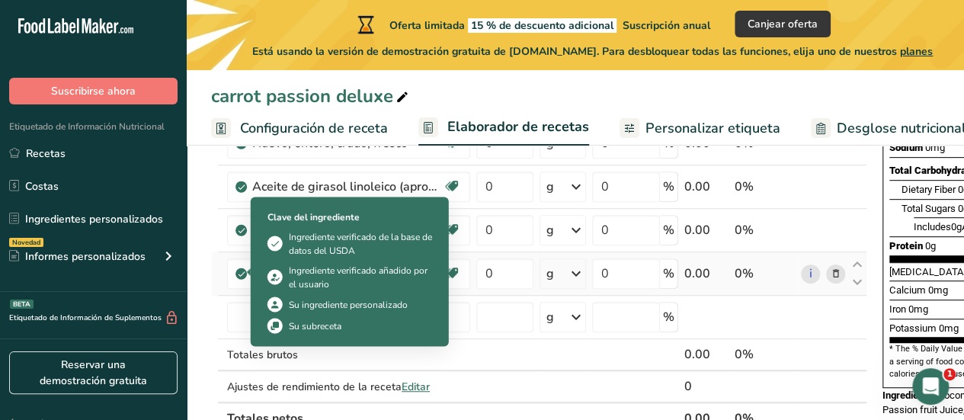
click at [238, 273] on icon at bounding box center [241, 274] width 9 height 14
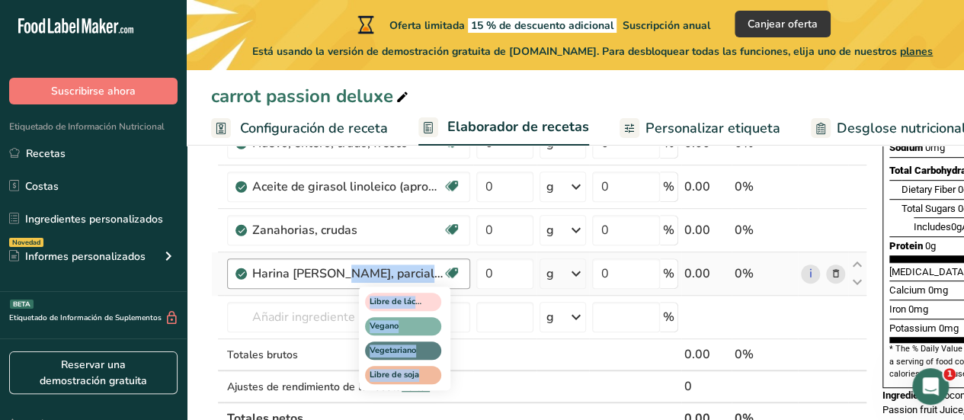
click at [452, 271] on icon at bounding box center [451, 273] width 15 height 24
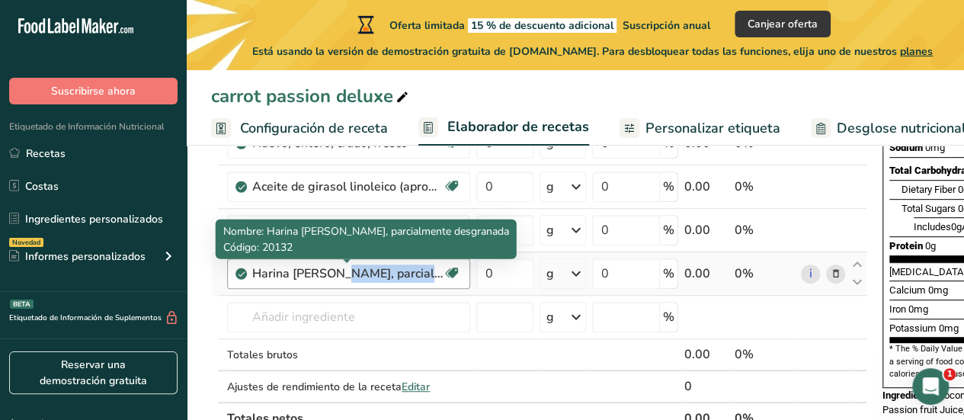
click at [397, 273] on div "Harina de avena, parcialmente desgranada" at bounding box center [347, 273] width 190 height 18
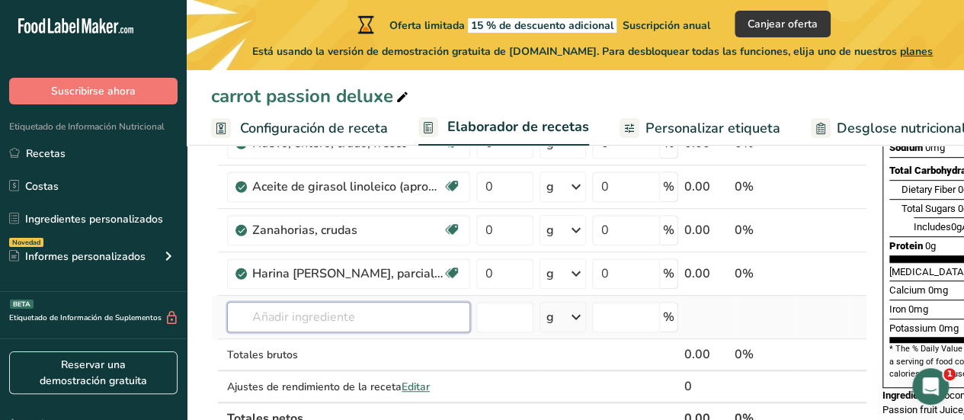
click at [432, 309] on input "text" at bounding box center [348, 317] width 243 height 30
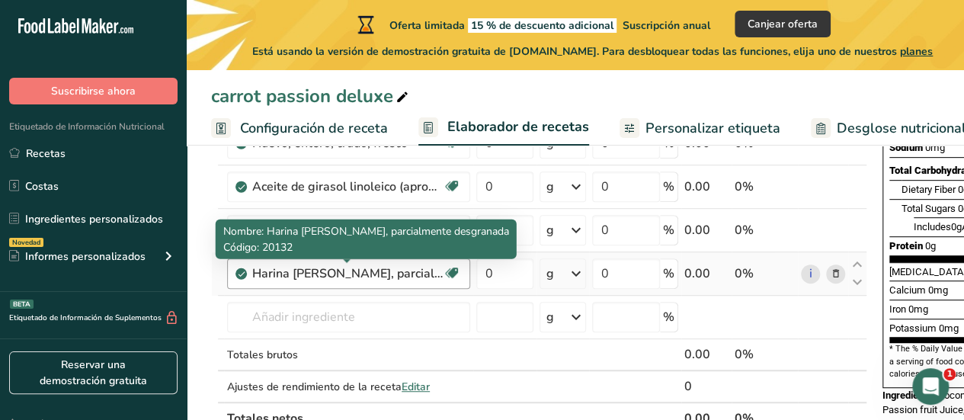
drag, startPoint x: 378, startPoint y: 257, endPoint x: 394, endPoint y: 273, distance: 22.6
click at [394, 273] on body ".a-20{fill:#fff;} Suscribirse ahora Etiquetado de Información Nutricional Recet…" at bounding box center [482, 285] width 964 height 1208
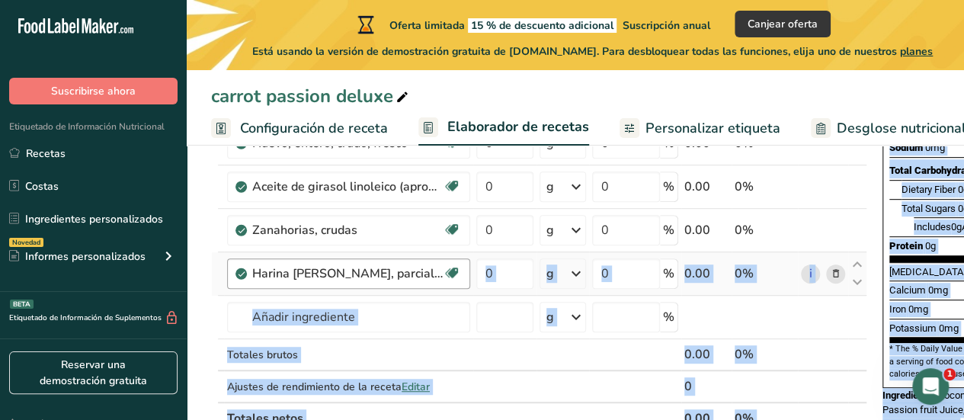
click at [394, 273] on div "Harina de avena, parcialmente desgranada" at bounding box center [347, 273] width 190 height 18
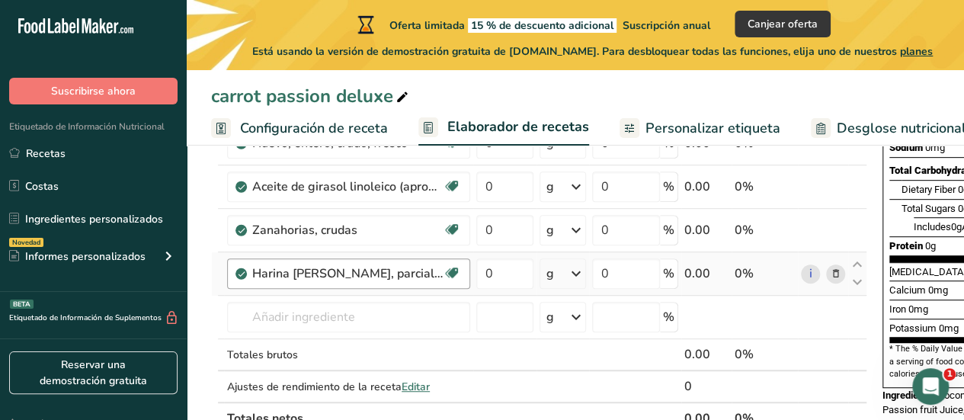
click at [394, 273] on div "Harina de avena, parcialmente desgranada" at bounding box center [347, 273] width 190 height 18
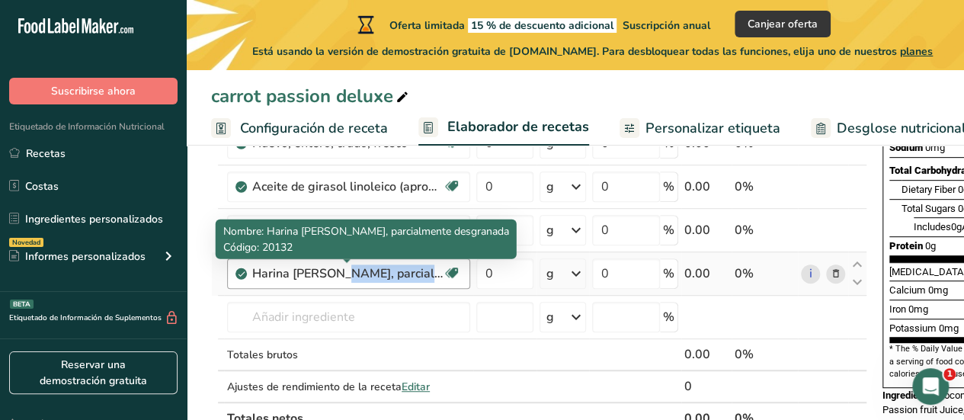
click at [394, 273] on div "Harina de avena, parcialmente desgranada" at bounding box center [347, 273] width 190 height 18
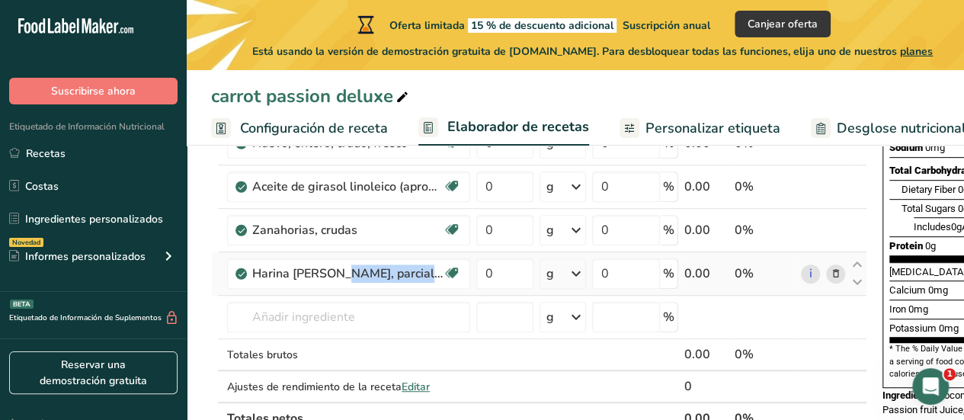
click at [830, 273] on icon at bounding box center [835, 274] width 11 height 16
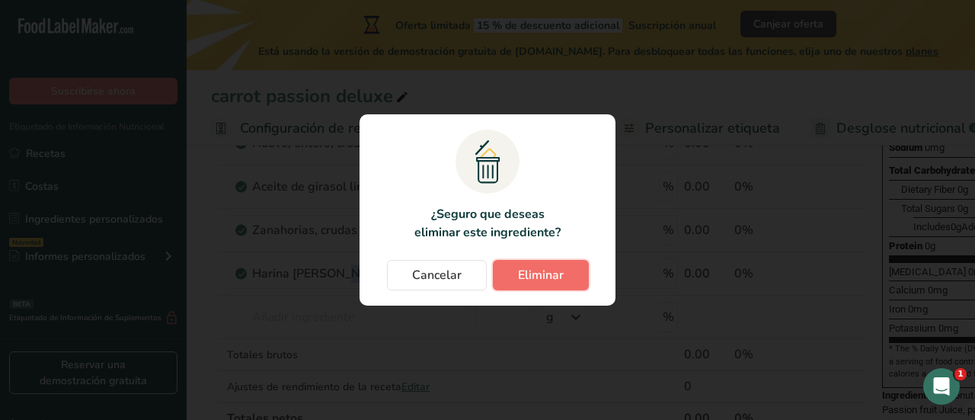
click at [541, 287] on button "Eliminar" at bounding box center [541, 275] width 96 height 30
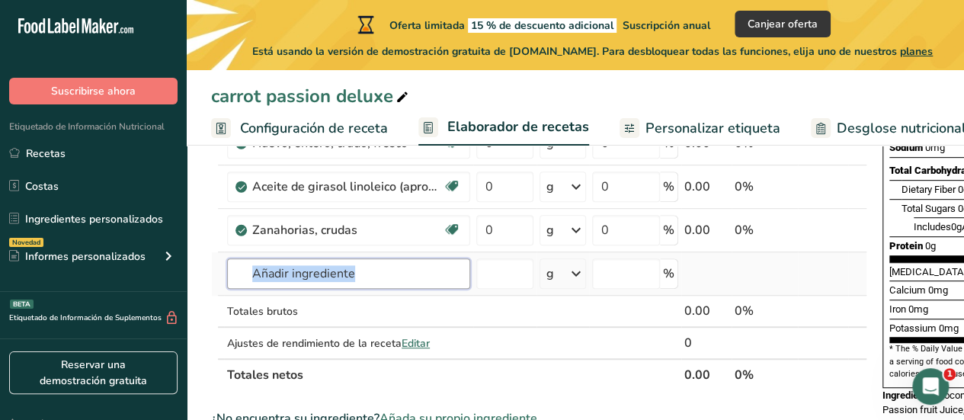
click at [399, 270] on input "text" at bounding box center [348, 273] width 243 height 30
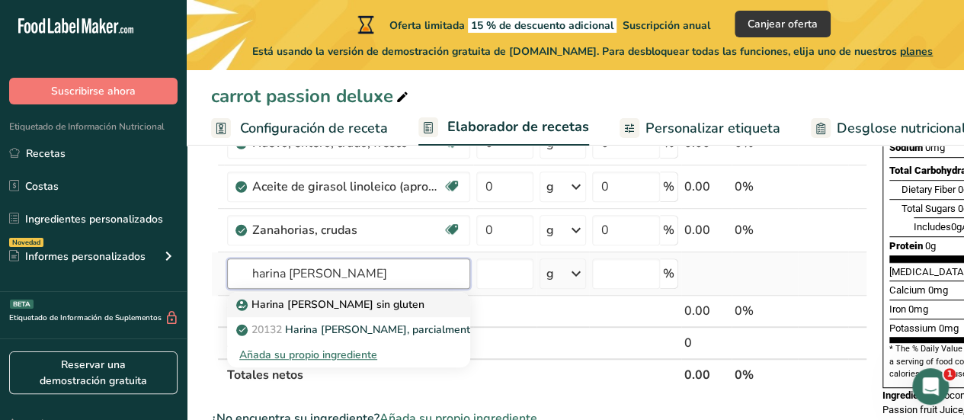
type input "harina de avena"
click at [399, 302] on div "Harina de Avena sin gluten" at bounding box center [336, 304] width 194 height 16
type input "Gluten free Oat Flour"
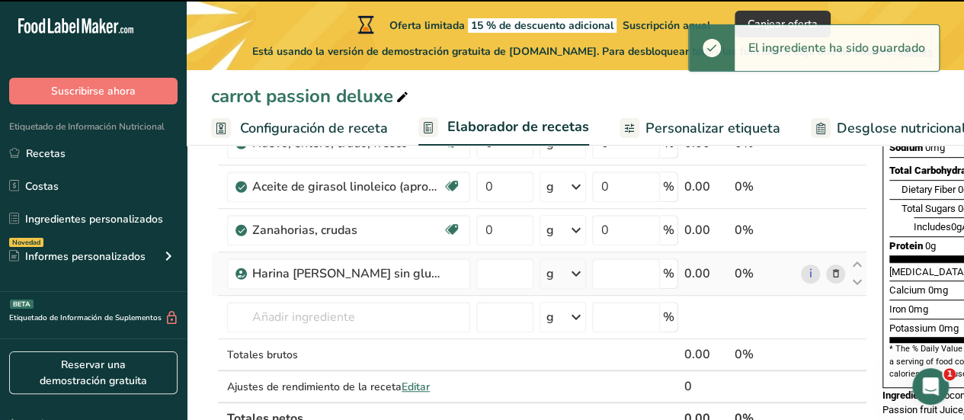
type input "0"
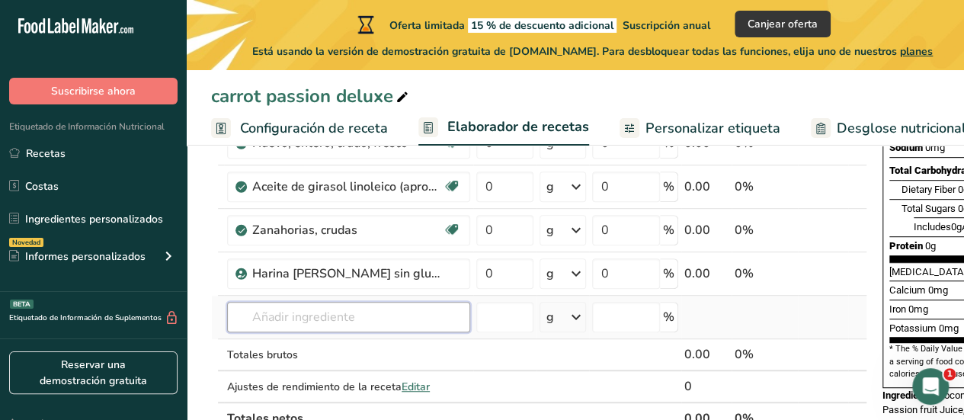
click at [378, 309] on input "text" at bounding box center [348, 317] width 243 height 30
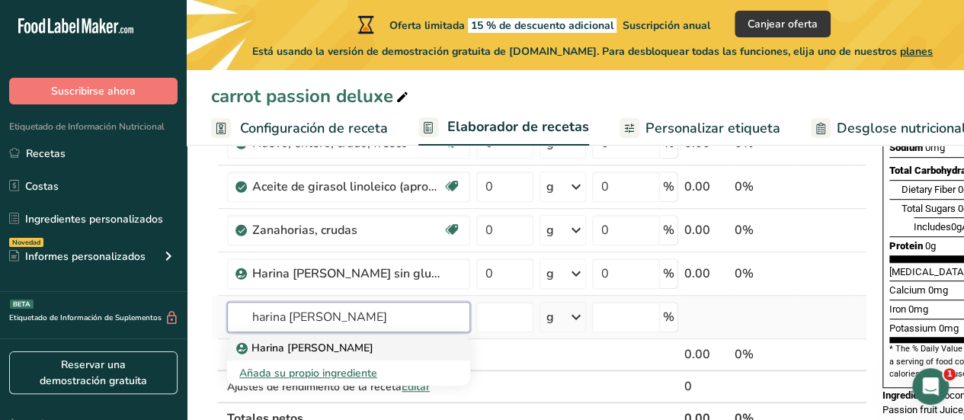
type input "harina de almendra"
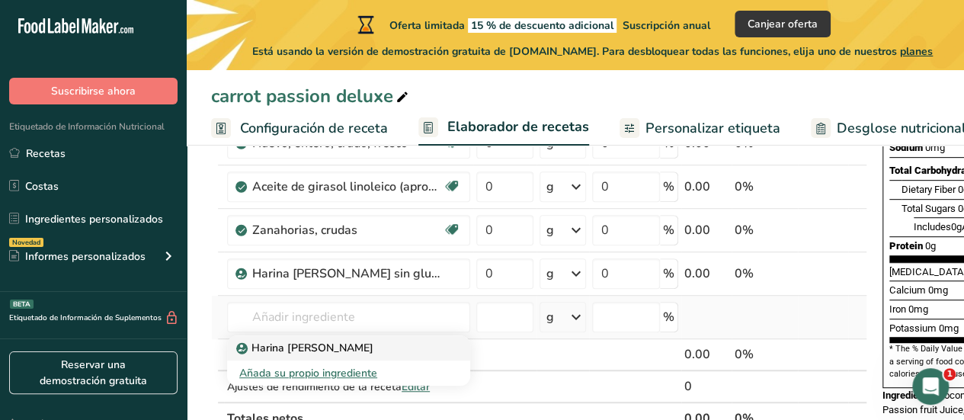
click at [365, 347] on div "Harina de almendra" at bounding box center [336, 348] width 194 height 16
type input "Almond flour"
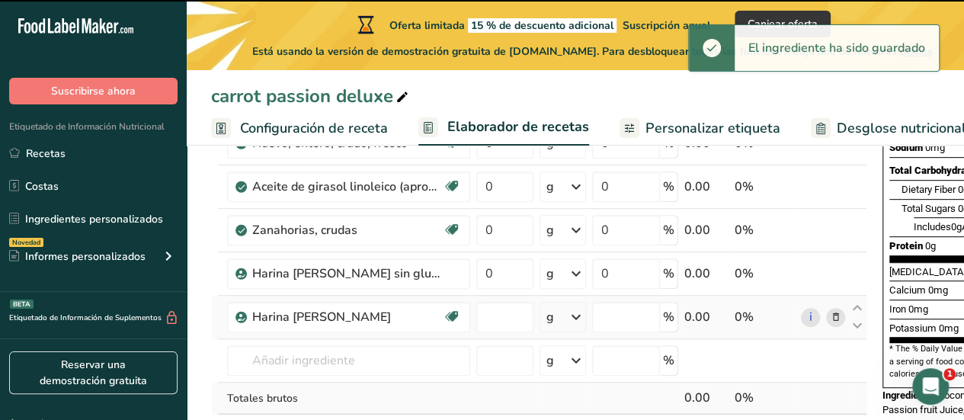
type input "0"
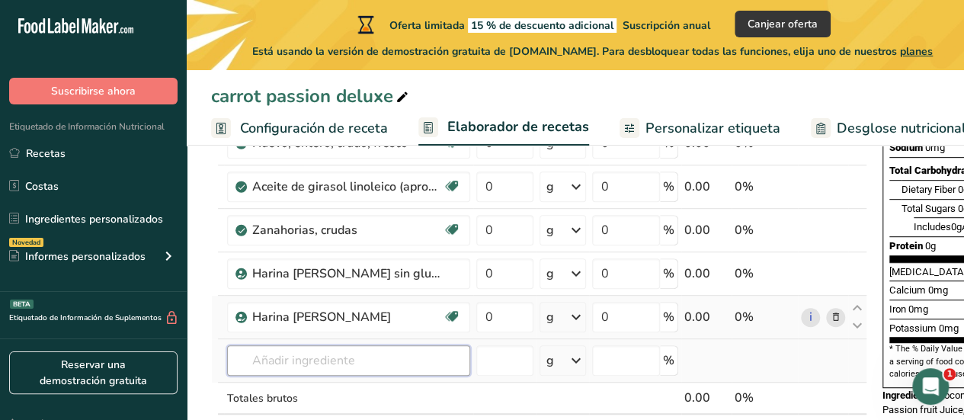
click at [350, 363] on input "text" at bounding box center [348, 360] width 243 height 30
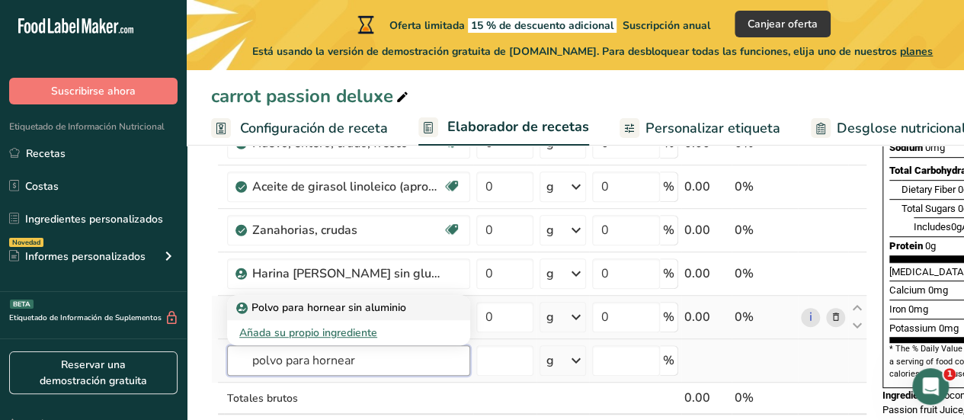
type input "polvo para hornear"
click at [382, 305] on p "Polvo para hornear sin aluminio" at bounding box center [322, 307] width 167 height 16
type input "Aluminum Free Baking Powder"
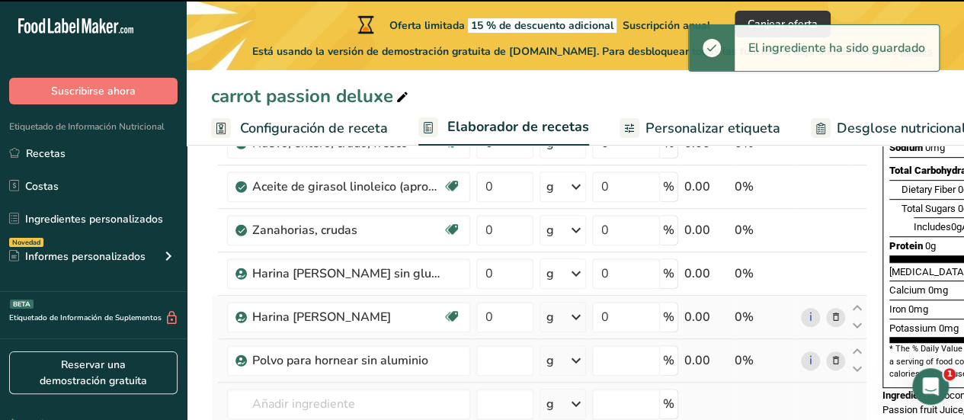
type input "0"
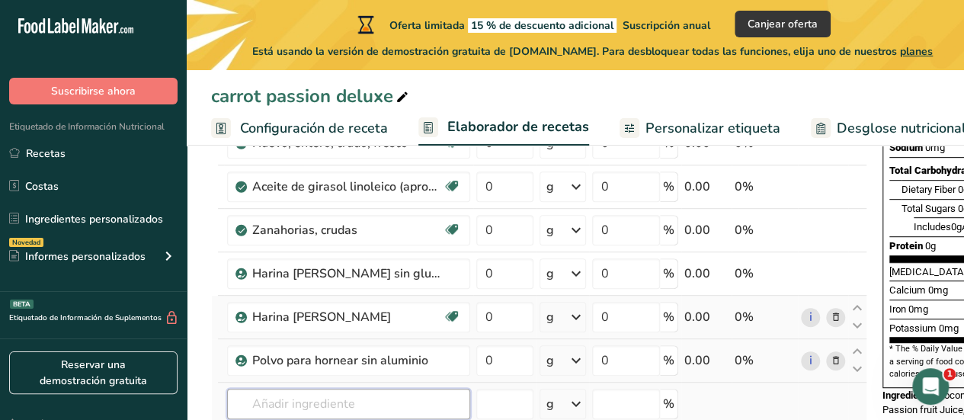
click at [398, 408] on input "text" at bounding box center [348, 403] width 243 height 30
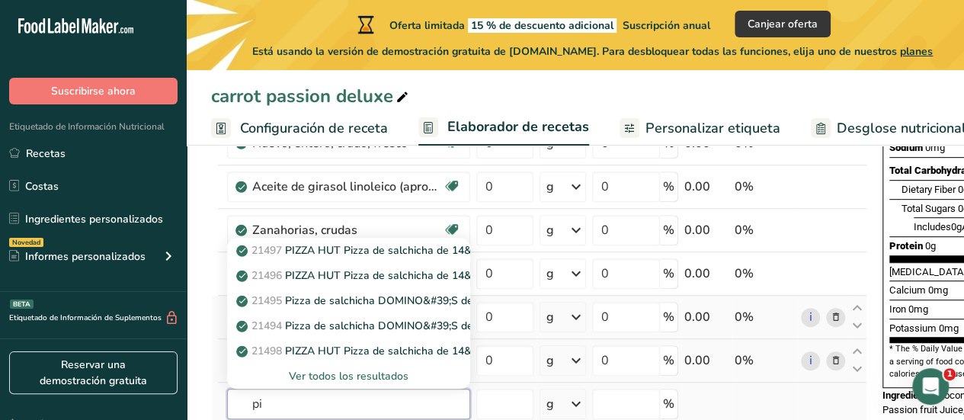
type input "p"
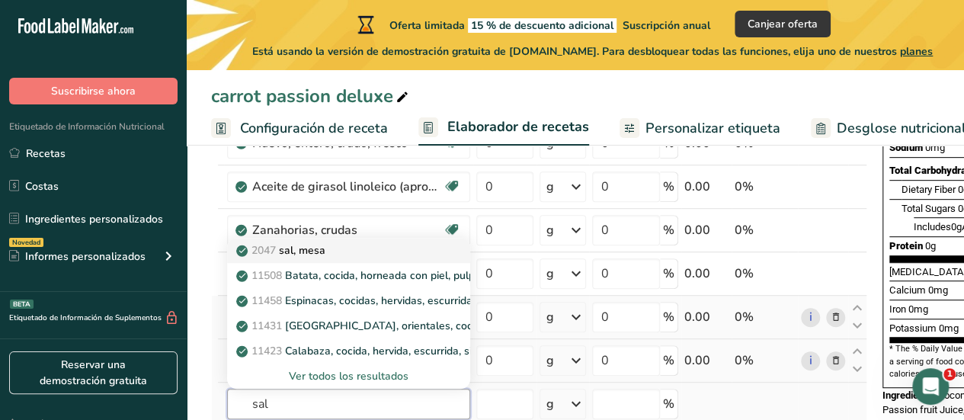
type input "sal"
click at [346, 254] on div "2047 sal, mesa" at bounding box center [336, 250] width 194 height 16
type input "Salt, table"
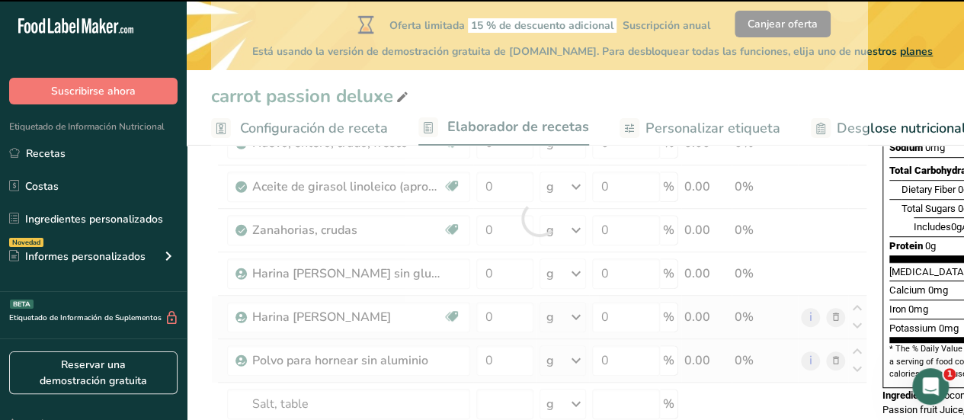
type input "0"
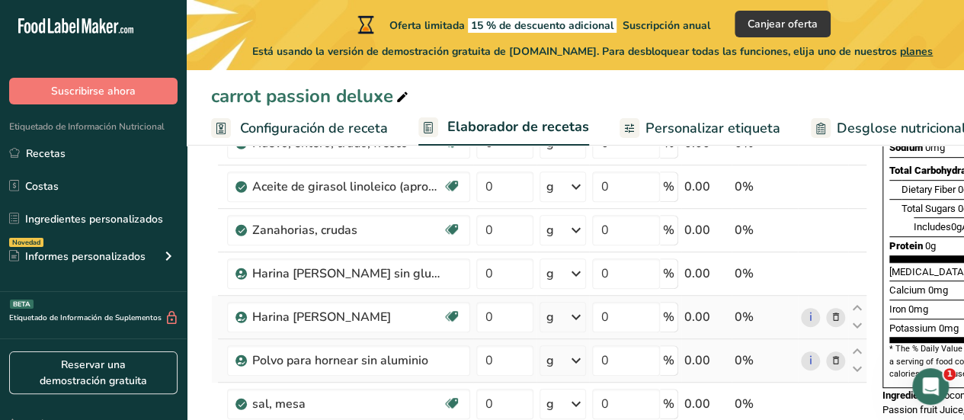
scroll to position [466, 0]
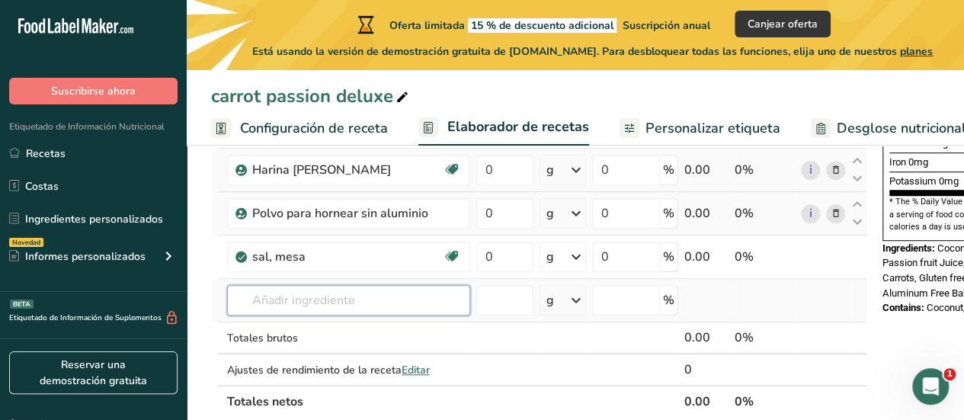
click at [396, 306] on input "text" at bounding box center [348, 300] width 243 height 30
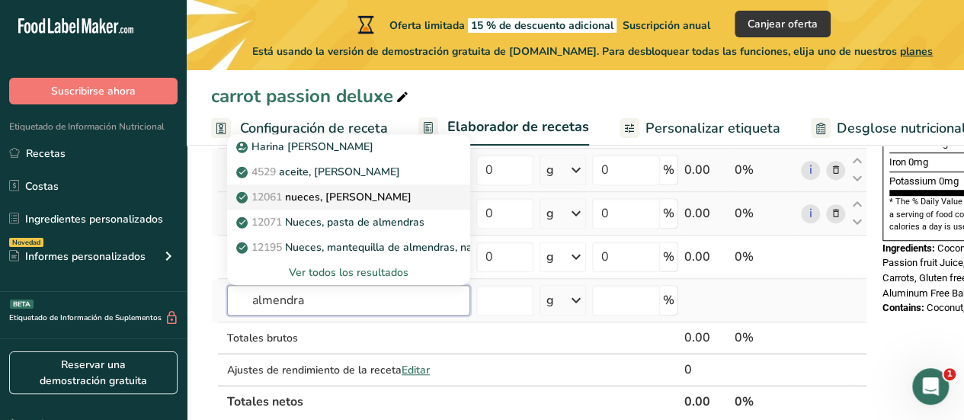
type input "almendra"
click at [375, 197] on p "12061 nueces, almendras" at bounding box center [325, 197] width 172 height 16
type input "Nuts, almonds"
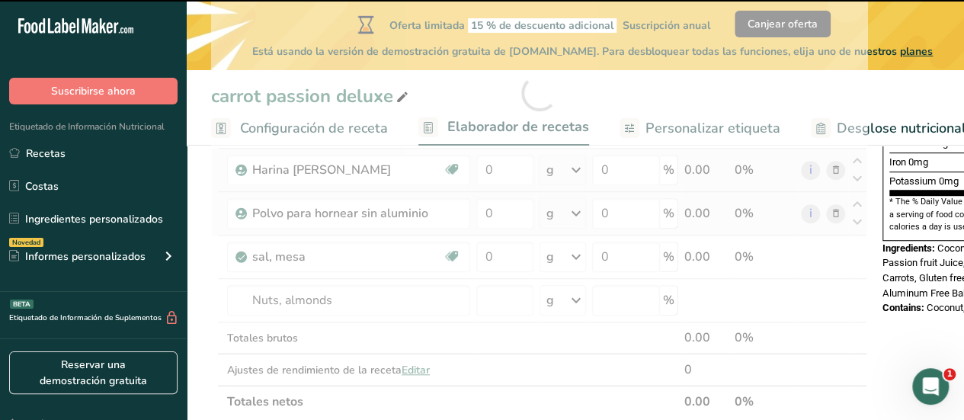
type input "0"
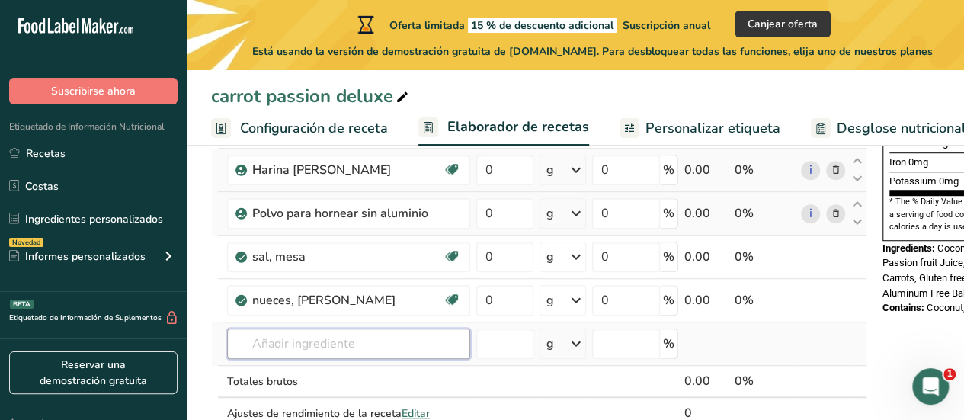
click at [396, 347] on input "text" at bounding box center [348, 343] width 243 height 30
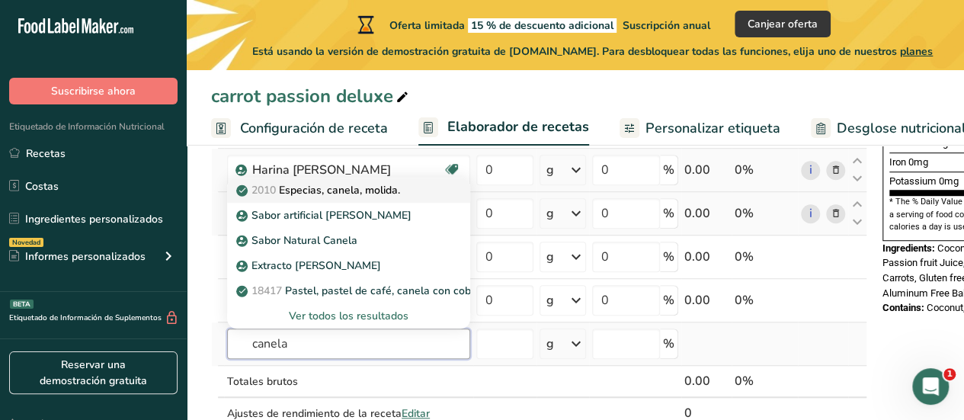
type input "canela"
click at [392, 193] on p "2010 Especias, canela, molida." at bounding box center [319, 190] width 161 height 16
type input "Spices, cinnamon, ground"
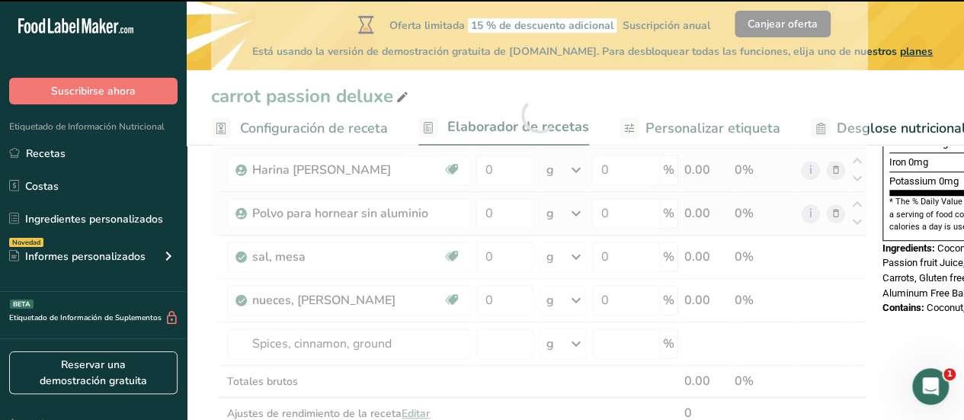
type input "0"
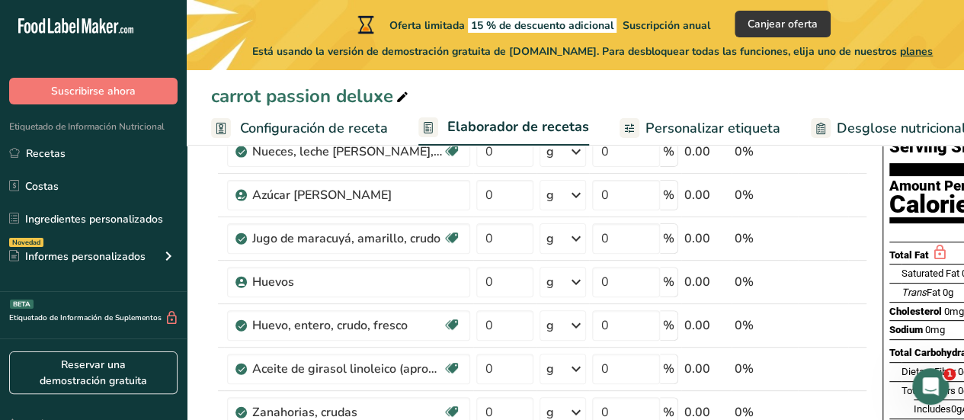
scroll to position [0, 0]
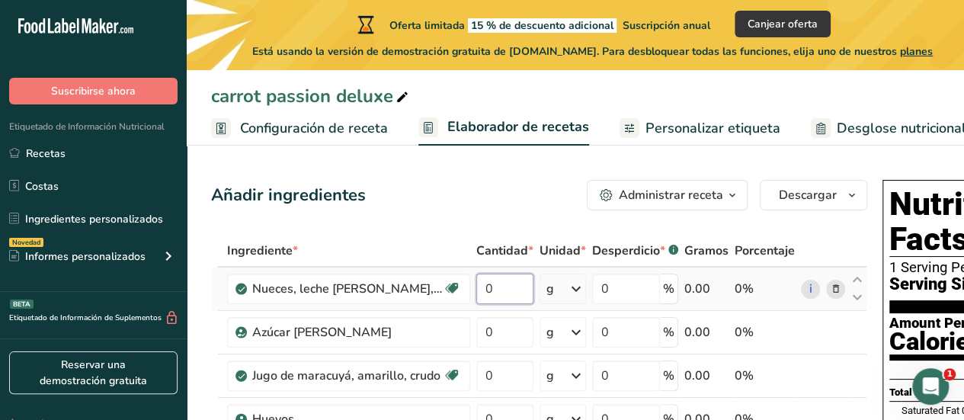
click at [513, 299] on input "0" at bounding box center [504, 288] width 57 height 30
type input "400"
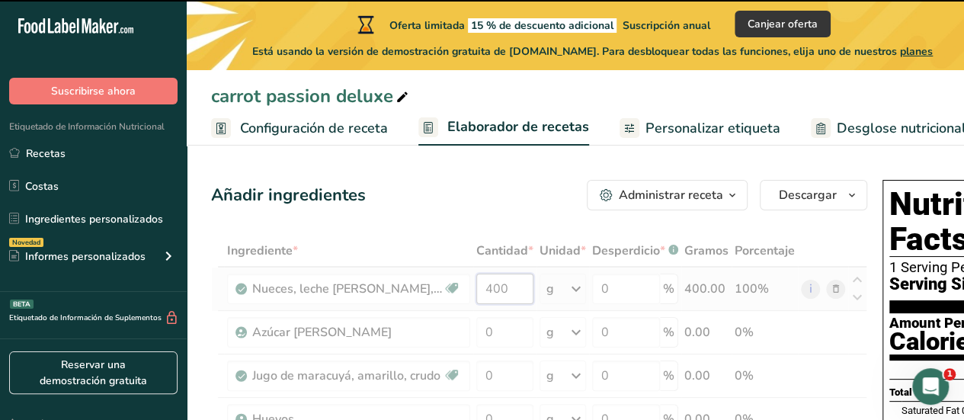
click at [522, 302] on input "400" at bounding box center [504, 288] width 57 height 30
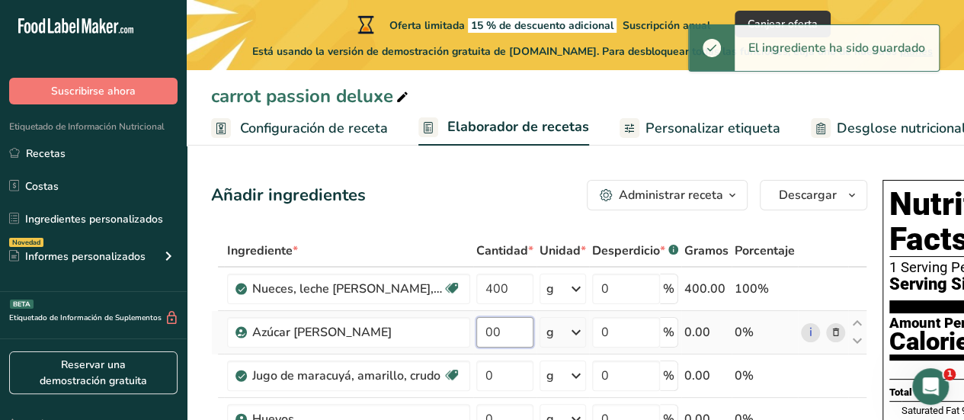
type input "0"
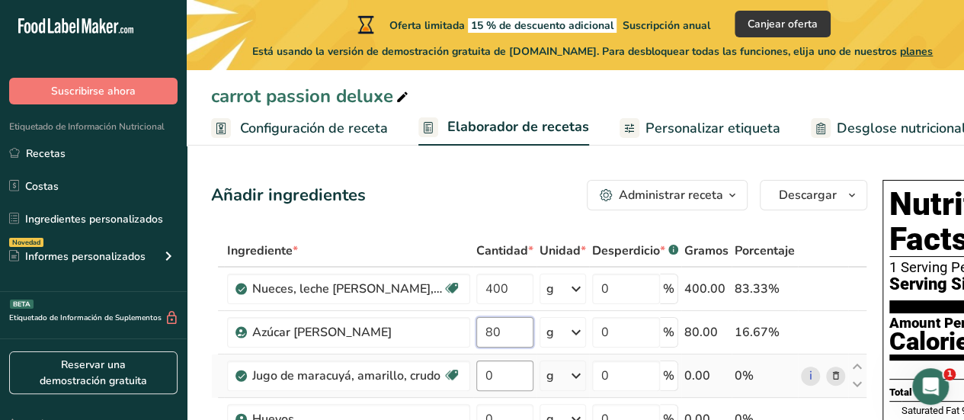
type input "80"
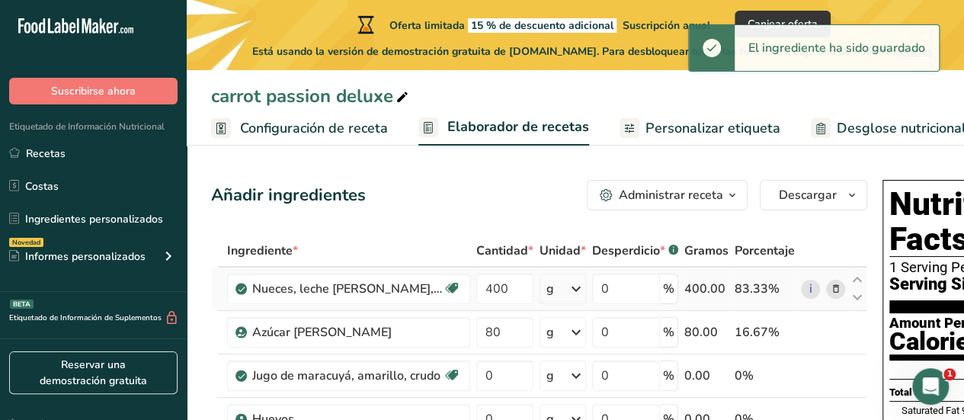
click at [579, 287] on icon at bounding box center [576, 288] width 18 height 27
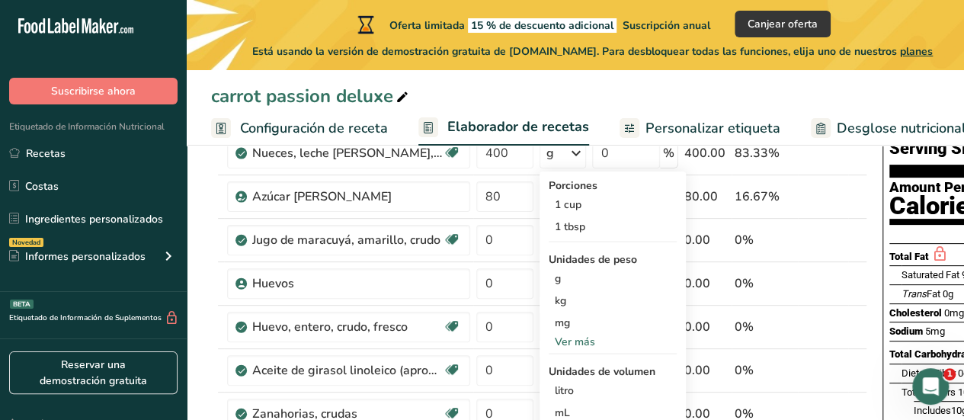
scroll to position [142, 0]
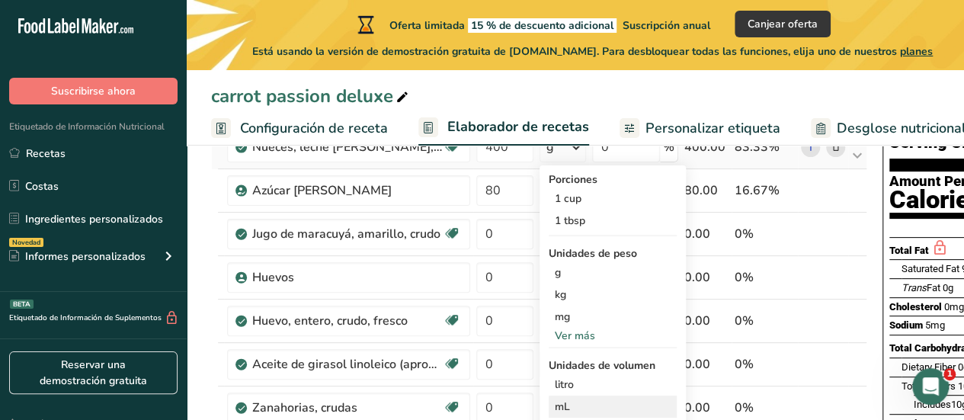
click at [590, 402] on div "mL" at bounding box center [613, 406] width 116 height 16
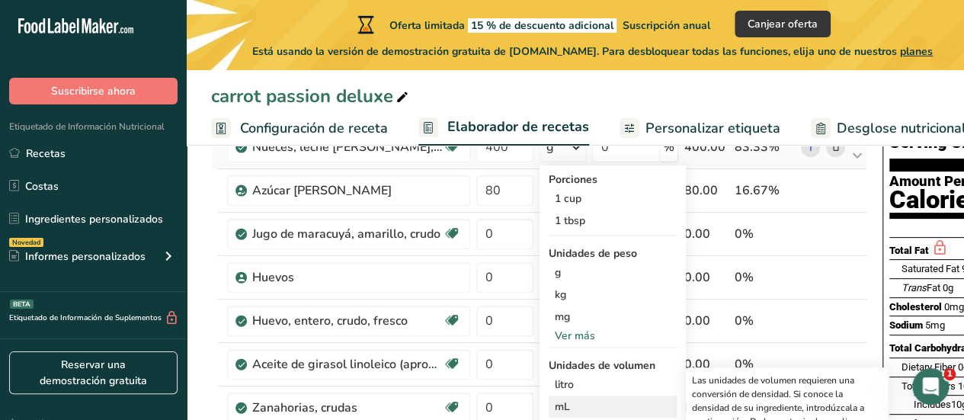
click at [582, 412] on div "mL" at bounding box center [613, 406] width 116 height 16
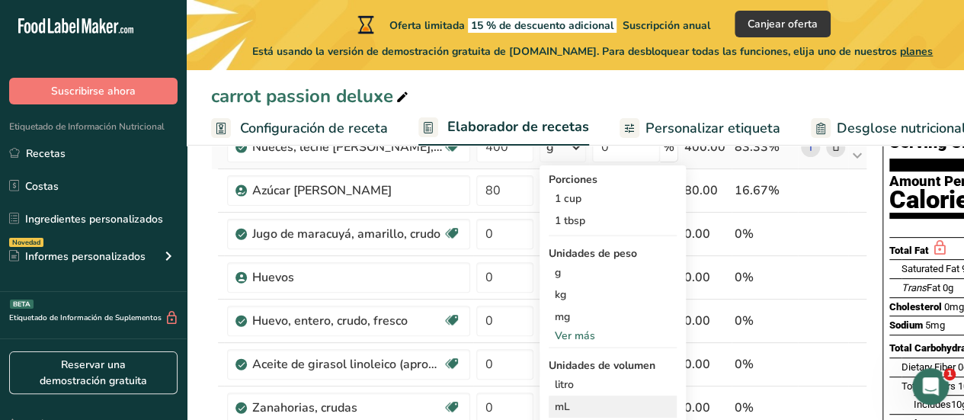
click at [591, 403] on div "mL" at bounding box center [613, 406] width 116 height 16
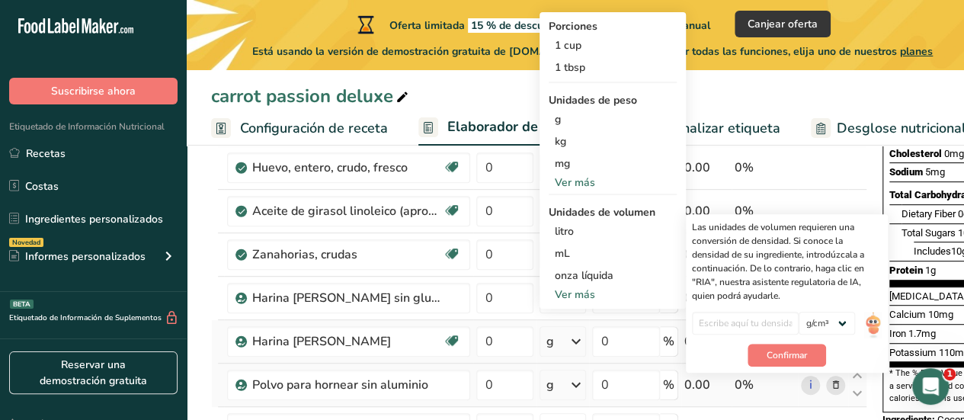
scroll to position [360, 0]
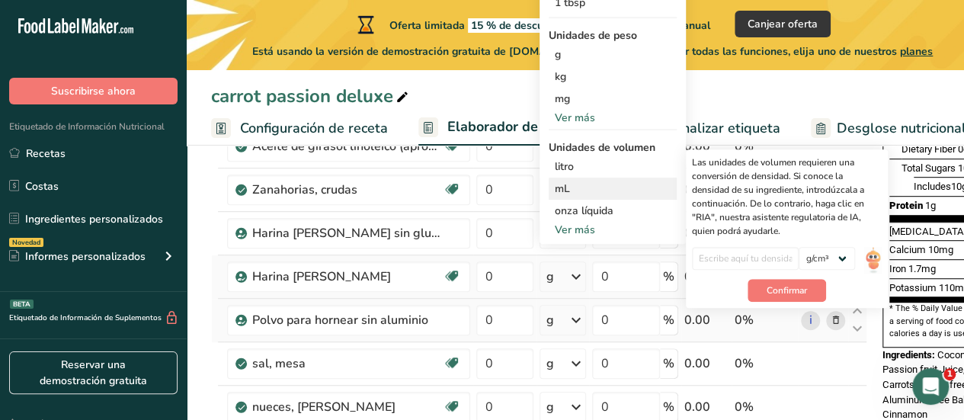
click at [580, 183] on div "mL" at bounding box center [613, 189] width 116 height 16
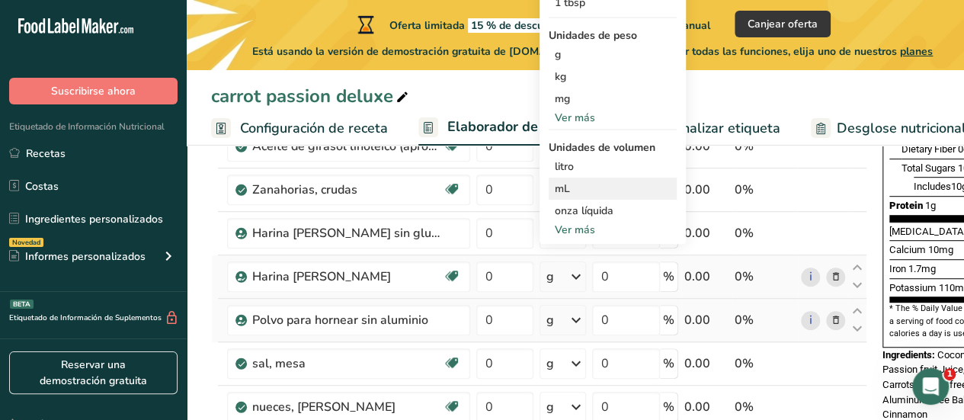
click at [564, 181] on div "mL" at bounding box center [613, 189] width 116 height 16
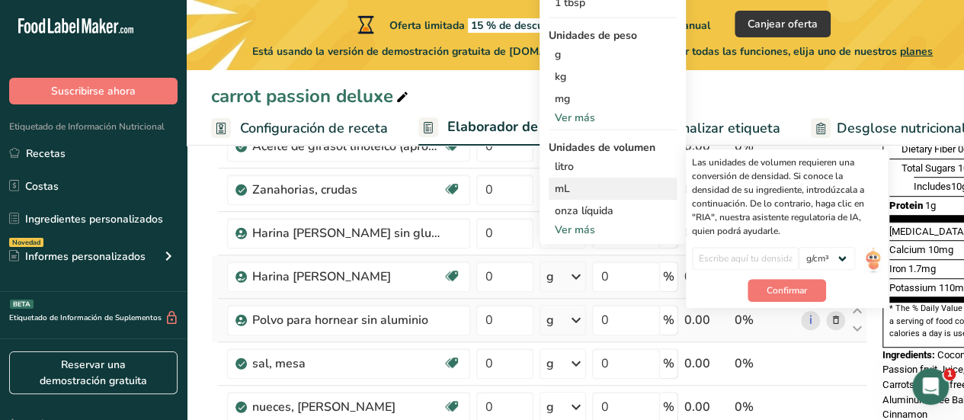
click at [564, 181] on div "mL" at bounding box center [613, 189] width 116 height 16
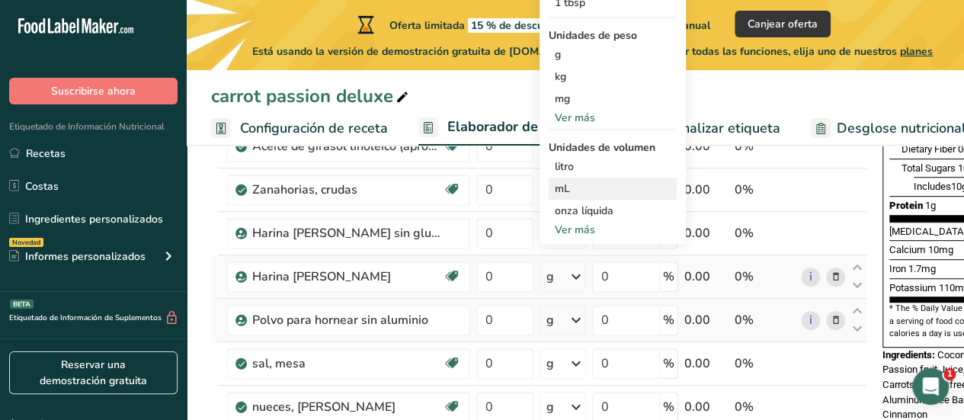
click at [586, 179] on div "mL Las unidades de volumen requieren una conversión de densidad. Si conoce la d…" at bounding box center [612, 188] width 128 height 22
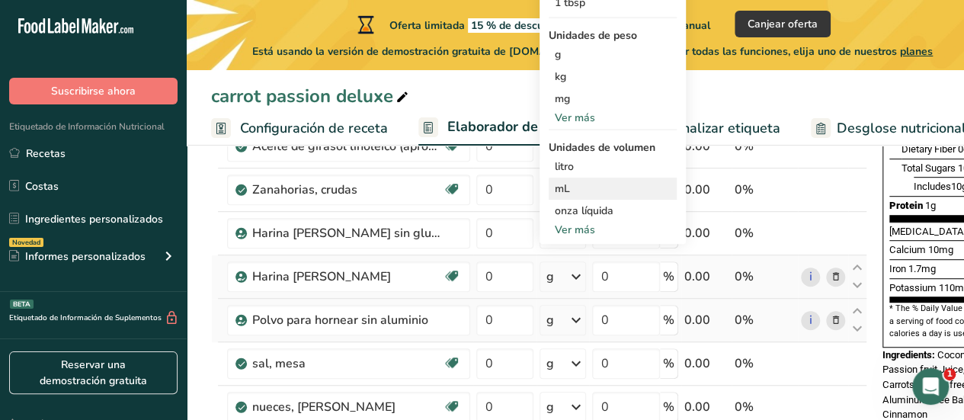
click at [586, 179] on div "mL Las unidades de volumen requieren una conversión de densidad. Si conoce la d…" at bounding box center [612, 188] width 128 height 22
drag, startPoint x: 586, startPoint y: 179, endPoint x: 606, endPoint y: 164, distance: 25.6
click at [606, 164] on div "Porciones 1 cup 1 tbsp Unidades de peso g kg mg Ver más Unidades de volumen lit…" at bounding box center [612, 95] width 146 height 296
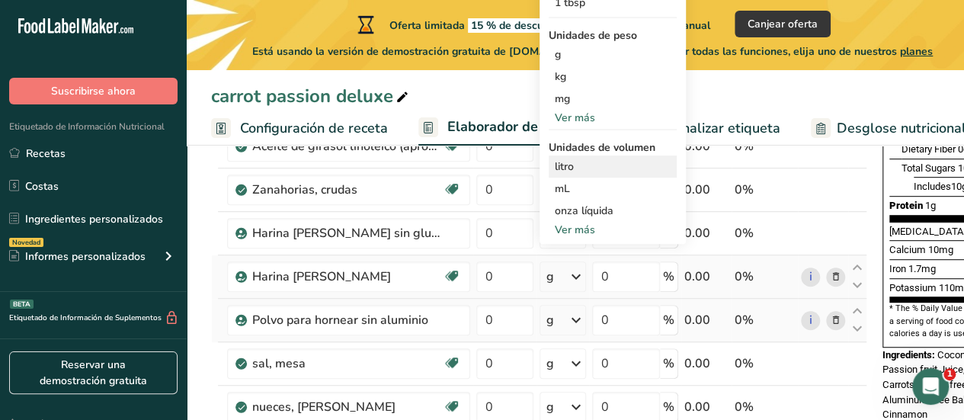
click at [616, 169] on div "litro" at bounding box center [613, 166] width 116 height 16
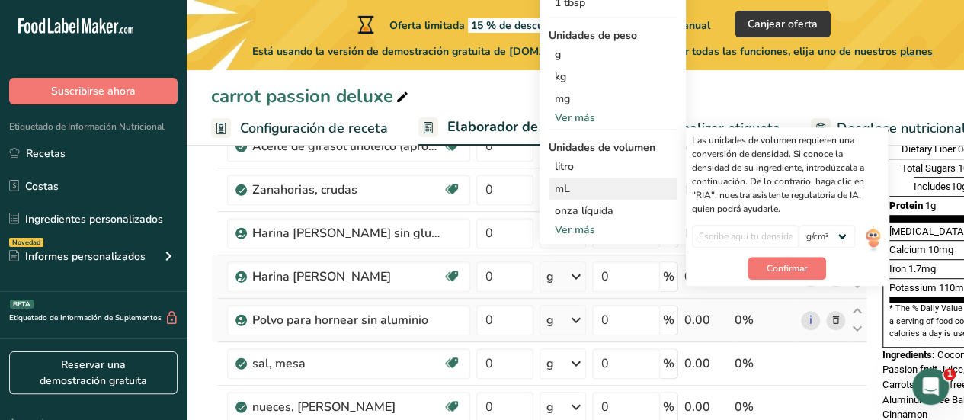
click at [626, 181] on div "mL" at bounding box center [613, 189] width 116 height 16
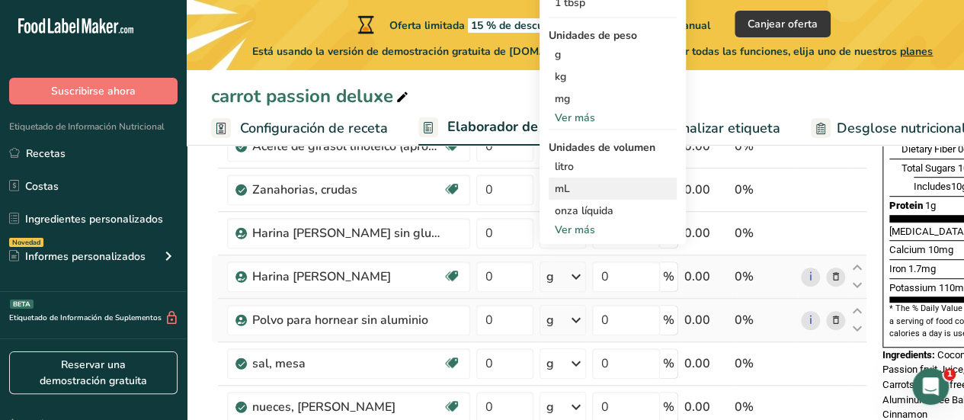
click at [626, 181] on div "mL" at bounding box center [613, 189] width 116 height 16
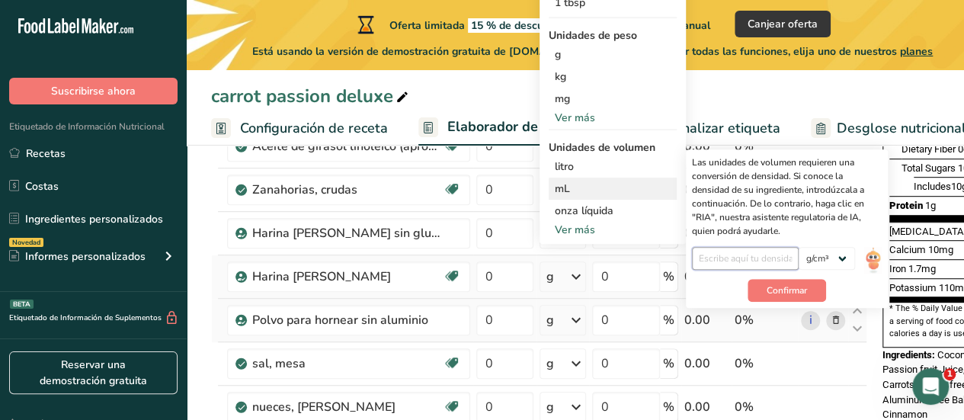
click at [783, 258] on input "number" at bounding box center [745, 258] width 107 height 23
click at [779, 253] on input "number" at bounding box center [745, 258] width 107 height 23
type input "1"
click at [768, 284] on span "Confirmar" at bounding box center [786, 290] width 40 height 14
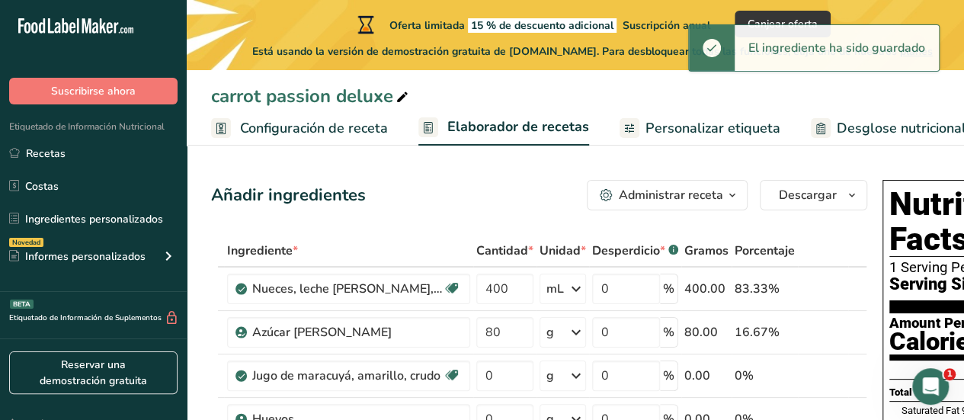
scroll to position [67, 0]
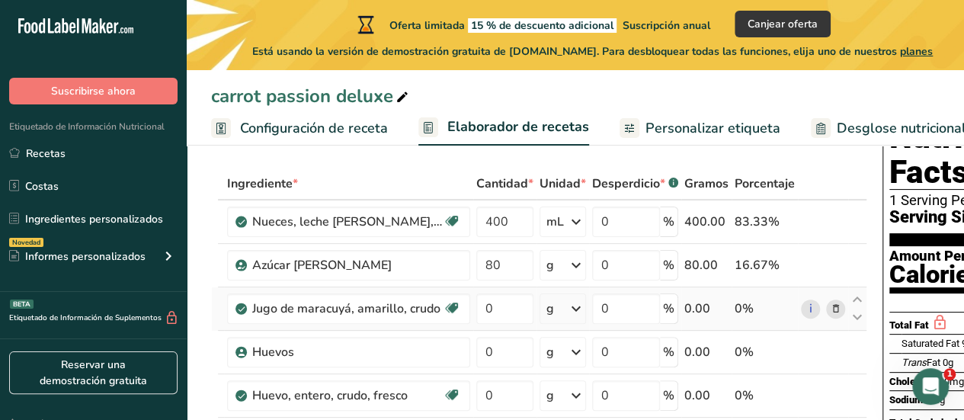
click at [567, 315] on icon at bounding box center [576, 308] width 18 height 27
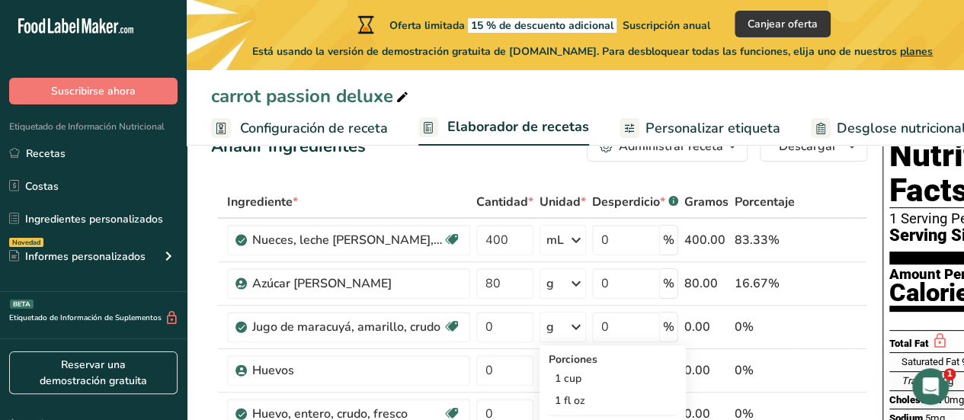
scroll to position [41, 0]
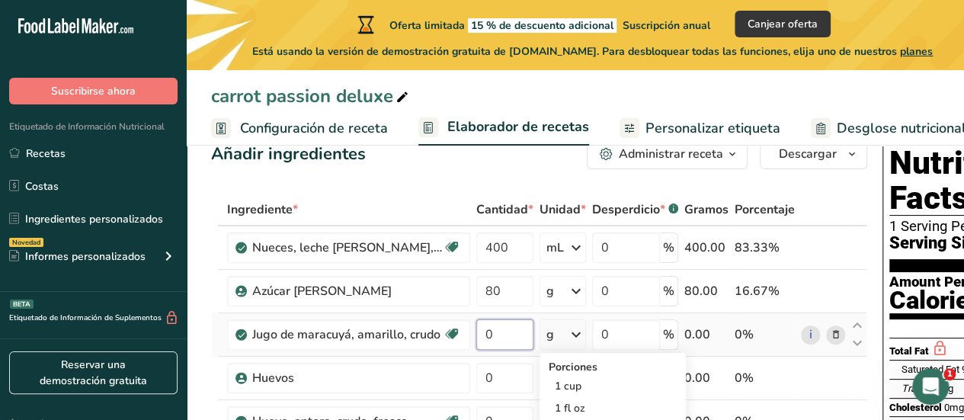
click at [487, 337] on input "0" at bounding box center [504, 334] width 57 height 30
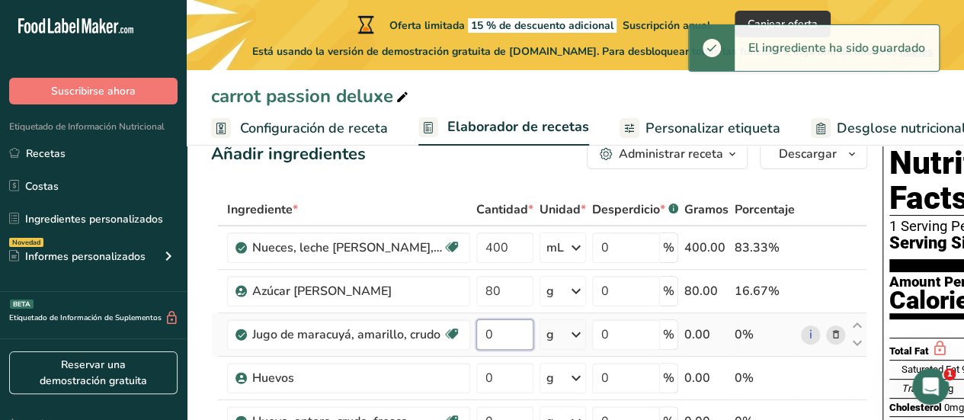
click at [489, 333] on input "0" at bounding box center [504, 334] width 57 height 30
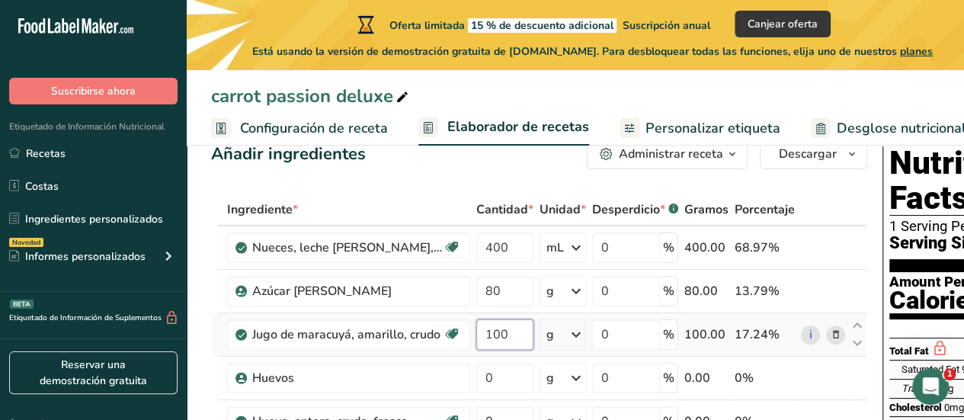
type input "100"
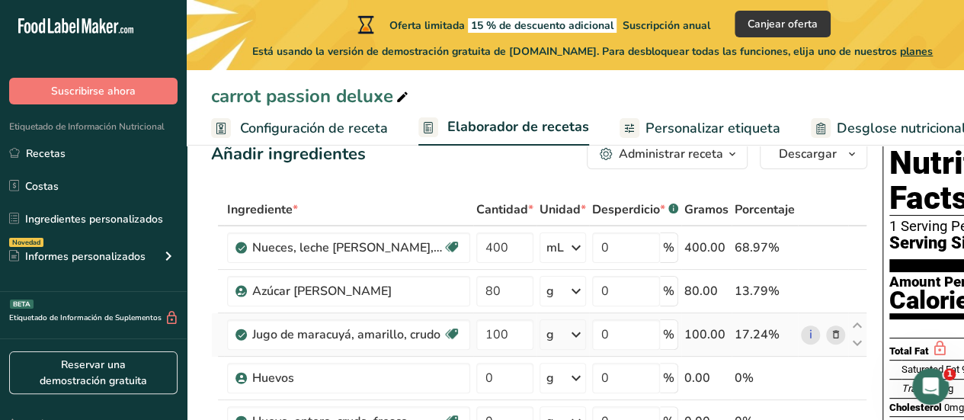
click at [569, 331] on icon at bounding box center [576, 334] width 18 height 27
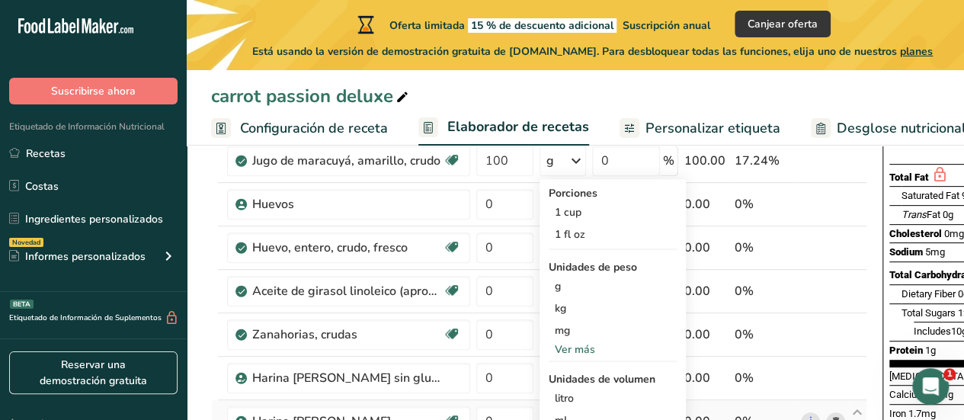
scroll to position [353, 0]
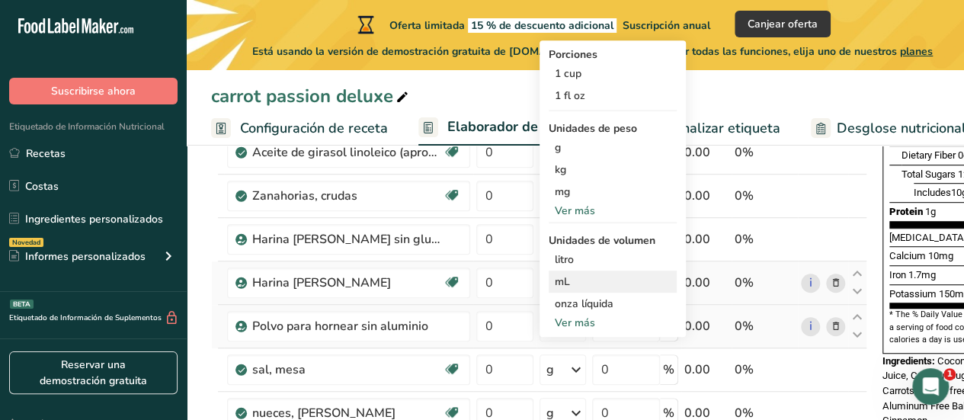
click at [594, 270] on div "mL Las unidades de volumen requieren una conversión de densidad. Si conoce la d…" at bounding box center [612, 281] width 128 height 22
click at [658, 276] on div "mL" at bounding box center [613, 281] width 116 height 16
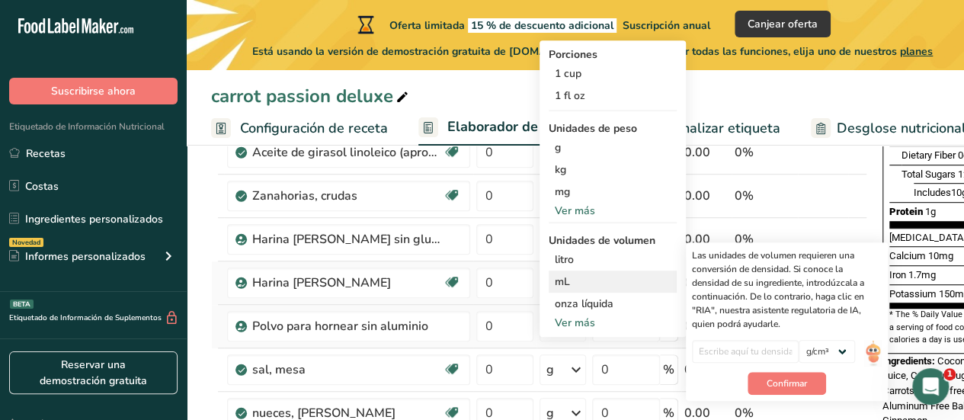
click at [658, 276] on div "mL" at bounding box center [613, 281] width 116 height 16
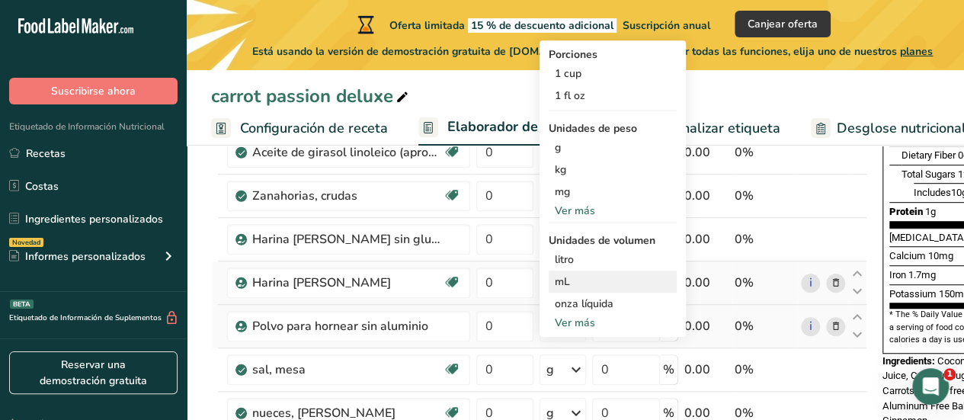
click at [658, 276] on div "mL" at bounding box center [613, 281] width 116 height 16
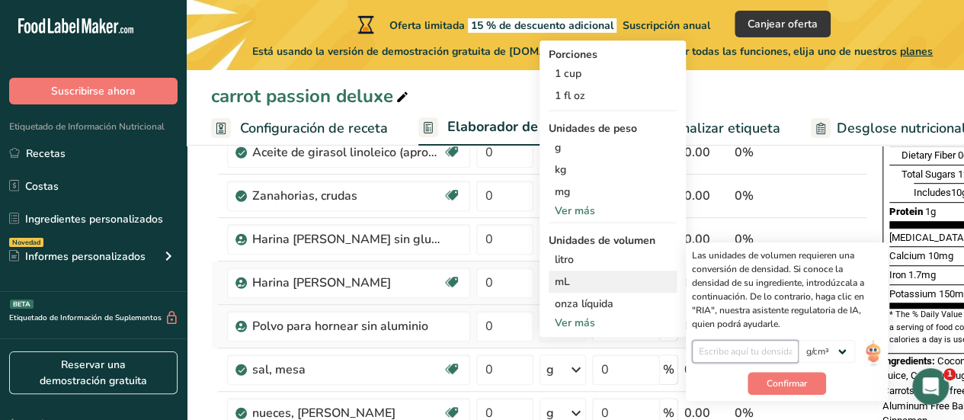
click at [740, 347] on input "number" at bounding box center [745, 351] width 107 height 23
type input "1"
click at [798, 385] on span "Confirmar" at bounding box center [786, 383] width 40 height 14
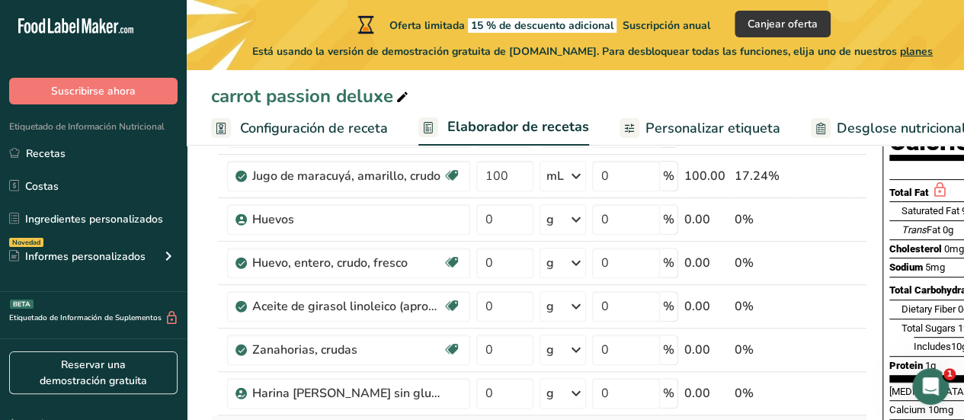
scroll to position [188, 0]
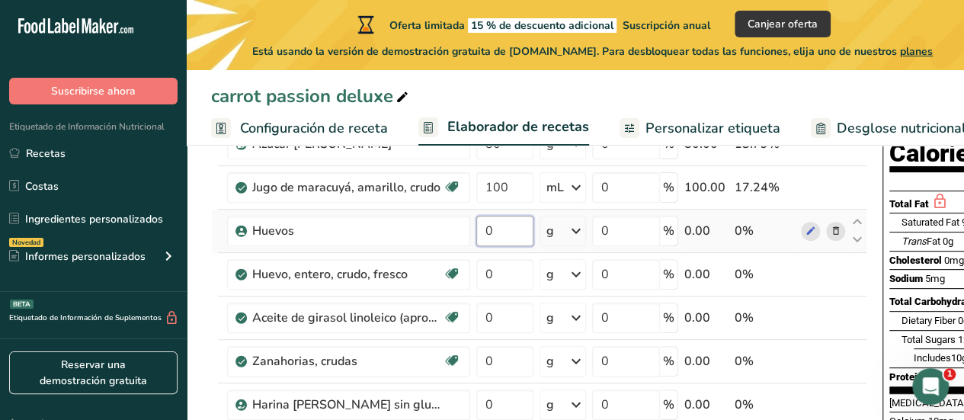
click at [507, 241] on input "0" at bounding box center [504, 231] width 57 height 30
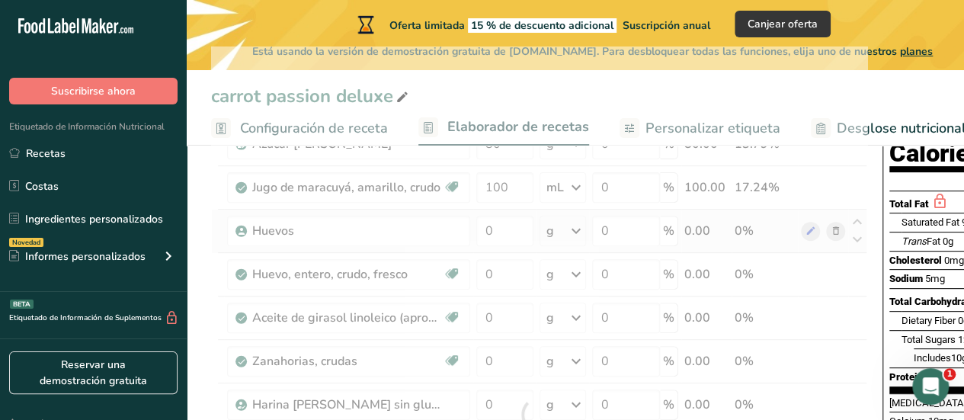
click at [561, 238] on div "Ingrediente * Cantidad * Unidad * Desperdicio * .a-a{fill:#347362;}.b-a{fill:#f…" at bounding box center [539, 414] width 656 height 736
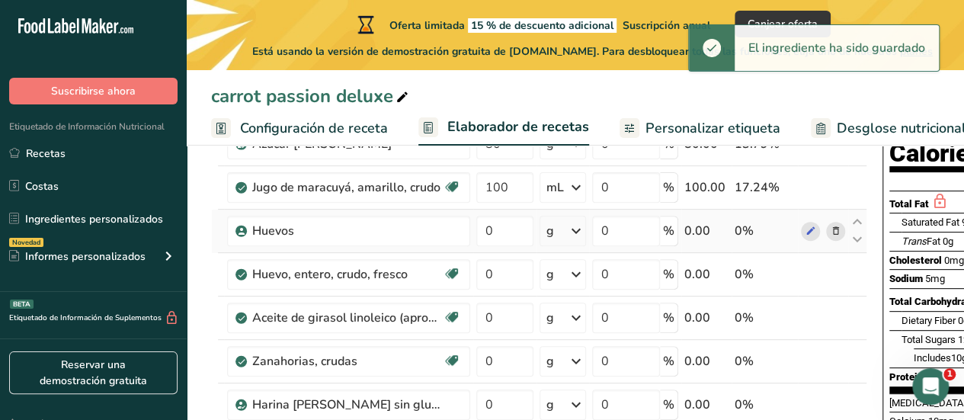
click at [576, 228] on icon at bounding box center [576, 230] width 18 height 27
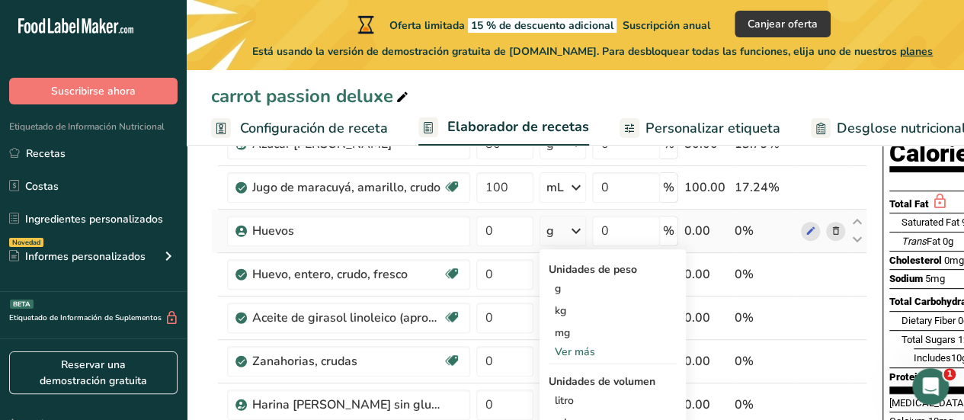
click at [610, 348] on div "Ver más" at bounding box center [612, 352] width 128 height 16
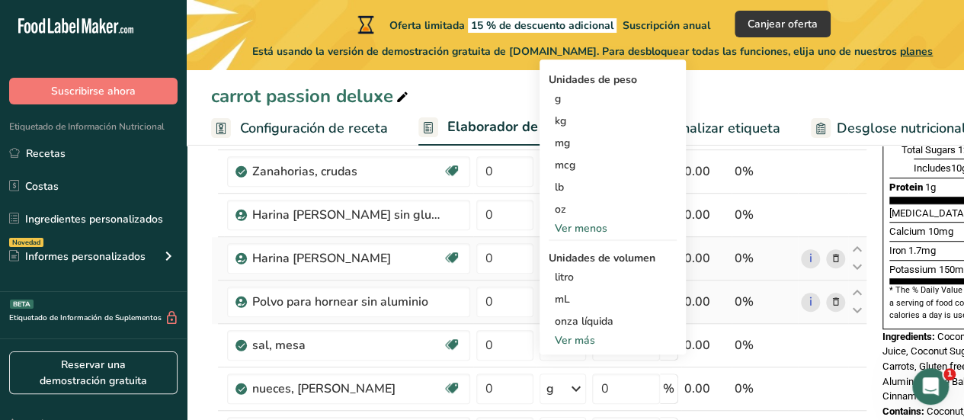
scroll to position [380, 0]
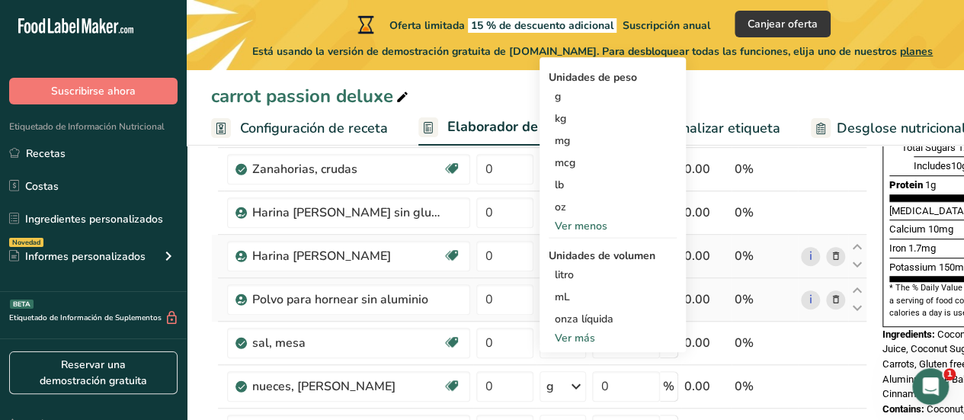
click at [584, 337] on div "Ver más" at bounding box center [612, 338] width 128 height 16
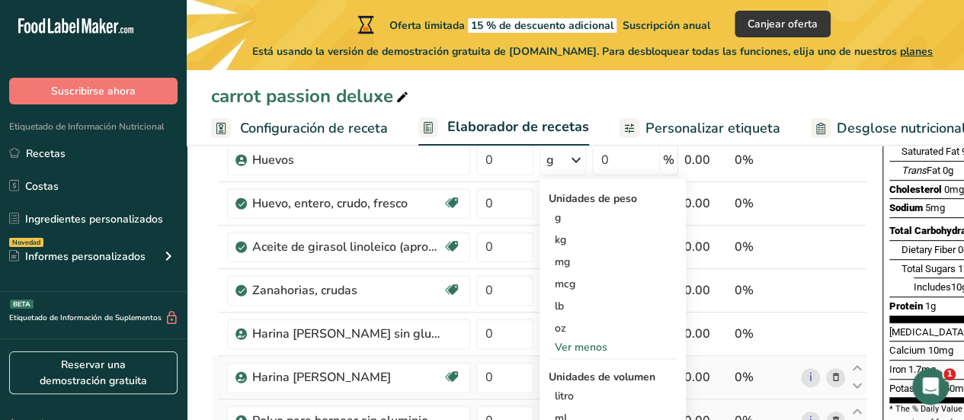
scroll to position [261, 0]
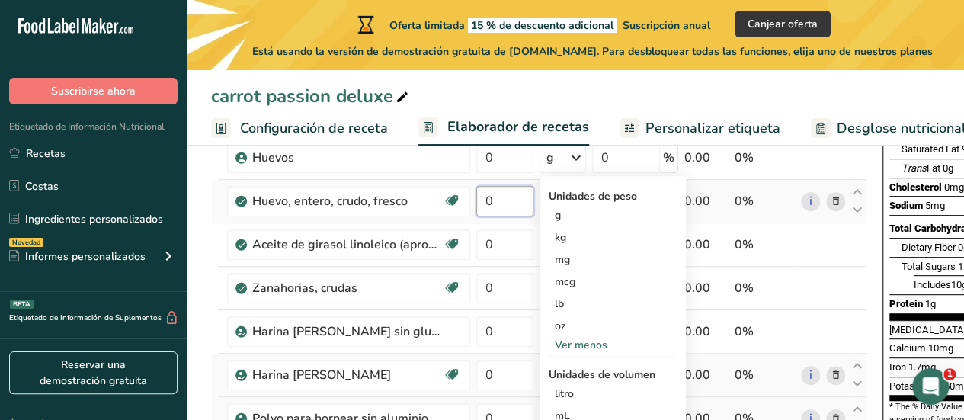
click at [511, 201] on input "0" at bounding box center [504, 201] width 57 height 30
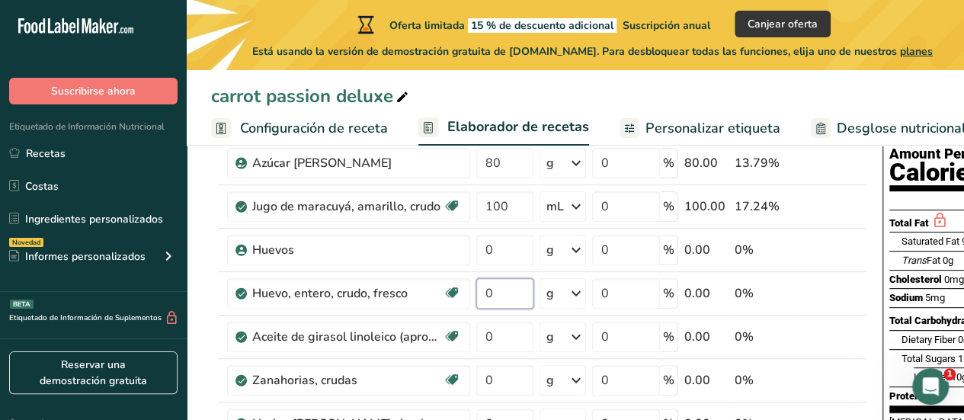
scroll to position [166, 0]
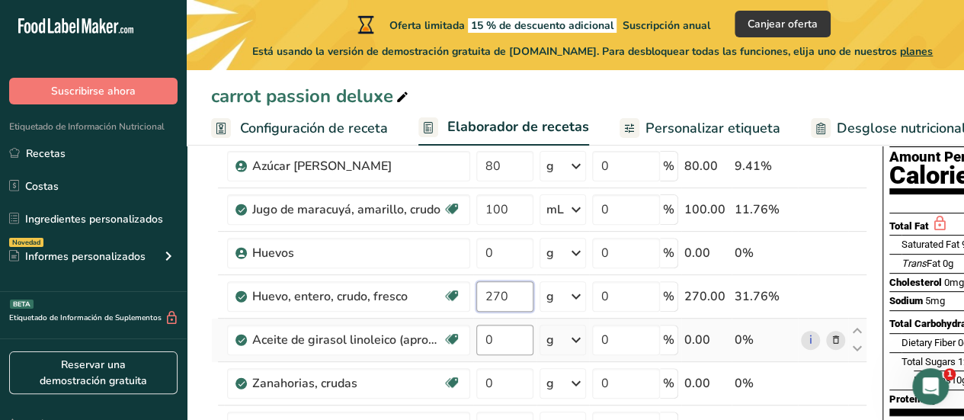
type input "270"
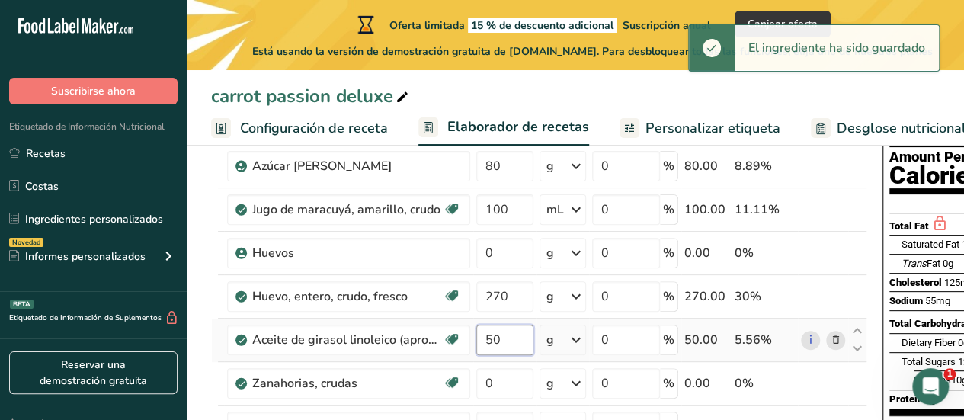
type input "5"
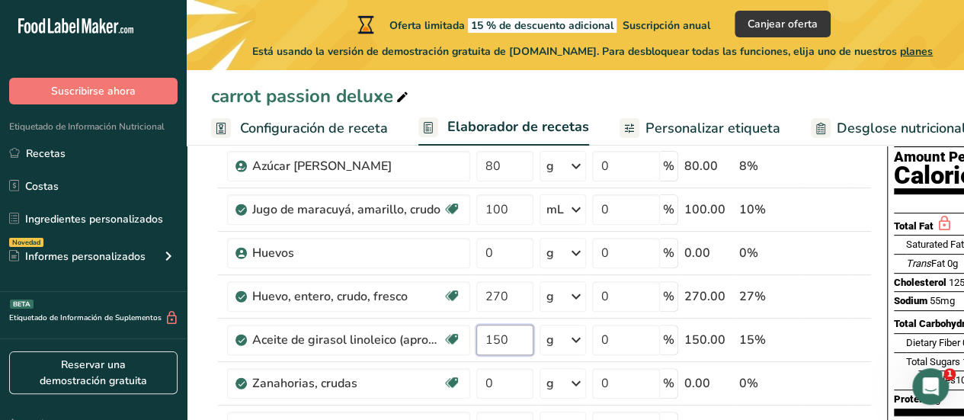
type input "150"
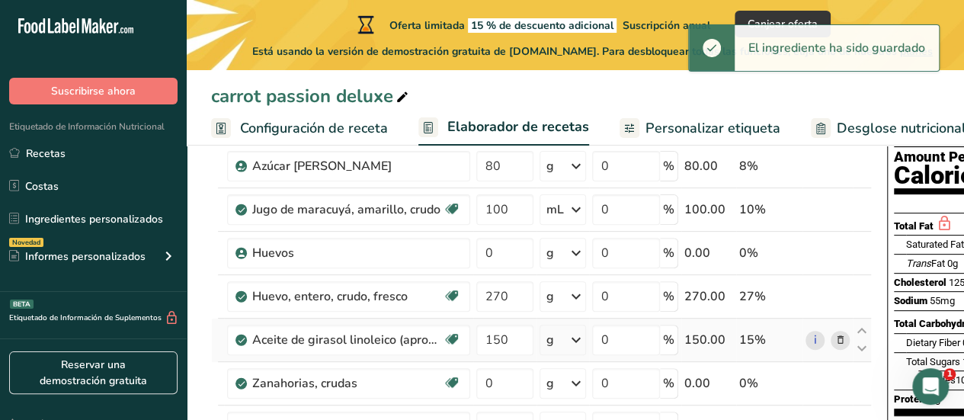
click at [580, 331] on icon at bounding box center [576, 339] width 18 height 27
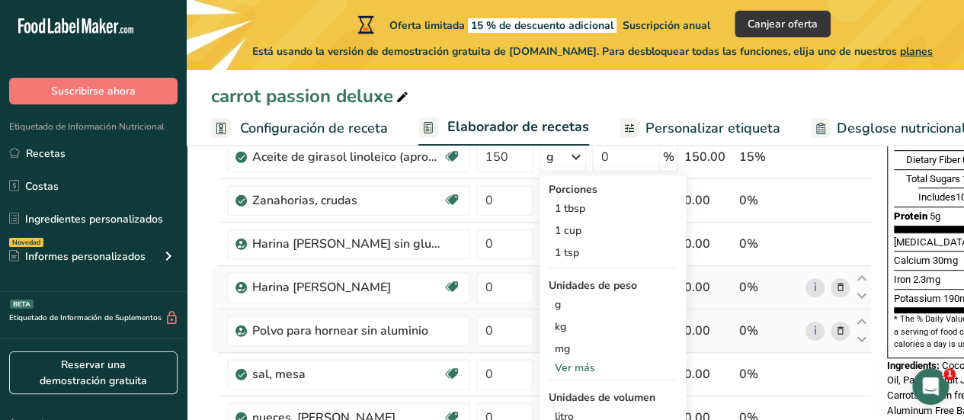
scroll to position [424, 0]
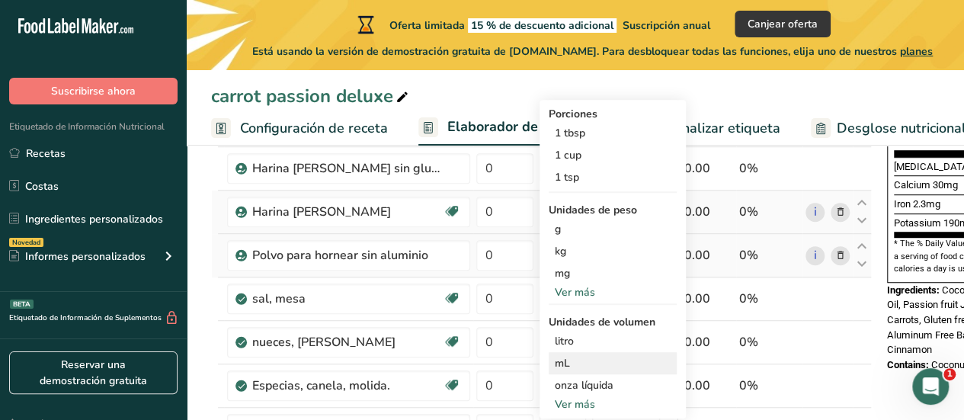
click at [623, 366] on div "mL" at bounding box center [613, 363] width 116 height 16
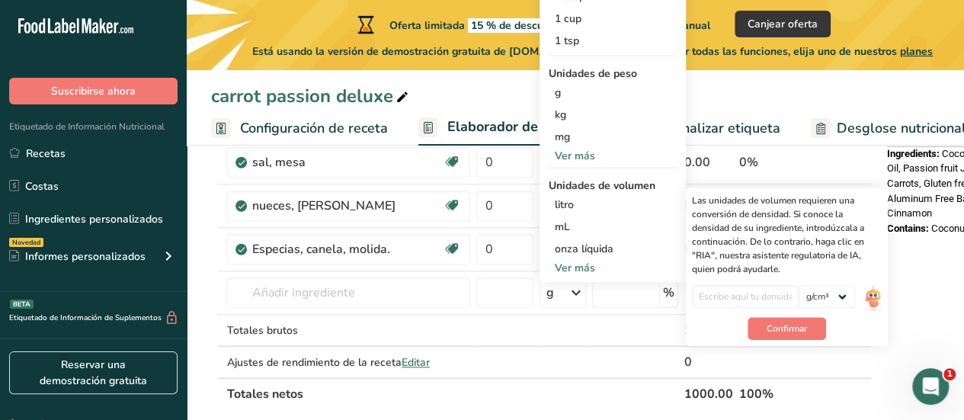
scroll to position [568, 0]
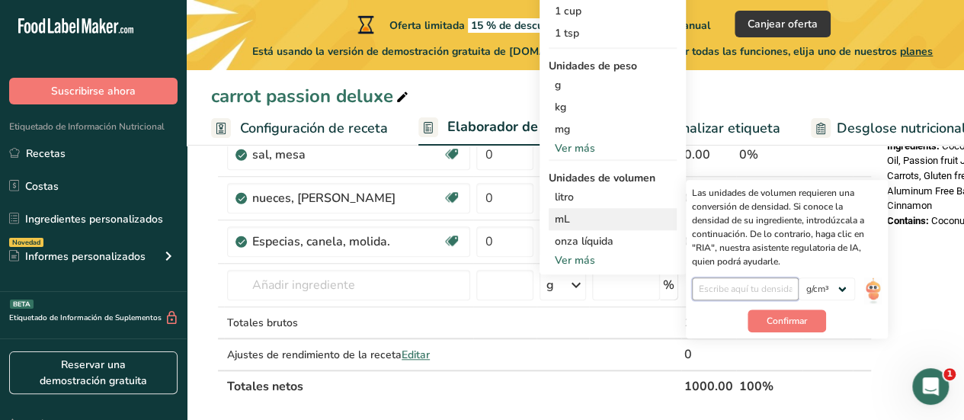
click at [751, 290] on input "number" at bounding box center [745, 288] width 107 height 23
type input "0.92"
click at [830, 284] on select "lb/pie³ g/cm³" at bounding box center [826, 288] width 56 height 23
click at [774, 322] on span "Confirmar" at bounding box center [786, 321] width 40 height 14
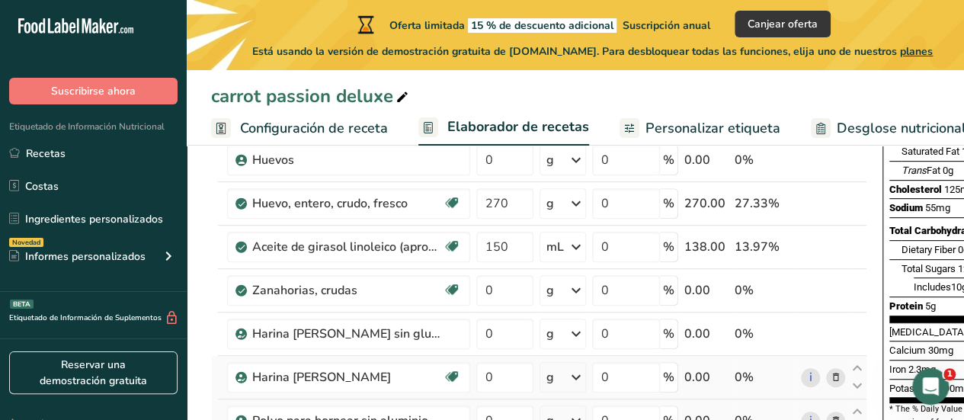
scroll to position [242, 0]
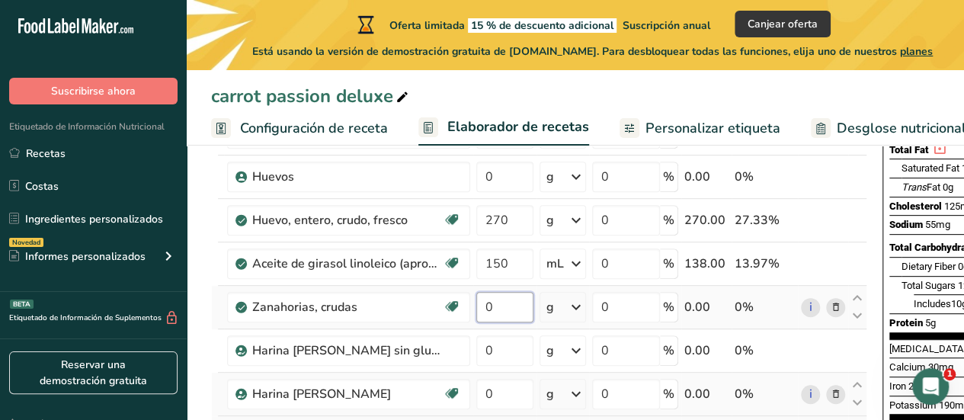
click at [500, 301] on input "0" at bounding box center [504, 307] width 57 height 30
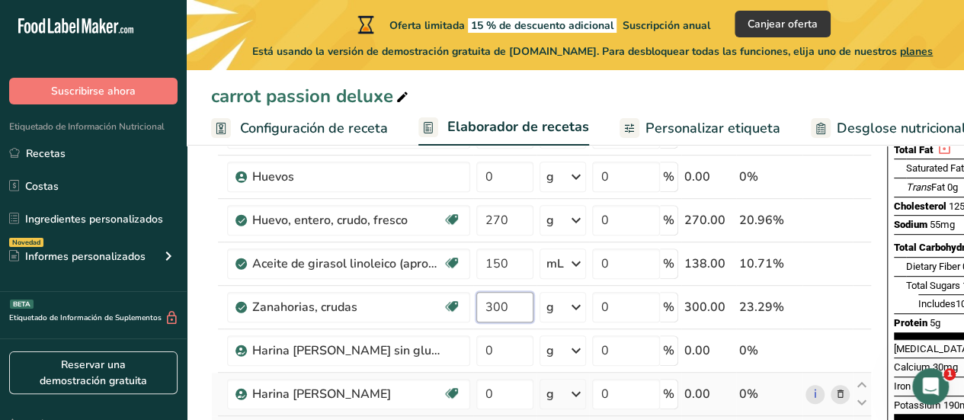
type input "300"
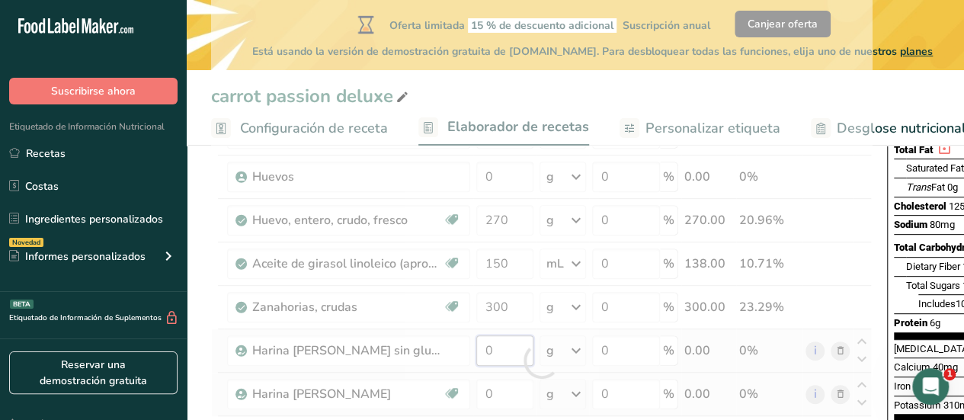
click at [511, 348] on div "Ingrediente * Cantidad * Unidad * Desperdicio * .a-a{fill:#347362;}.b-a{fill:#f…" at bounding box center [541, 360] width 660 height 736
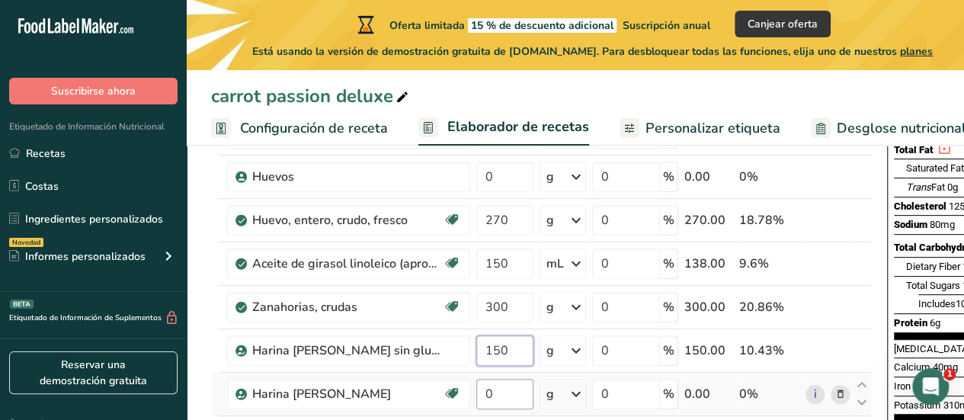
type input "150"
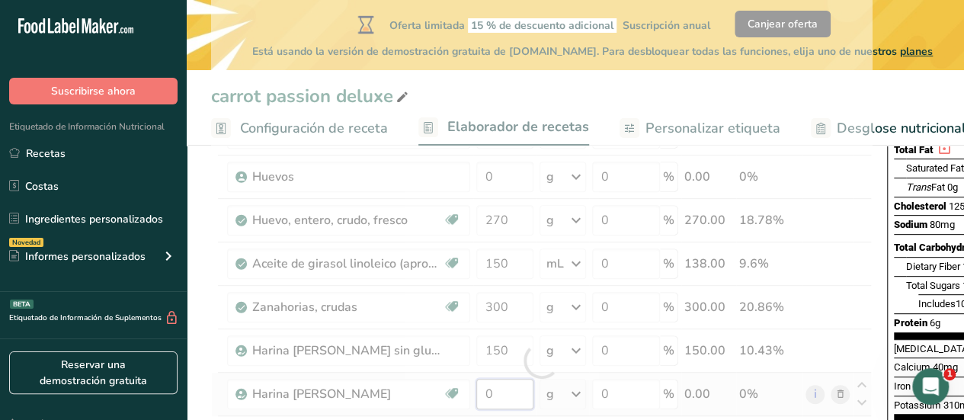
click at [499, 389] on div "Ingrediente * Cantidad * Unidad * Desperdicio * .a-a{fill:#347362;}.b-a{fill:#f…" at bounding box center [541, 360] width 660 height 736
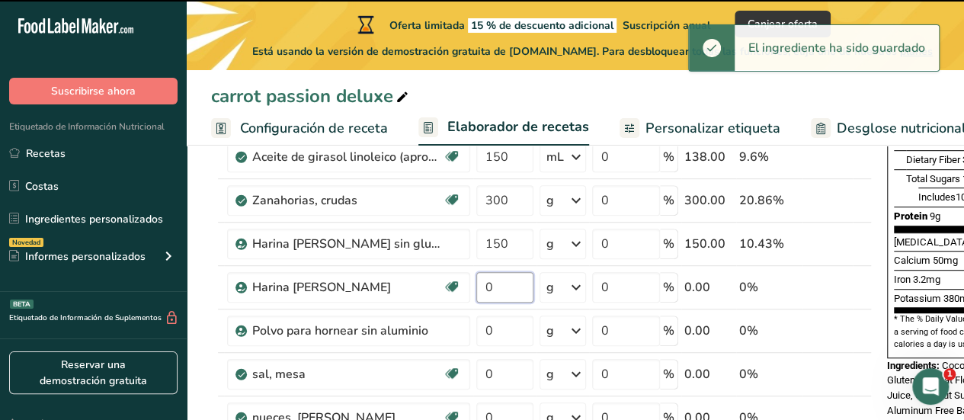
scroll to position [373, 0]
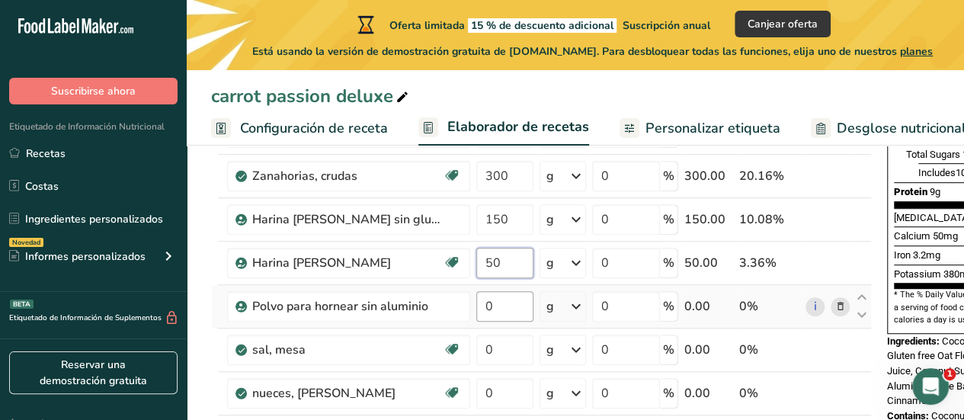
type input "50"
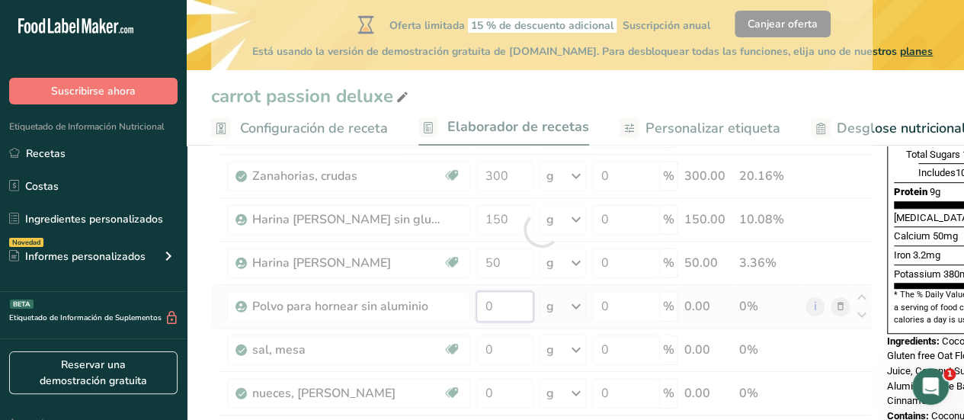
click at [509, 297] on div "Ingrediente * Cantidad * Unidad * Desperdicio * .a-a{fill:#347362;}.b-a{fill:#f…" at bounding box center [541, 229] width 660 height 736
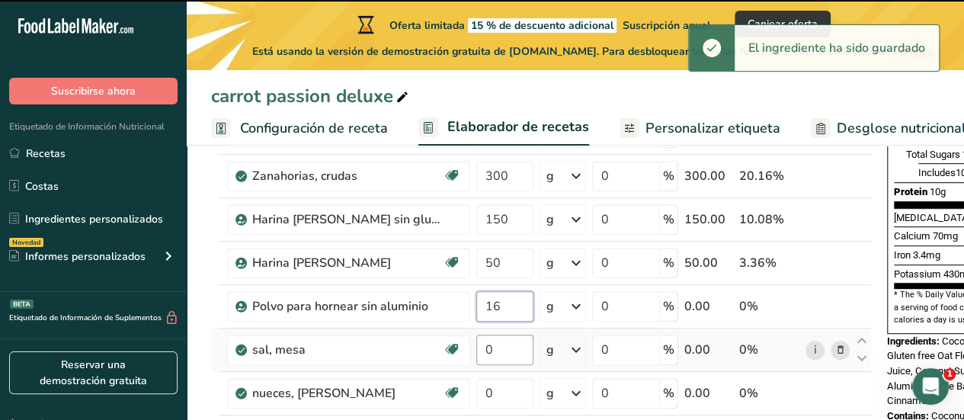
type input "0"
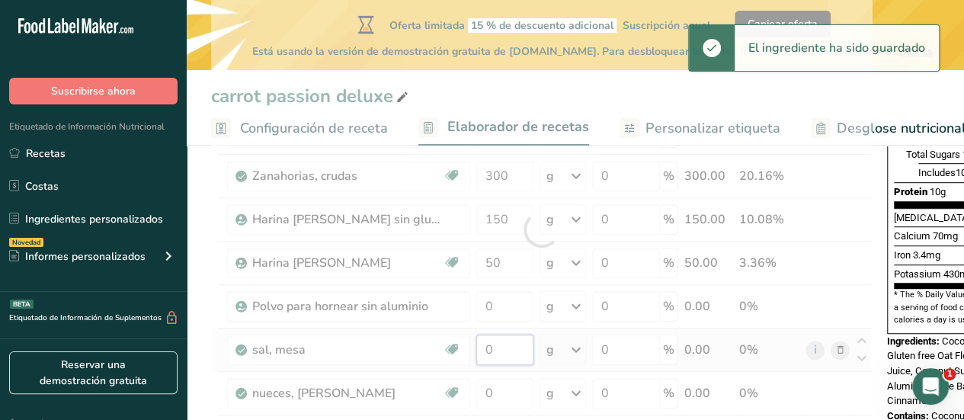
click at [497, 357] on div "Ingrediente * Cantidad * Unidad * Desperdicio * .a-a{fill:#347362;}.b-a{fill:#f…" at bounding box center [541, 229] width 660 height 736
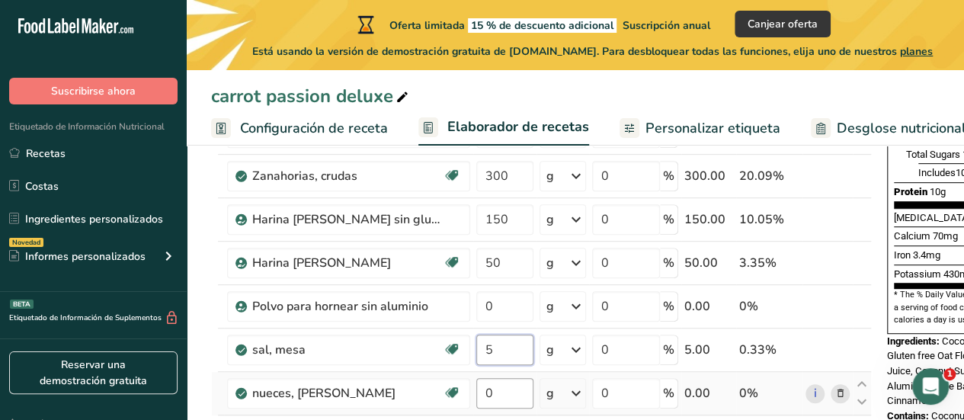
type input "5"
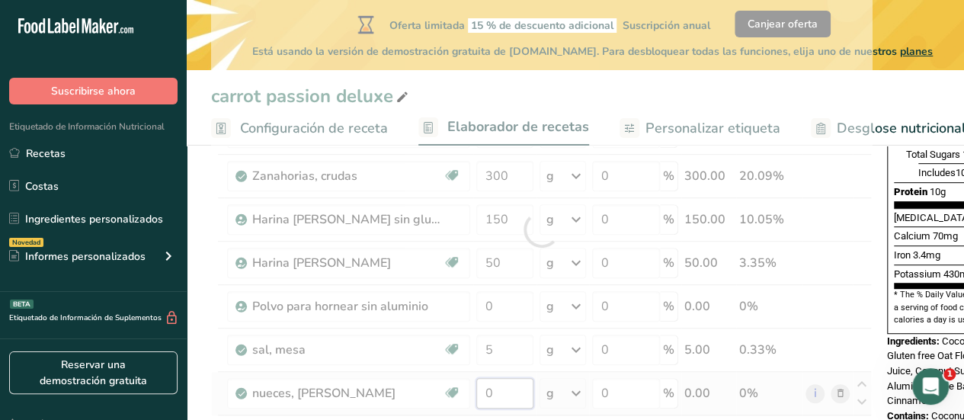
click at [505, 386] on div "Ingrediente * Cantidad * Unidad * Desperdicio * .a-a{fill:#347362;}.b-a{fill:#f…" at bounding box center [541, 229] width 660 height 736
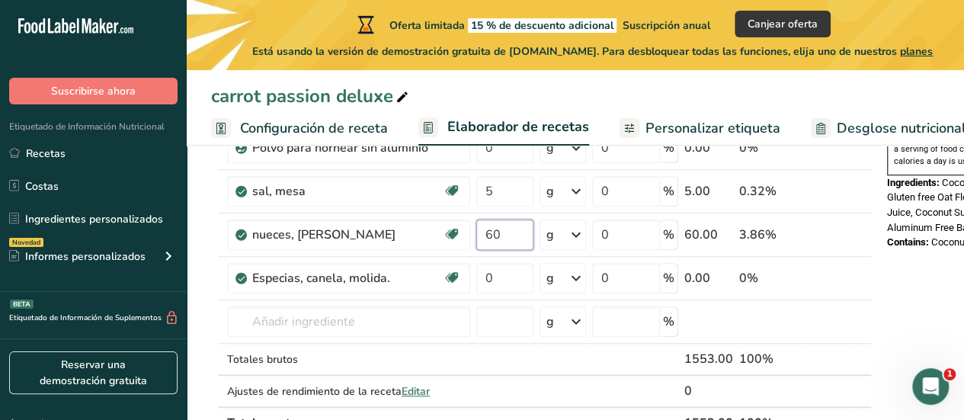
scroll to position [617, 0]
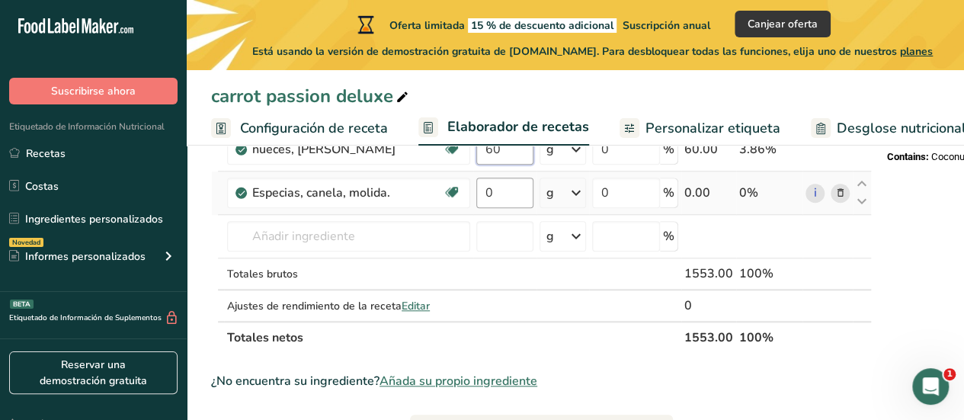
type input "60"
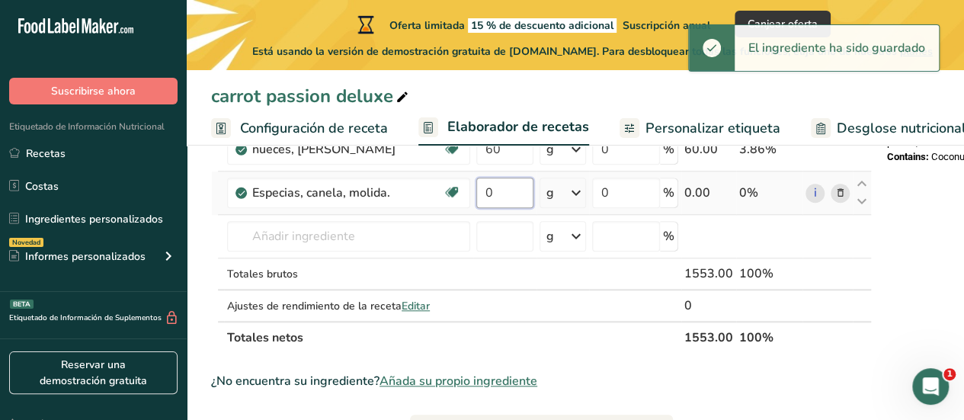
click at [507, 192] on input "0" at bounding box center [504, 192] width 57 height 30
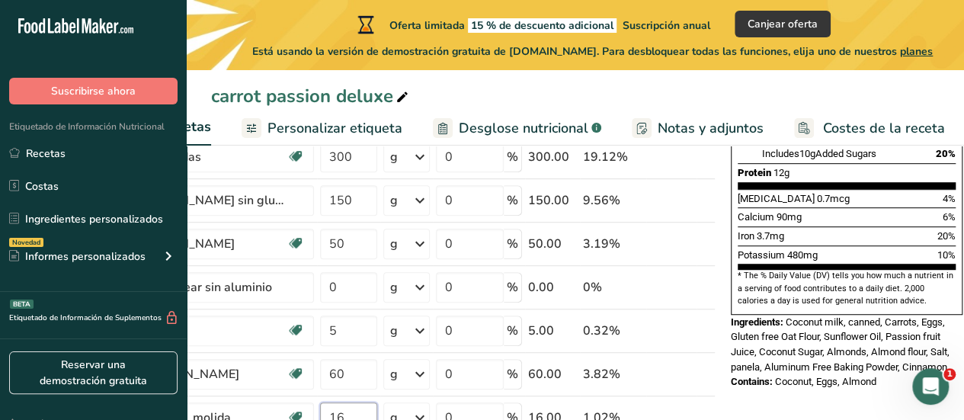
scroll to position [402, 0]
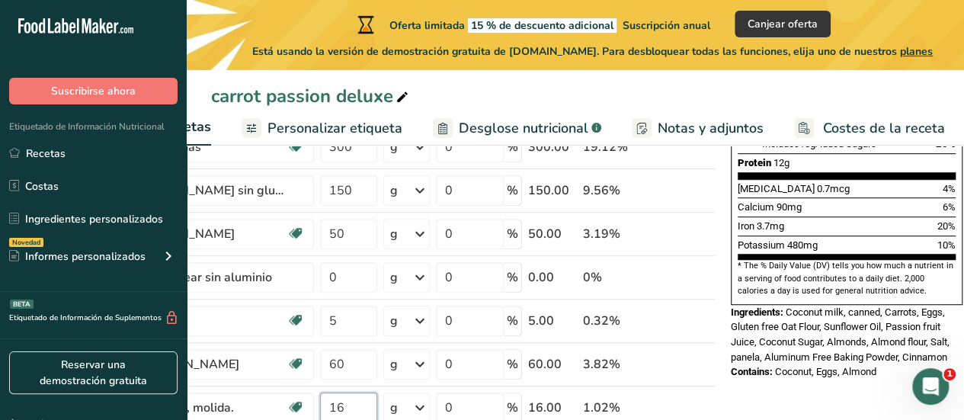
type input "16"
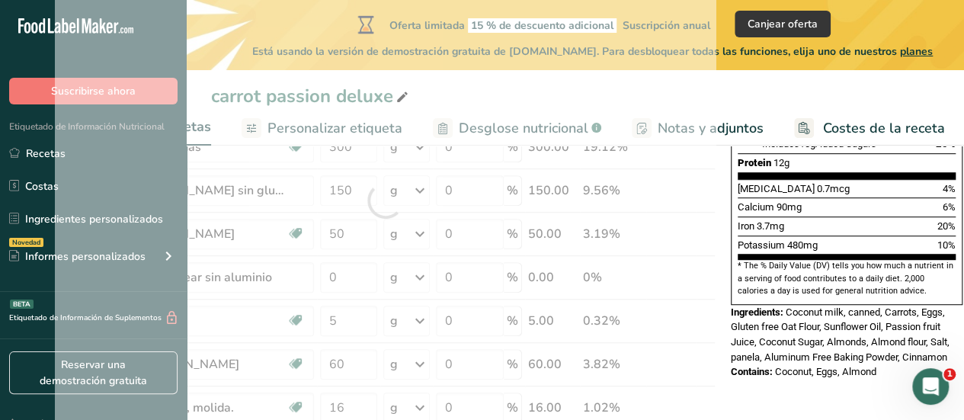
click at [398, 123] on div "carrot passion deluxe Configuración de receta Elaborador de recetas Personaliza…" at bounding box center [418, 401] width 777 height 1309
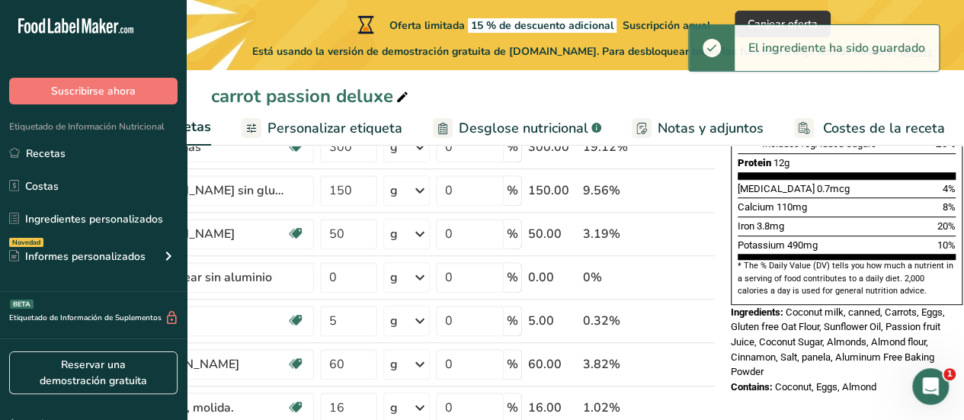
click at [358, 123] on span "Personalizar etiqueta" at bounding box center [334, 128] width 135 height 21
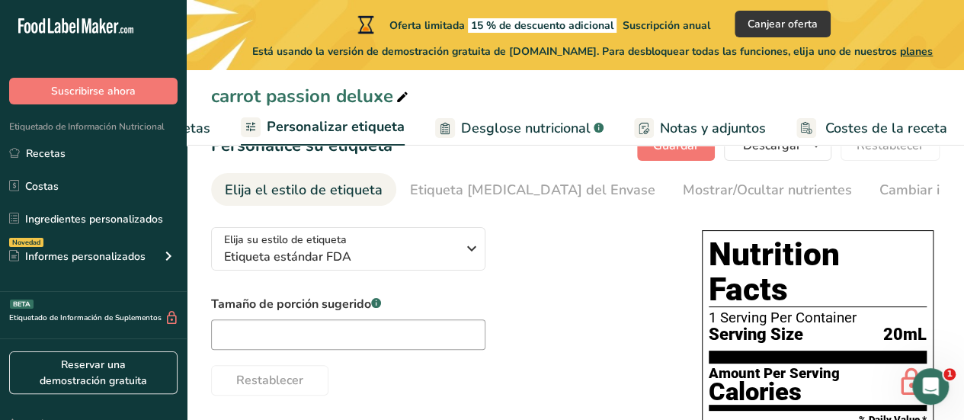
scroll to position [50, 0]
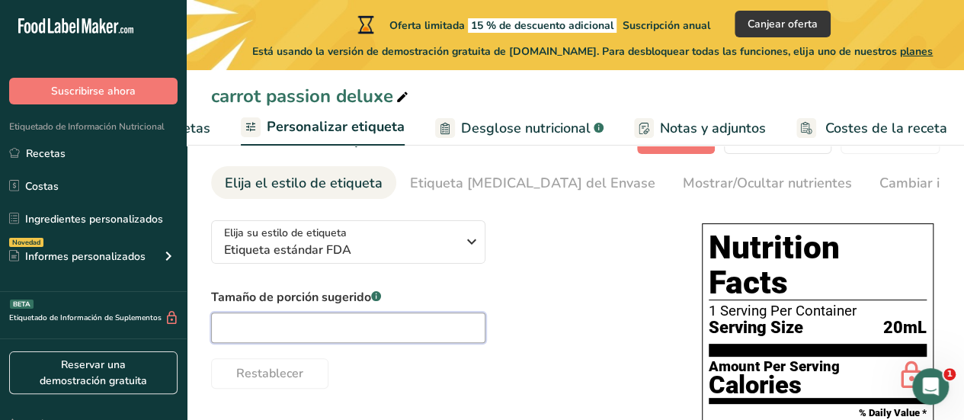
click at [403, 325] on input "text" at bounding box center [348, 327] width 274 height 30
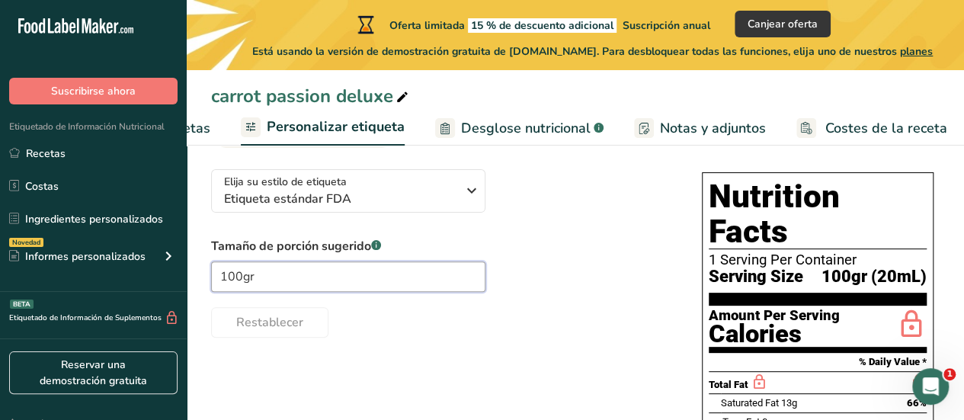
scroll to position [105, 0]
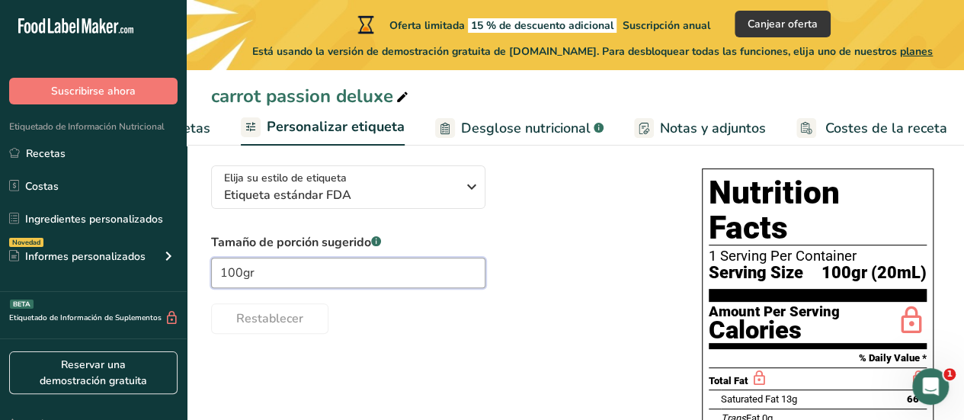
type input "100gr"
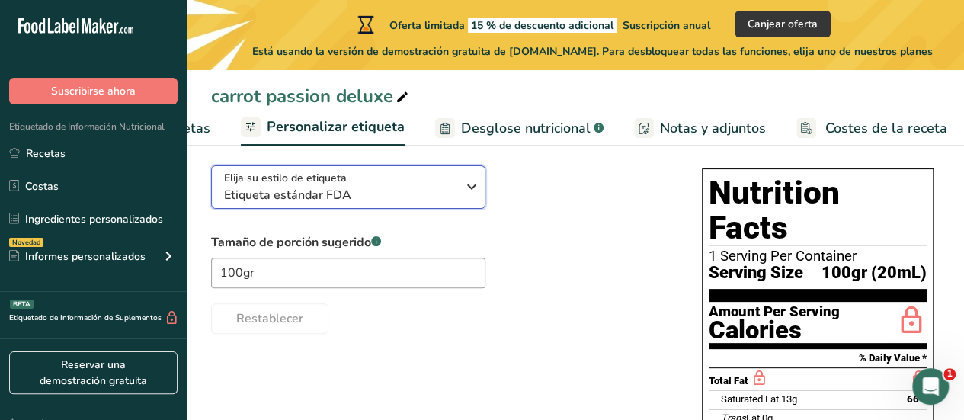
click at [459, 199] on div "Elija su estilo de etiqueta Etiqueta estándar FDA" at bounding box center [346, 187] width 244 height 34
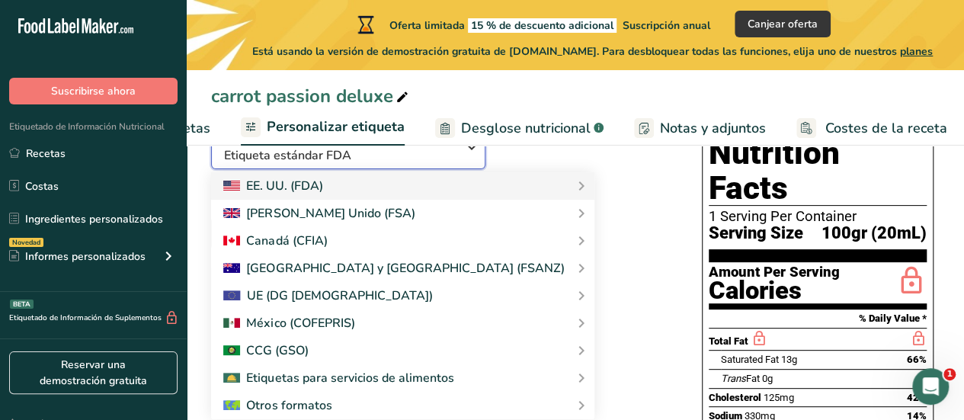
scroll to position [129, 0]
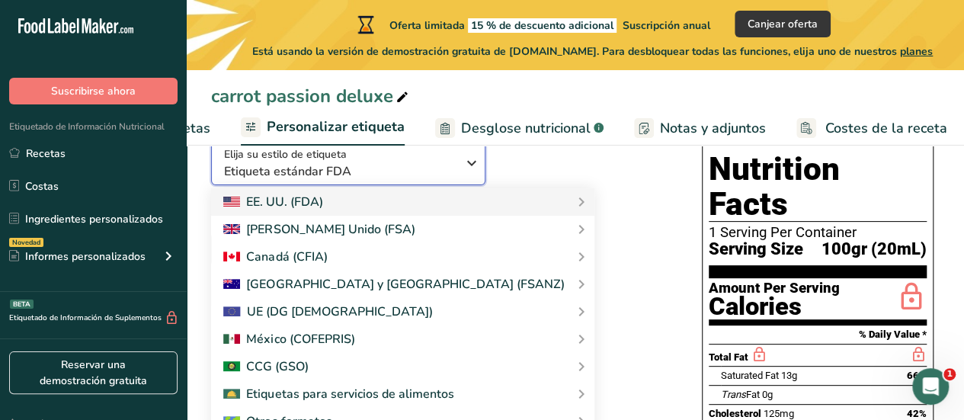
click at [376, 177] on span "Etiqueta estándar FDA" at bounding box center [340, 171] width 232 height 18
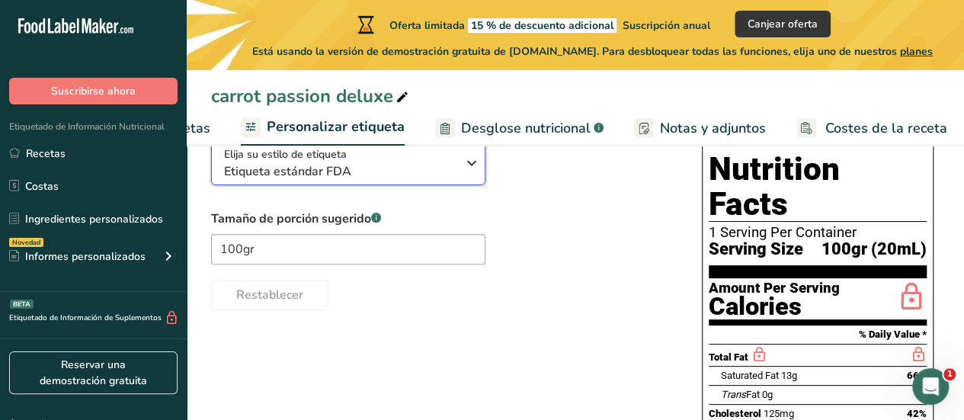
click at [376, 177] on span "Etiqueta estándar FDA" at bounding box center [340, 171] width 232 height 18
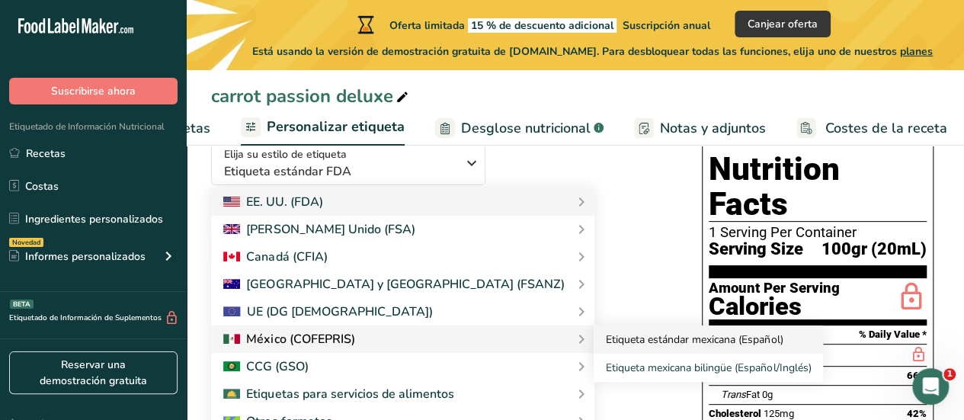
click at [593, 338] on link "Etiqueta estándar mexicana (Español)" at bounding box center [707, 339] width 229 height 28
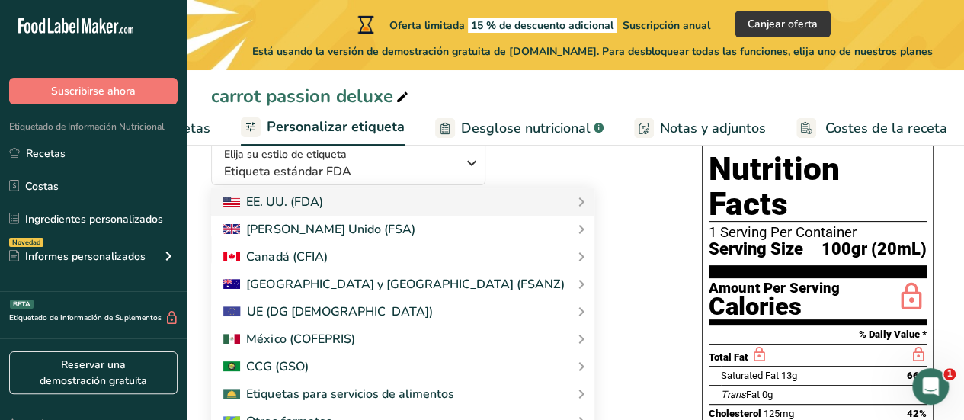
click at [0, 0] on link "Etiqueta estándar mexicana (Español)" at bounding box center [0, 0] width 0 height 0
click at [568, 279] on div "Tamaño de porción sugerido .a-a{fill:#347362;}.b-a{fill:#fff;} 100gr Restablecer" at bounding box center [441, 259] width 460 height 101
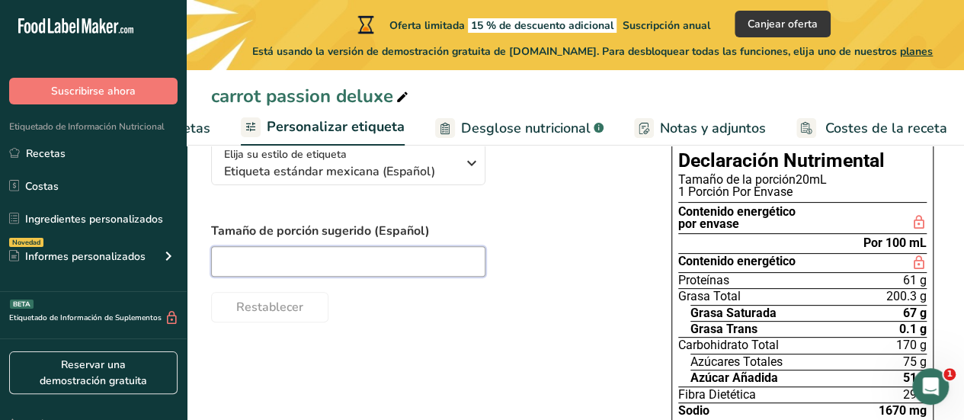
click at [448, 261] on input "text" at bounding box center [348, 261] width 274 height 30
type input "100gr"
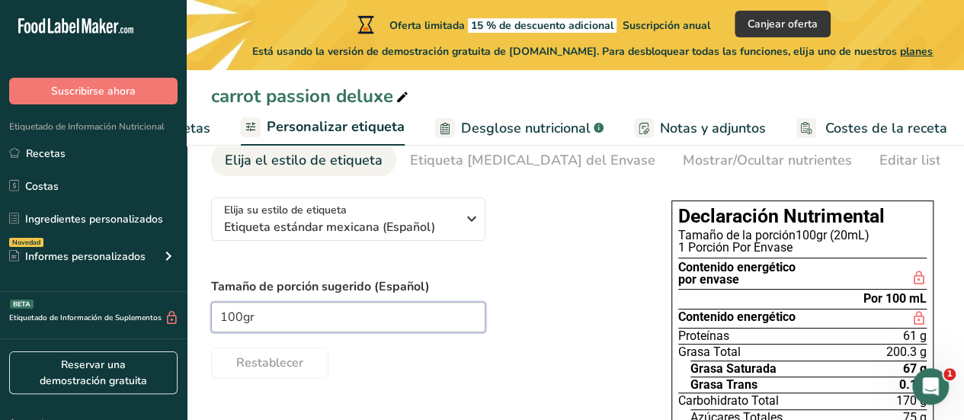
scroll to position [85, 0]
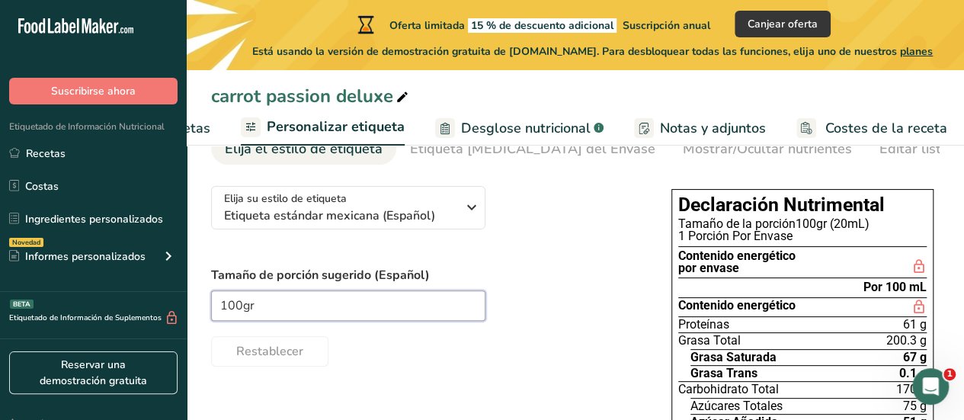
drag, startPoint x: 314, startPoint y: 295, endPoint x: 210, endPoint y: 318, distance: 106.3
click at [210, 318] on section "Personalice su etiqueta Guardar Descargar Elija qué mostrar en su etiqueta desc…" at bounding box center [575, 360] width 777 height 590
drag, startPoint x: 827, startPoint y: 225, endPoint x: 798, endPoint y: 228, distance: 29.9
click at [798, 228] on div "Tamaño de la porción 20mL" at bounding box center [802, 224] width 248 height 12
click at [438, 309] on input "text" at bounding box center [348, 305] width 274 height 30
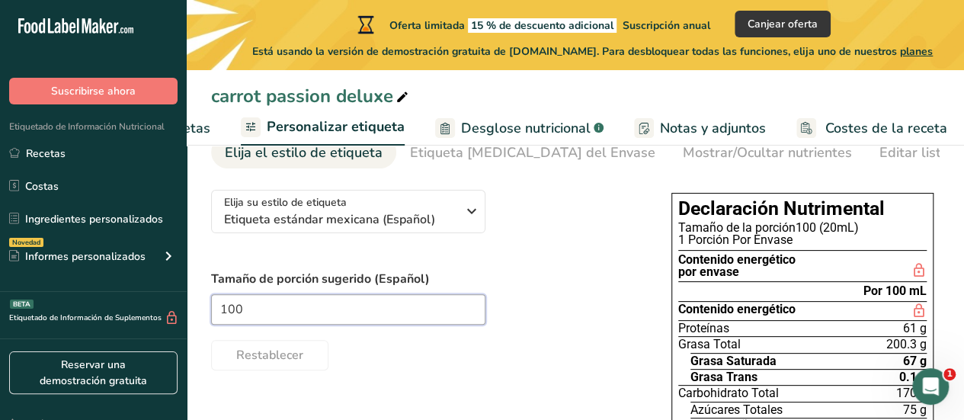
scroll to position [83, 0]
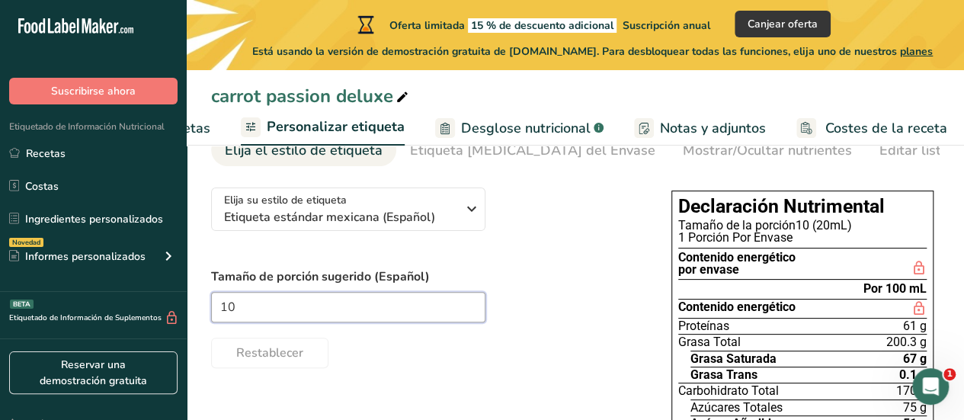
type input "1"
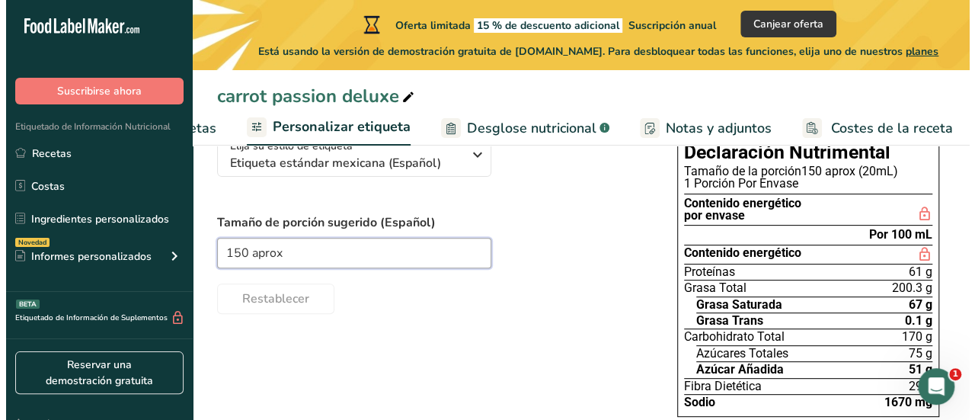
scroll to position [140, 0]
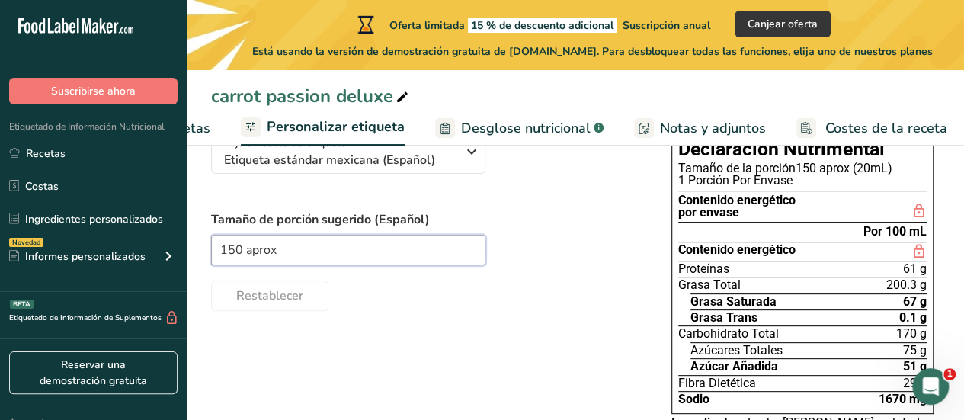
type input "150 aprox"
click at [498, 121] on span "Desglose nutricional" at bounding box center [525, 128] width 129 height 21
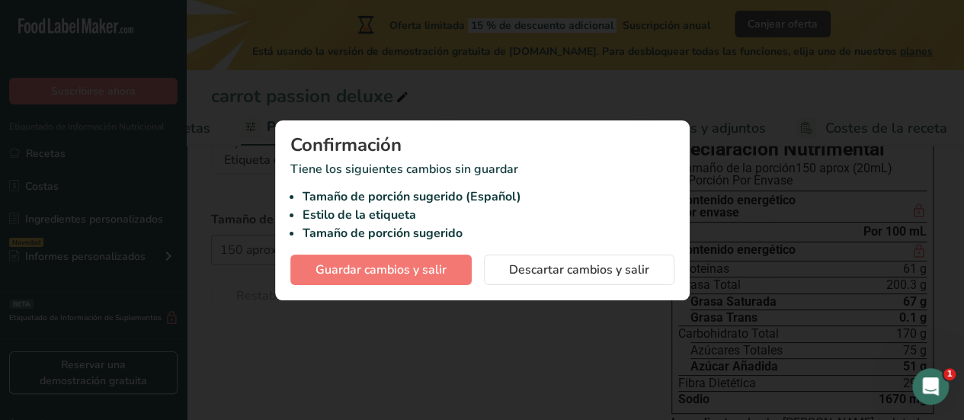
scroll to position [0, 366]
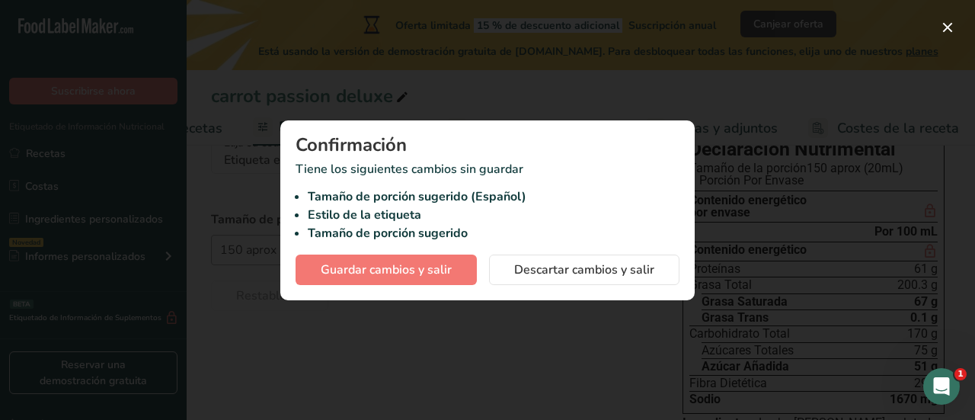
click at [564, 330] on div at bounding box center [487, 210] width 975 height 420
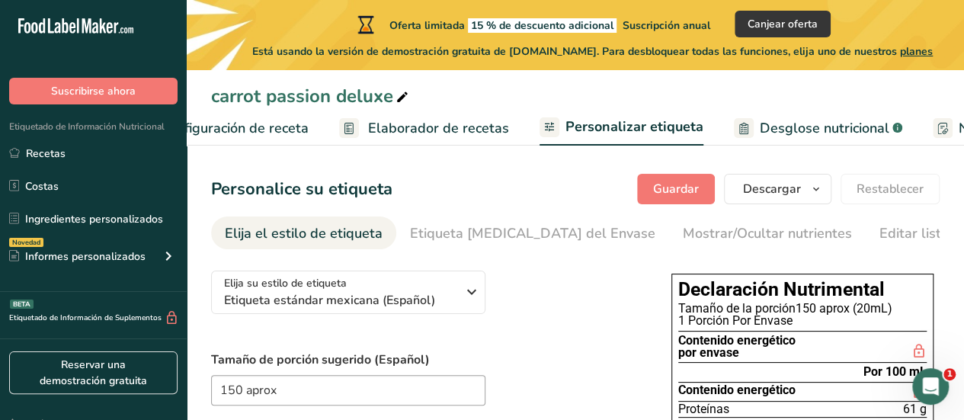
scroll to position [0, 378]
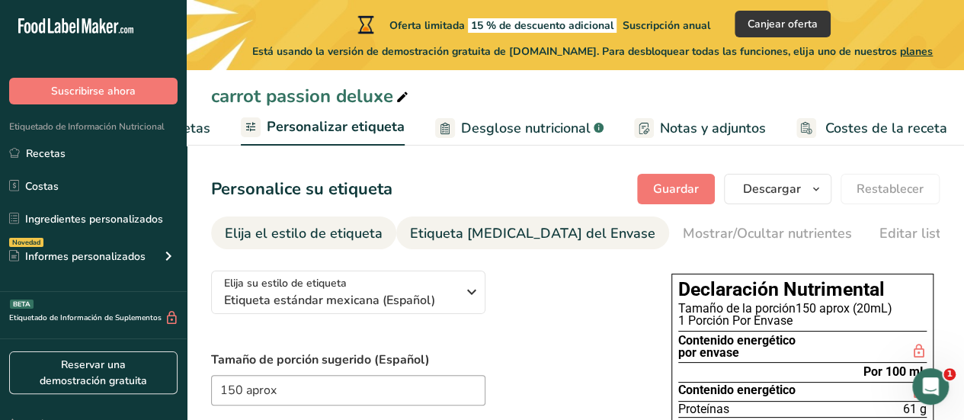
click at [527, 245] on link "Etiqueta Frontal del Envase" at bounding box center [532, 233] width 245 height 34
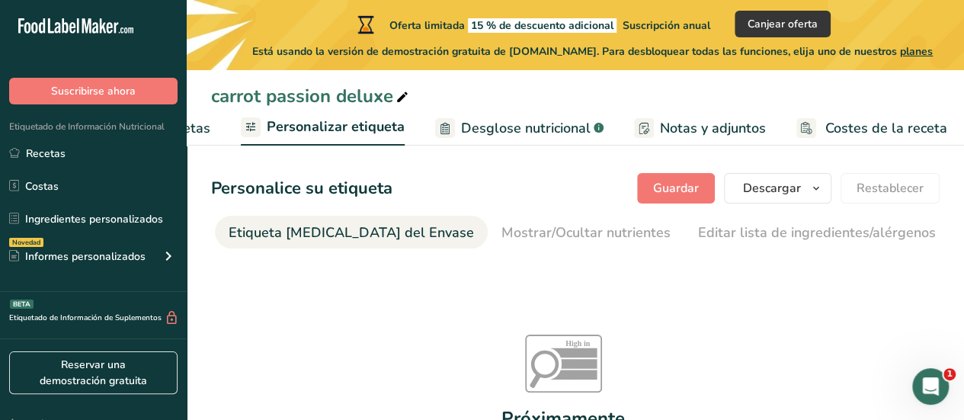
scroll to position [0, 0]
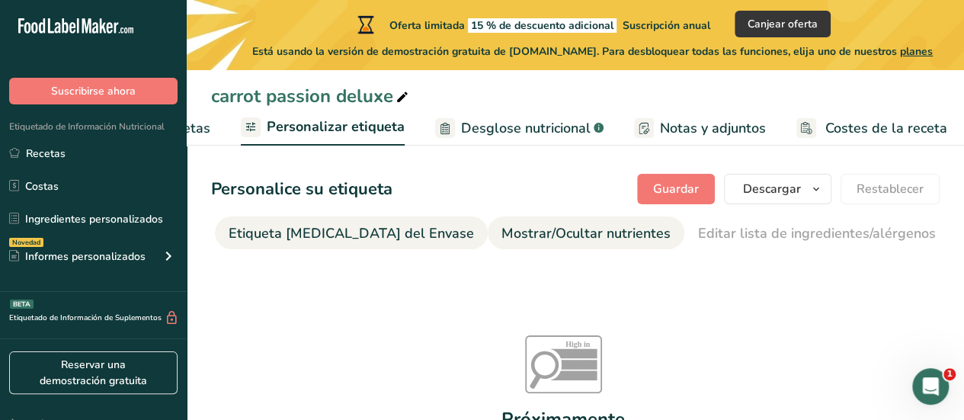
click at [524, 232] on div "Mostrar/Ocultar nutrientes" at bounding box center [585, 233] width 169 height 21
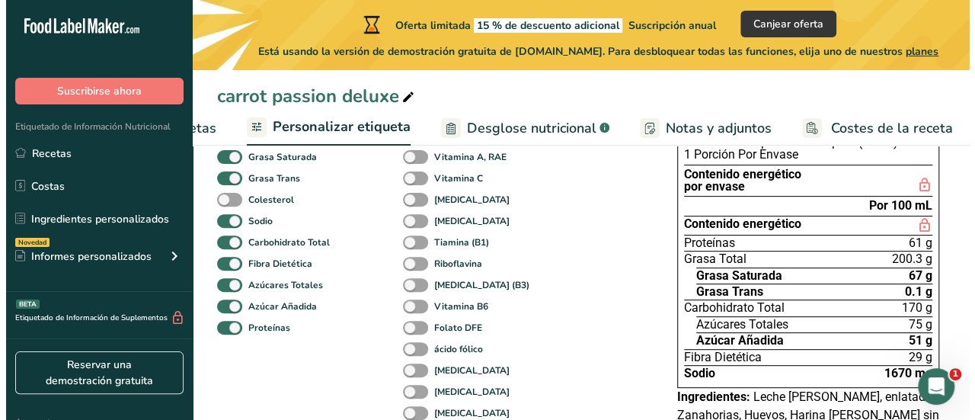
scroll to position [168, 0]
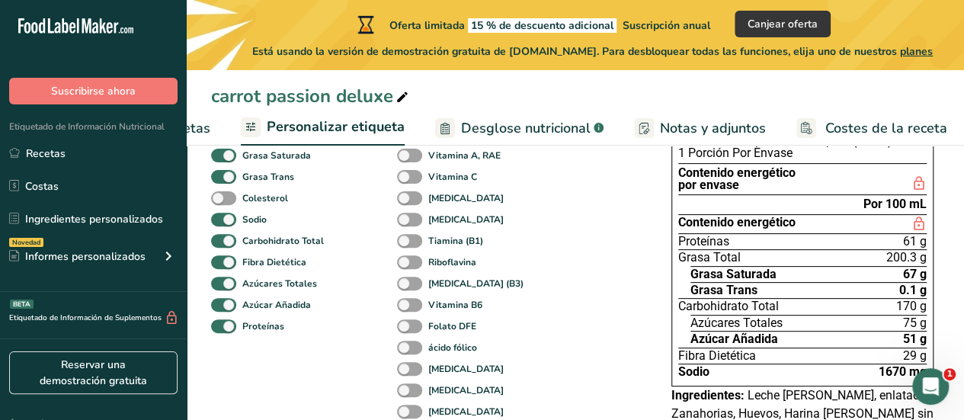
click at [590, 125] on div ".a-a{fill:#347362;}.b-a{fill:#fff;}" at bounding box center [596, 128] width 13 height 21
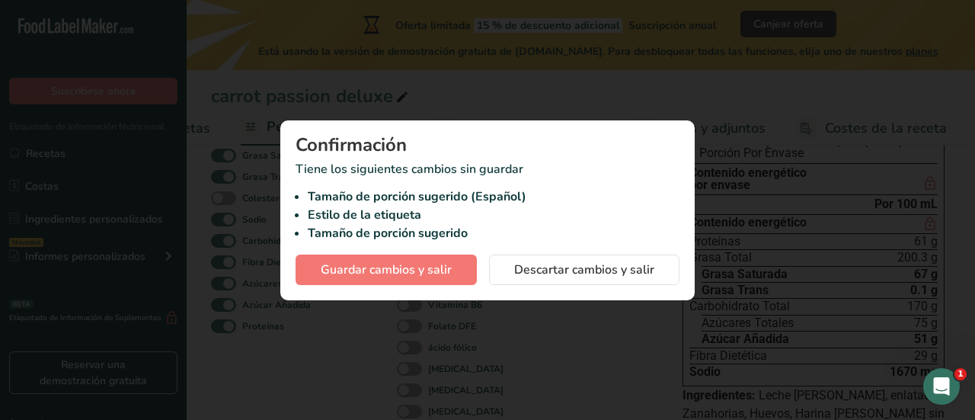
scroll to position [0, 366]
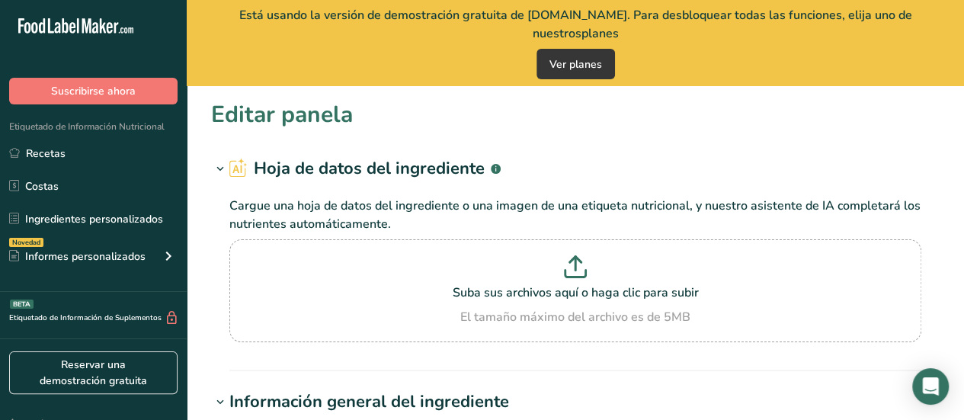
type input "panela"
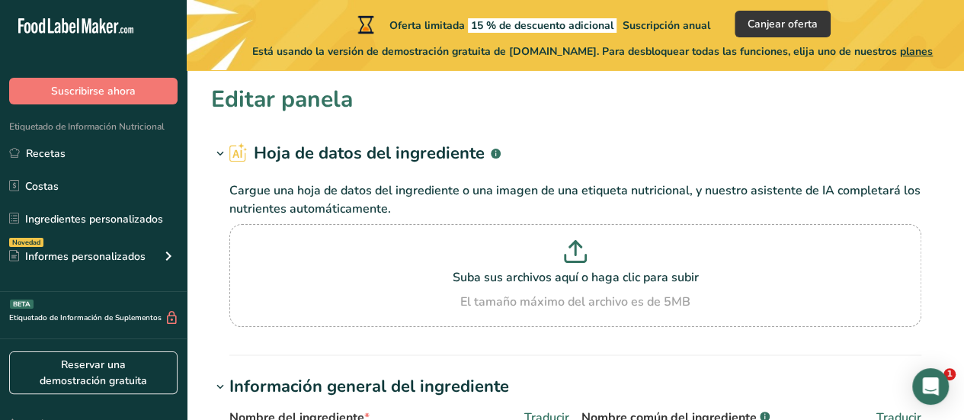
type input "350"
type KJ "1464.4"
type Fat "0"
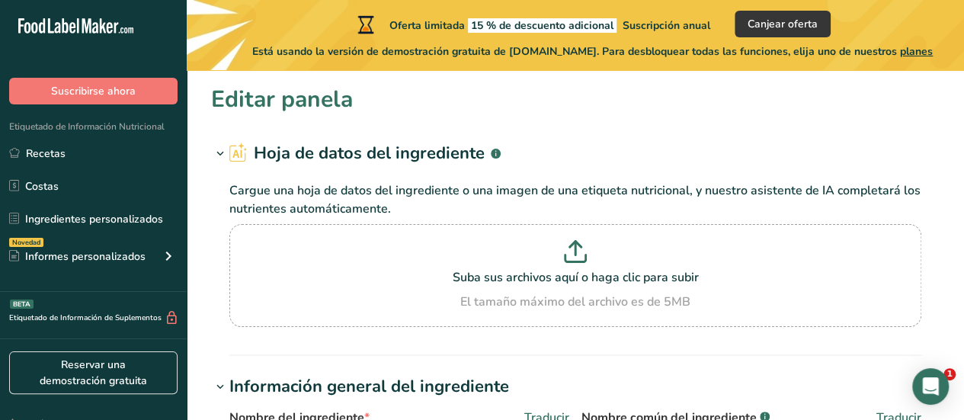
type input "0"
type Carbohydrates "90"
type Fiber "0"
type Sugars "0"
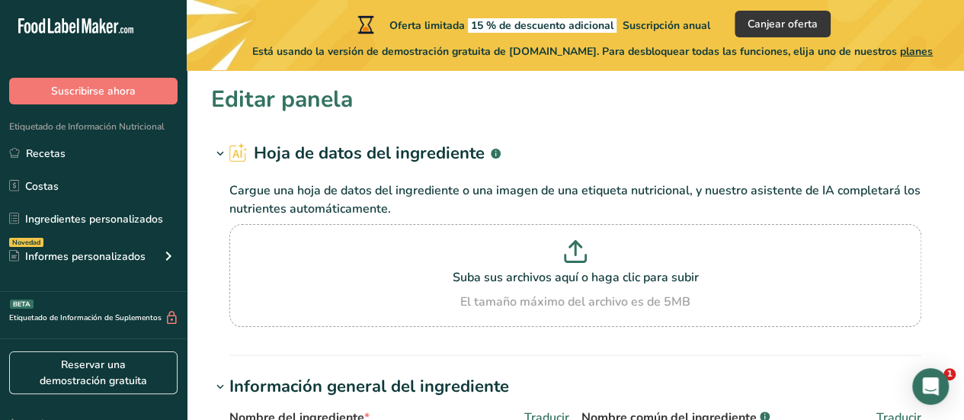
type Sugars "0"
type input "5"
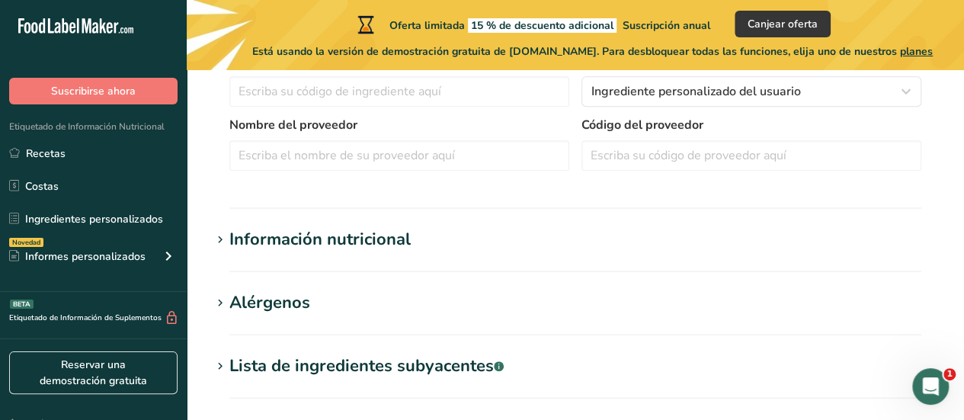
scroll to position [424, 0]
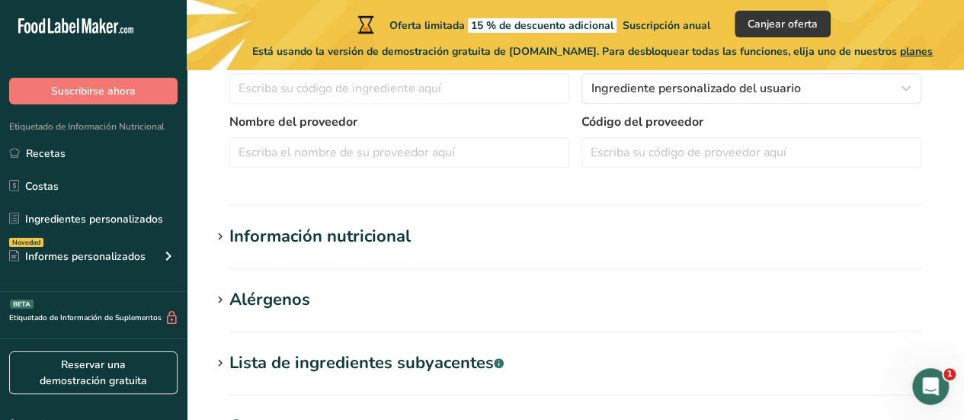
click at [402, 243] on div "Información nutricional" at bounding box center [319, 236] width 181 height 25
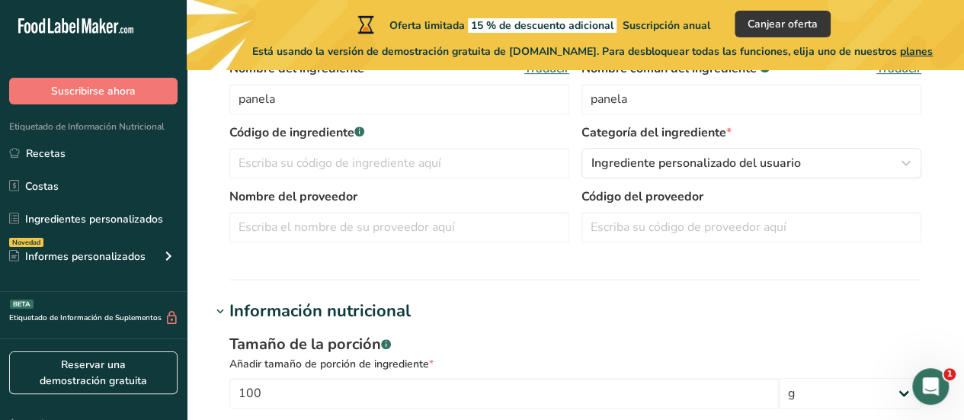
scroll to position [0, 0]
